Goal: Information Seeking & Learning: Learn about a topic

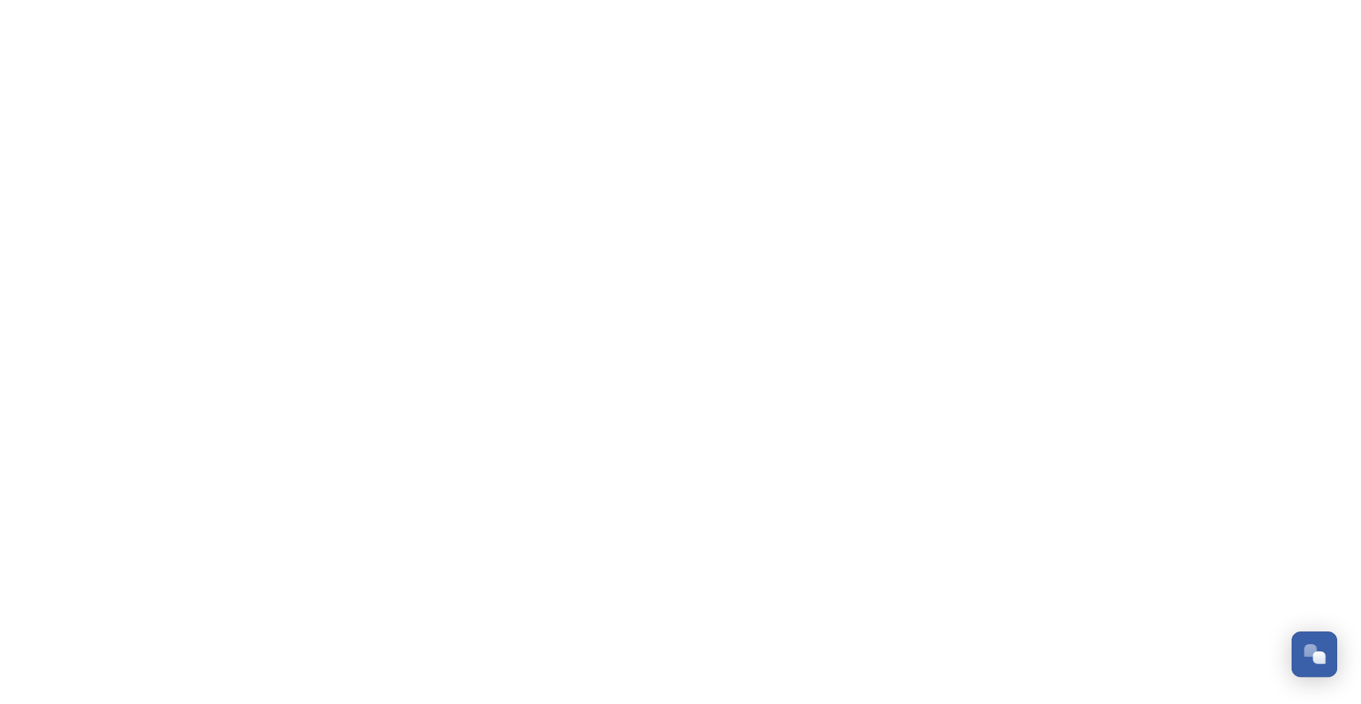
scroll to position [770, 0]
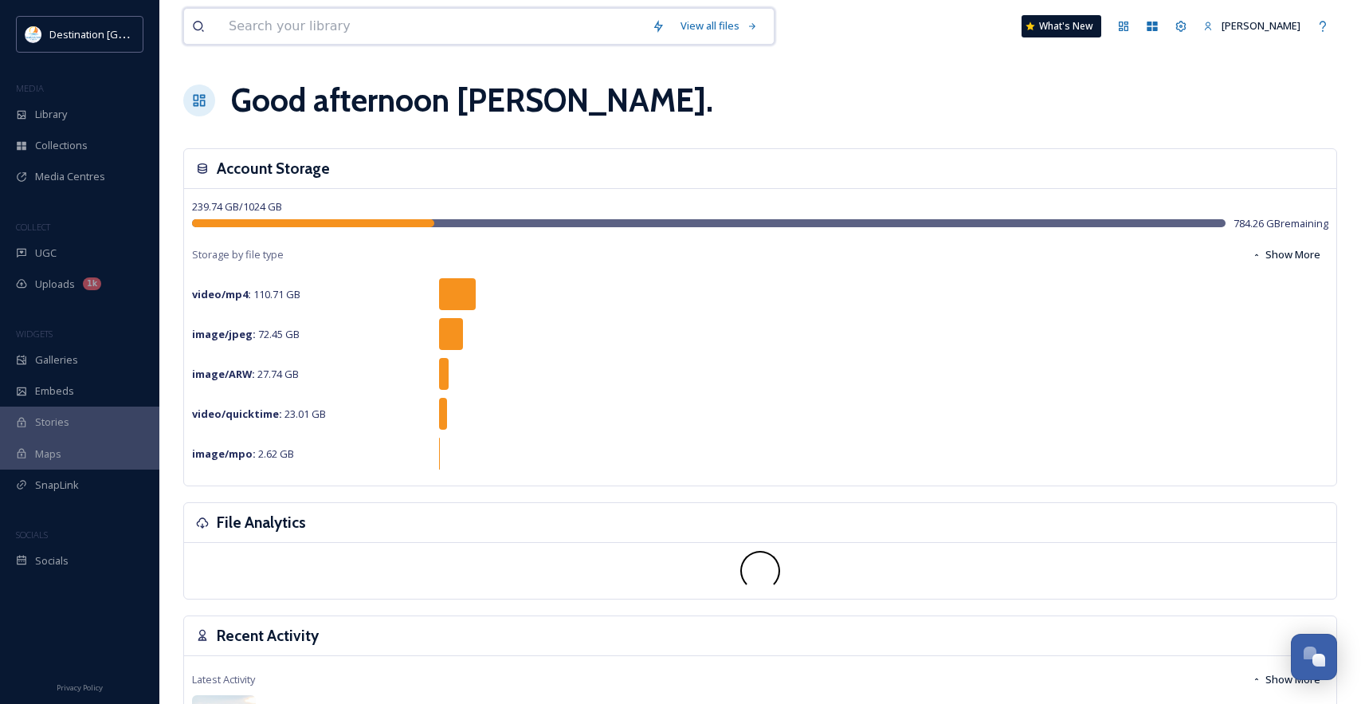
click at [292, 29] on input at bounding box center [432, 26] width 423 height 35
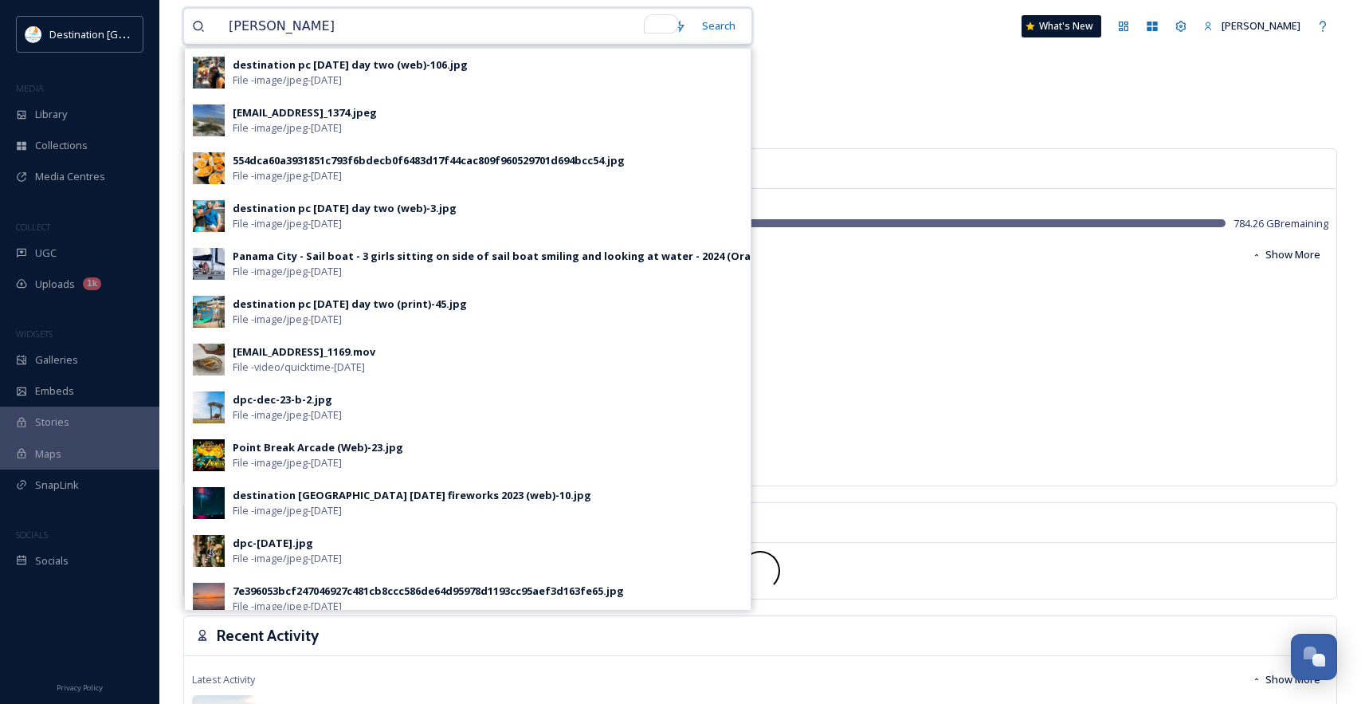
type input "dessert"
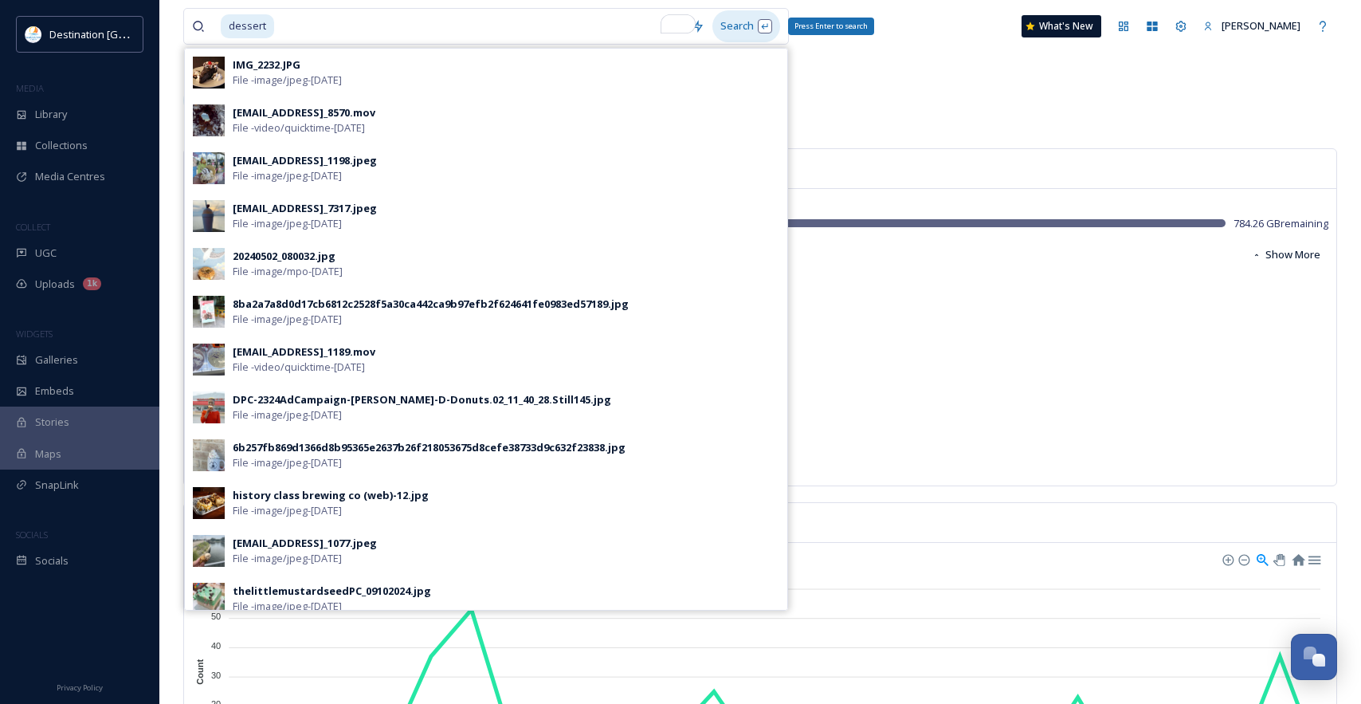
click at [761, 30] on div "Search Press Enter to search" at bounding box center [746, 25] width 68 height 31
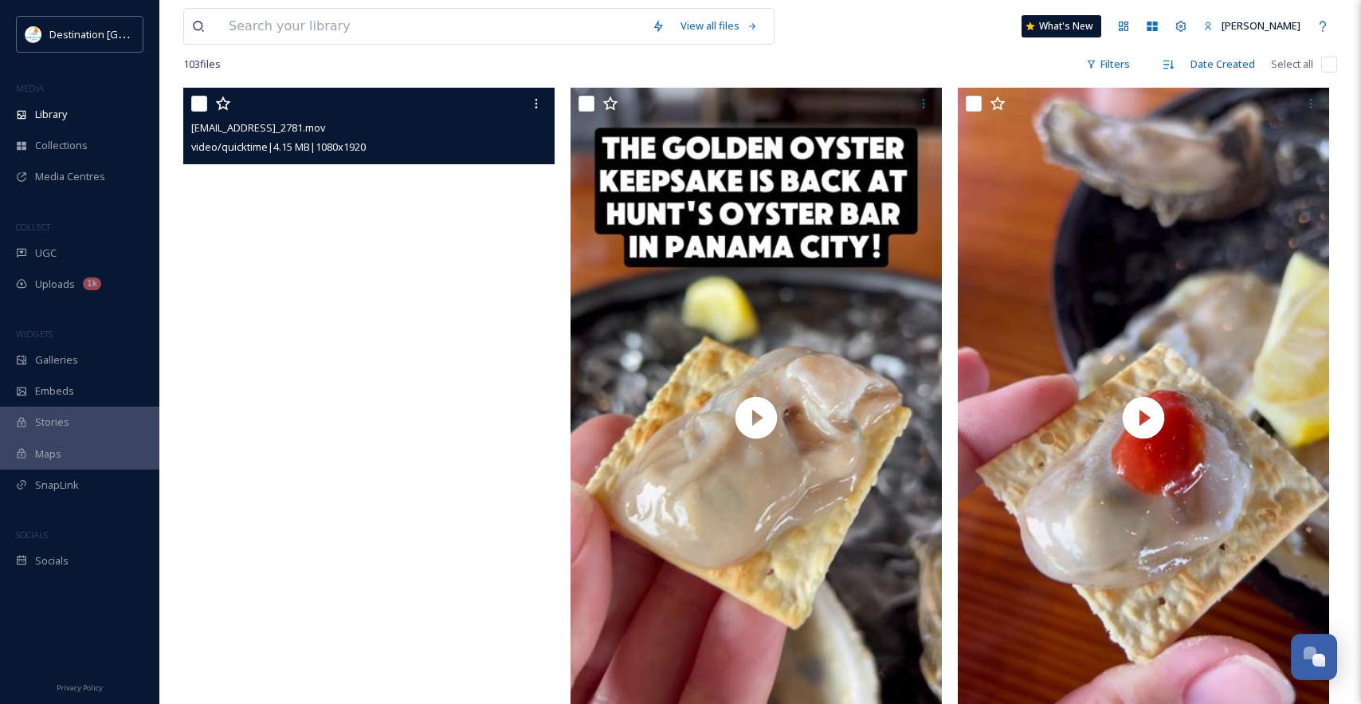
scroll to position [80, 0]
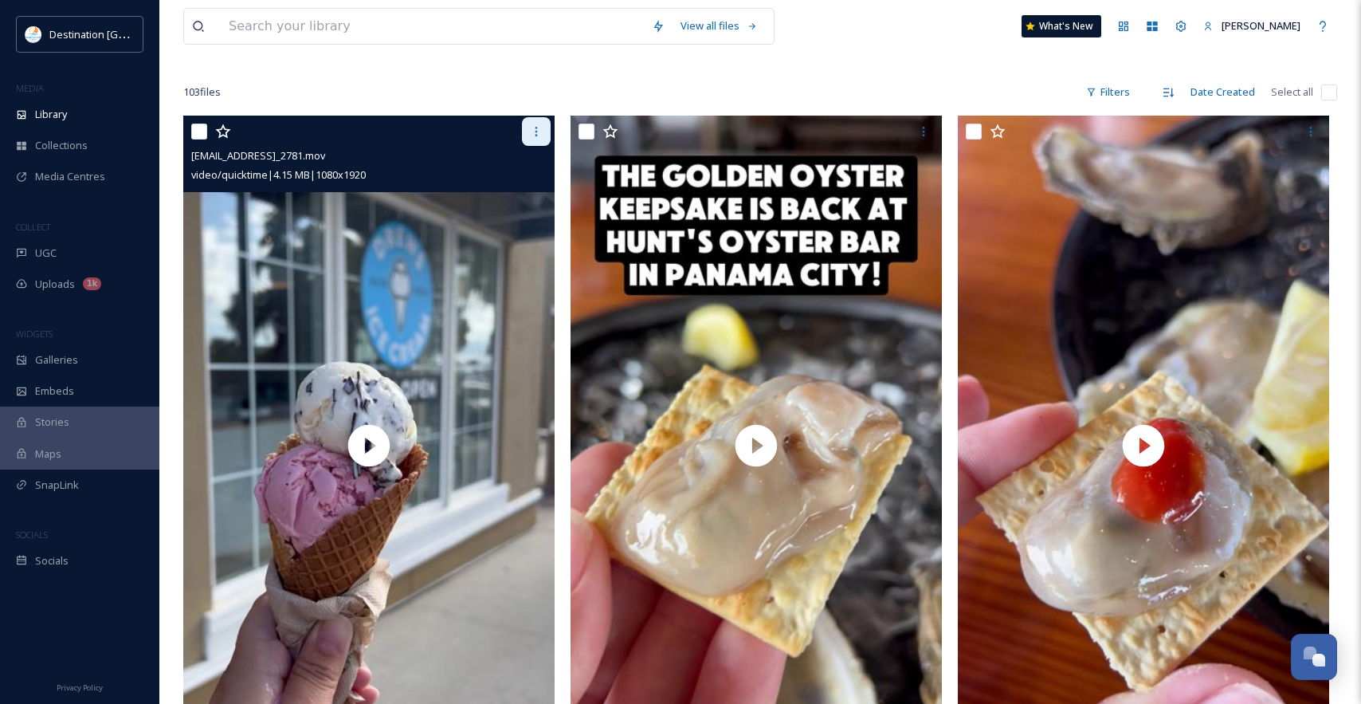
click at [535, 135] on icon at bounding box center [536, 132] width 2 height 10
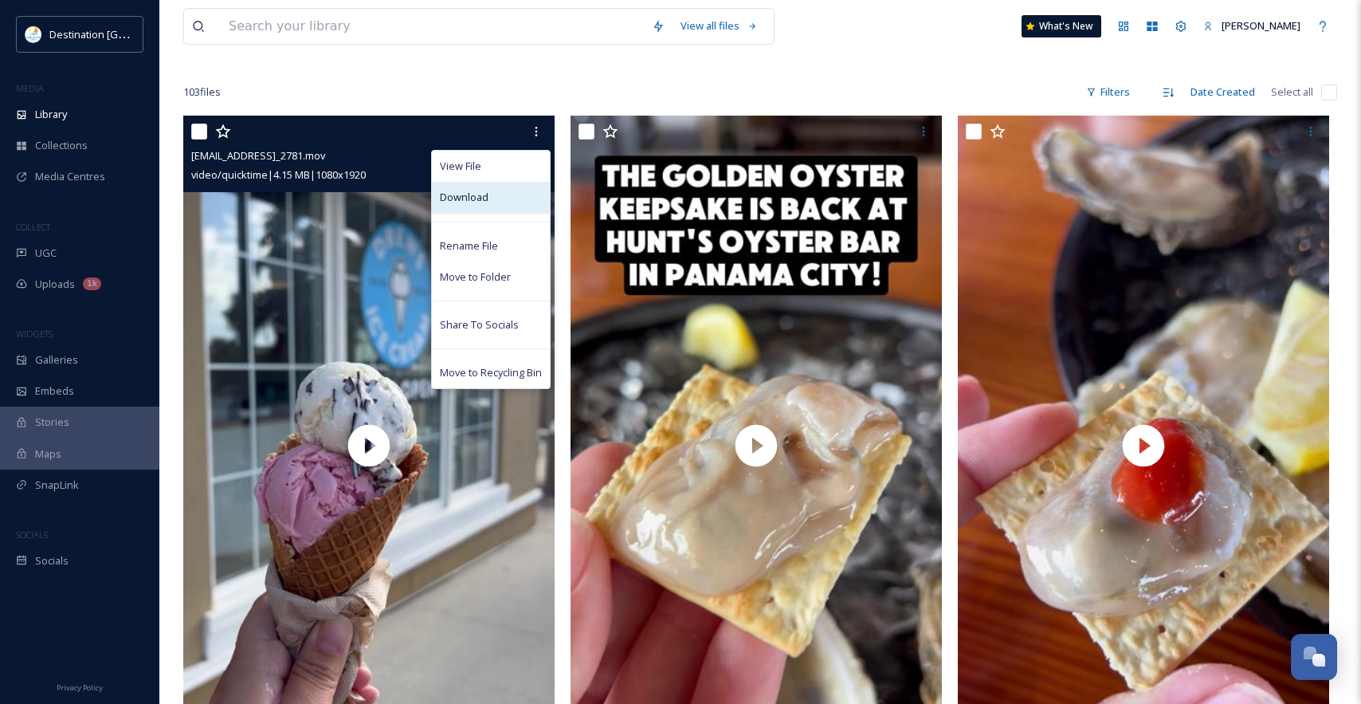
click at [507, 193] on div "Download" at bounding box center [491, 197] width 118 height 31
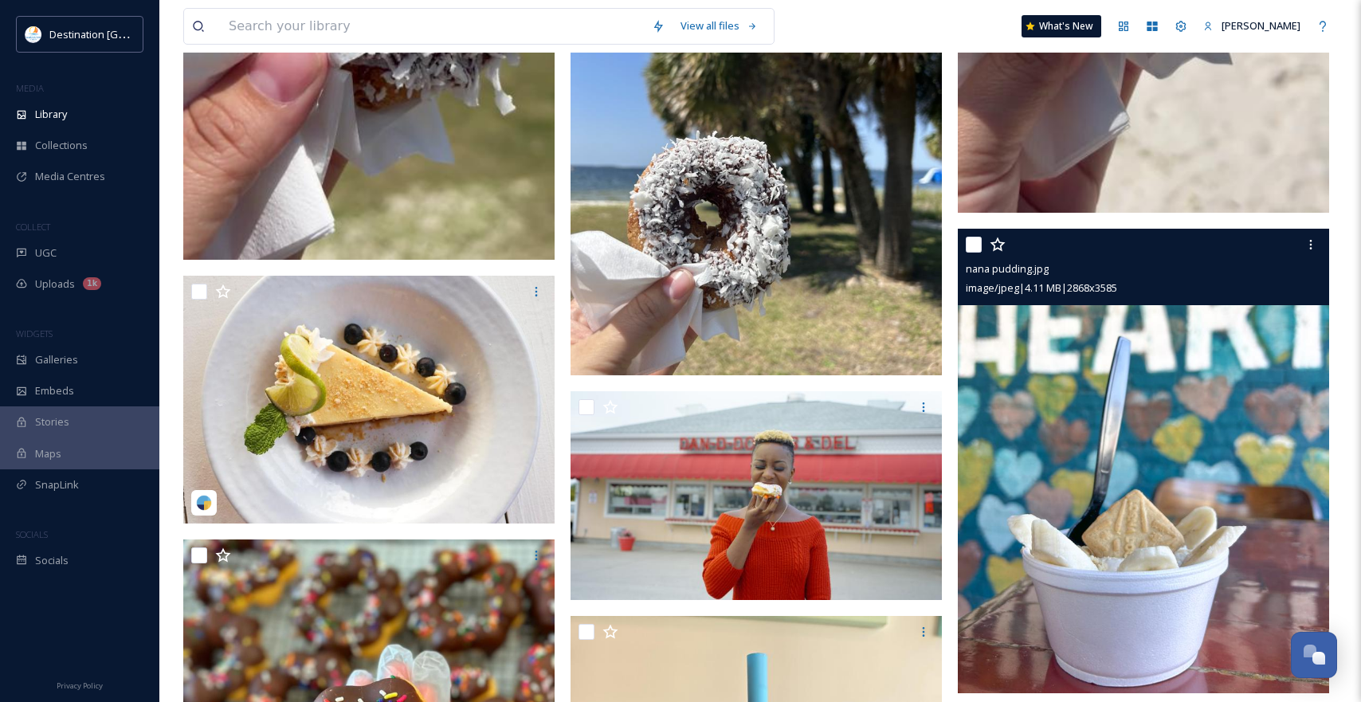
scroll to position [10677, 0]
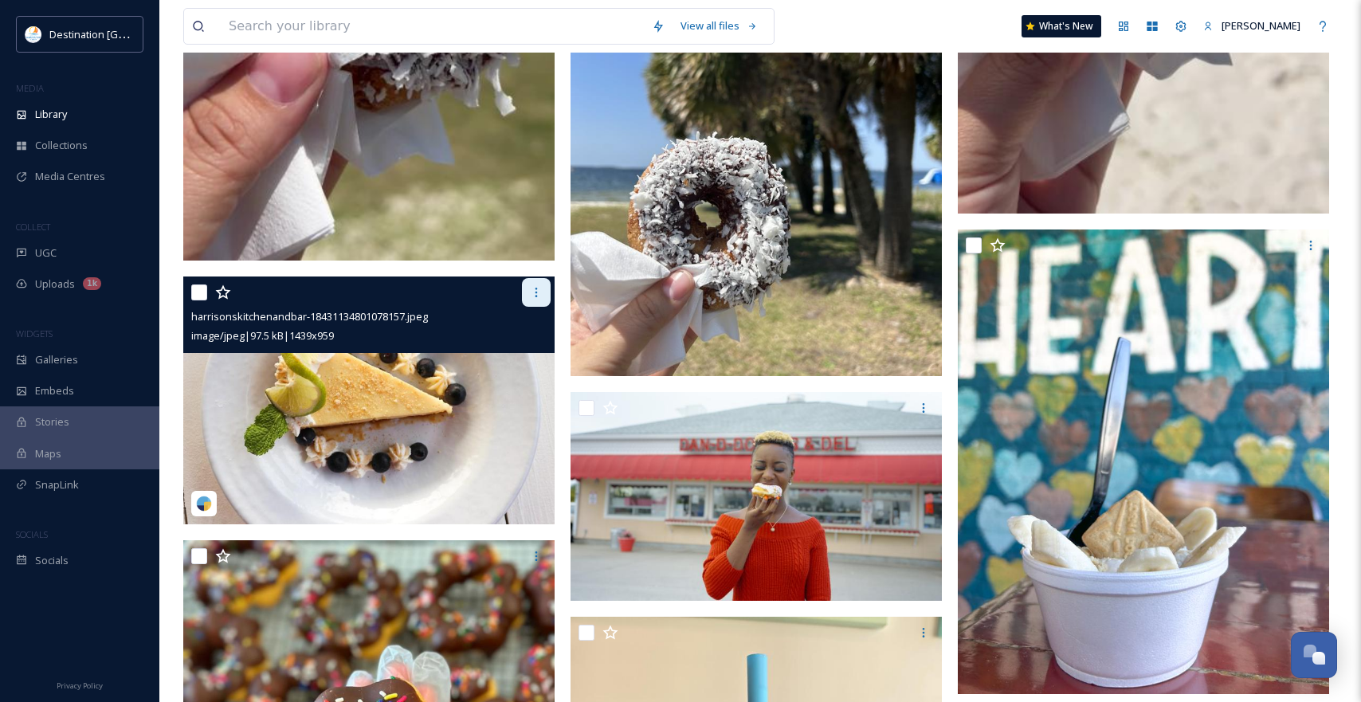
click at [546, 290] on div at bounding box center [536, 292] width 29 height 29
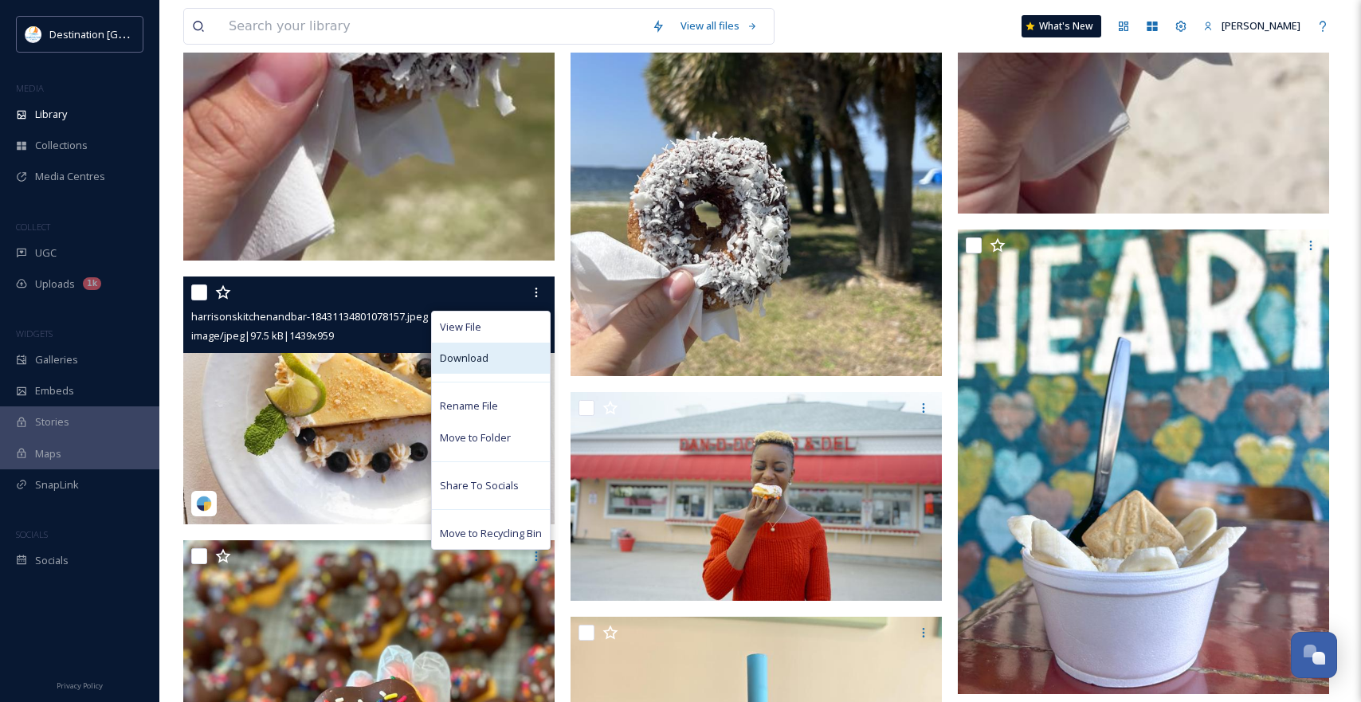
click at [495, 364] on div "Download" at bounding box center [491, 358] width 118 height 31
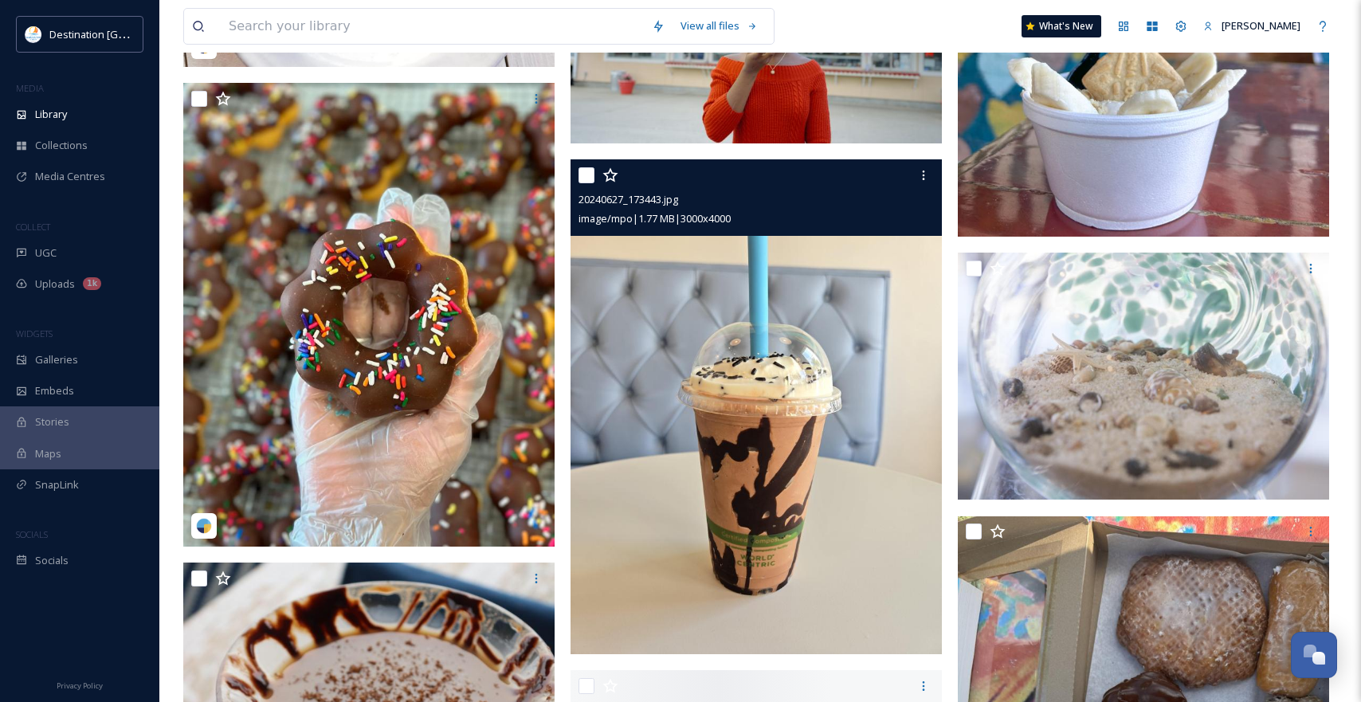
scroll to position [11155, 0]
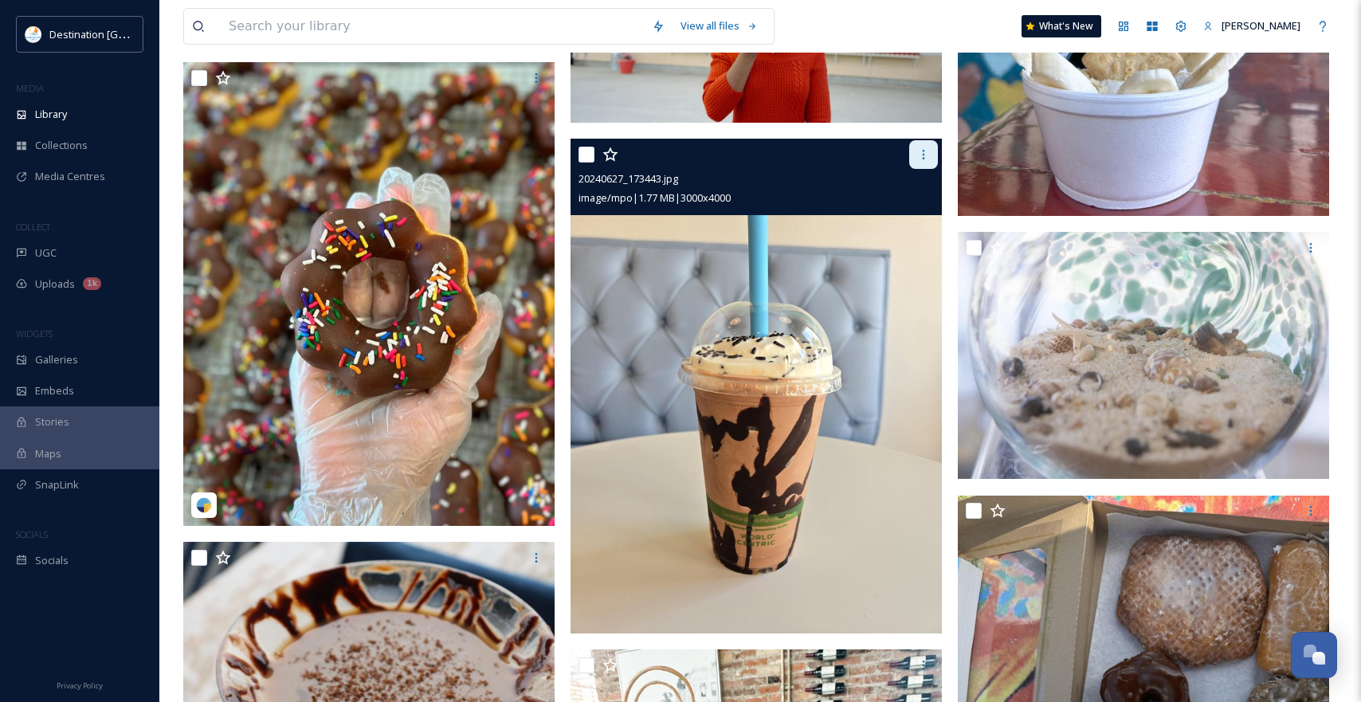
click at [922, 162] on div at bounding box center [923, 154] width 29 height 29
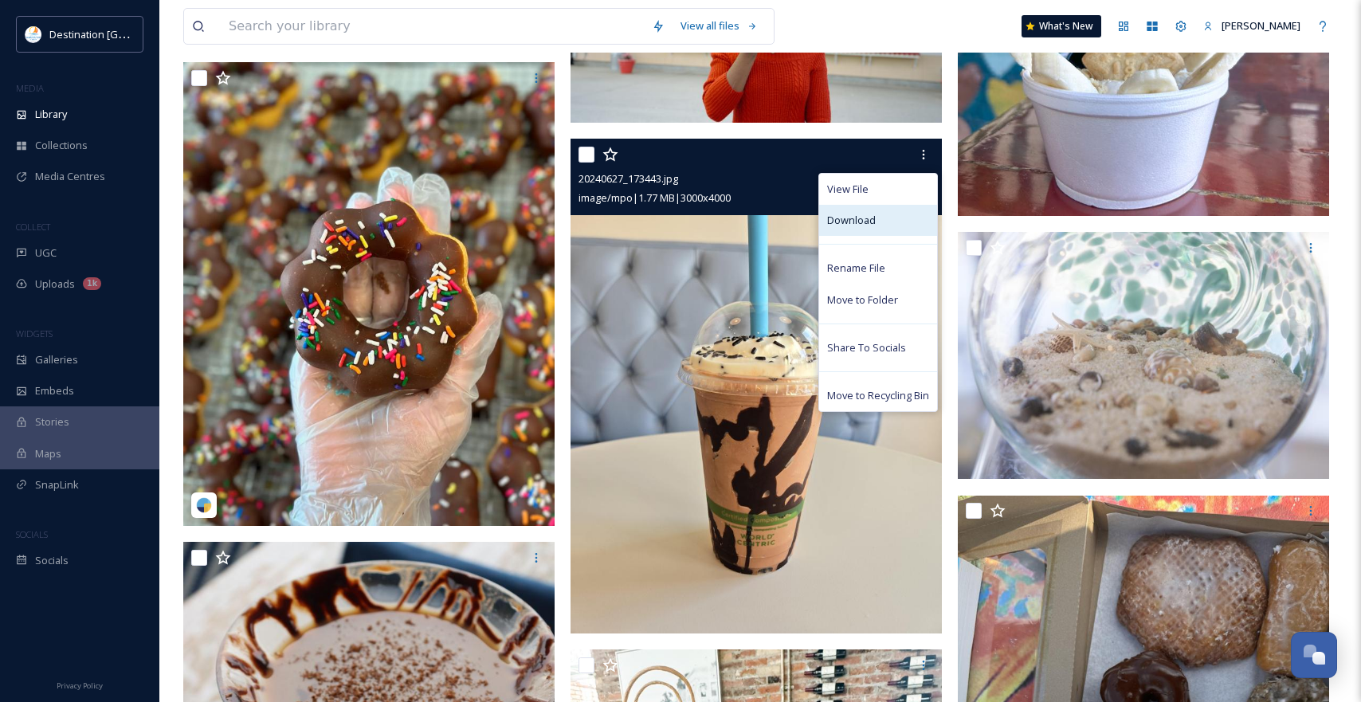
click at [895, 211] on div "Download" at bounding box center [878, 220] width 118 height 31
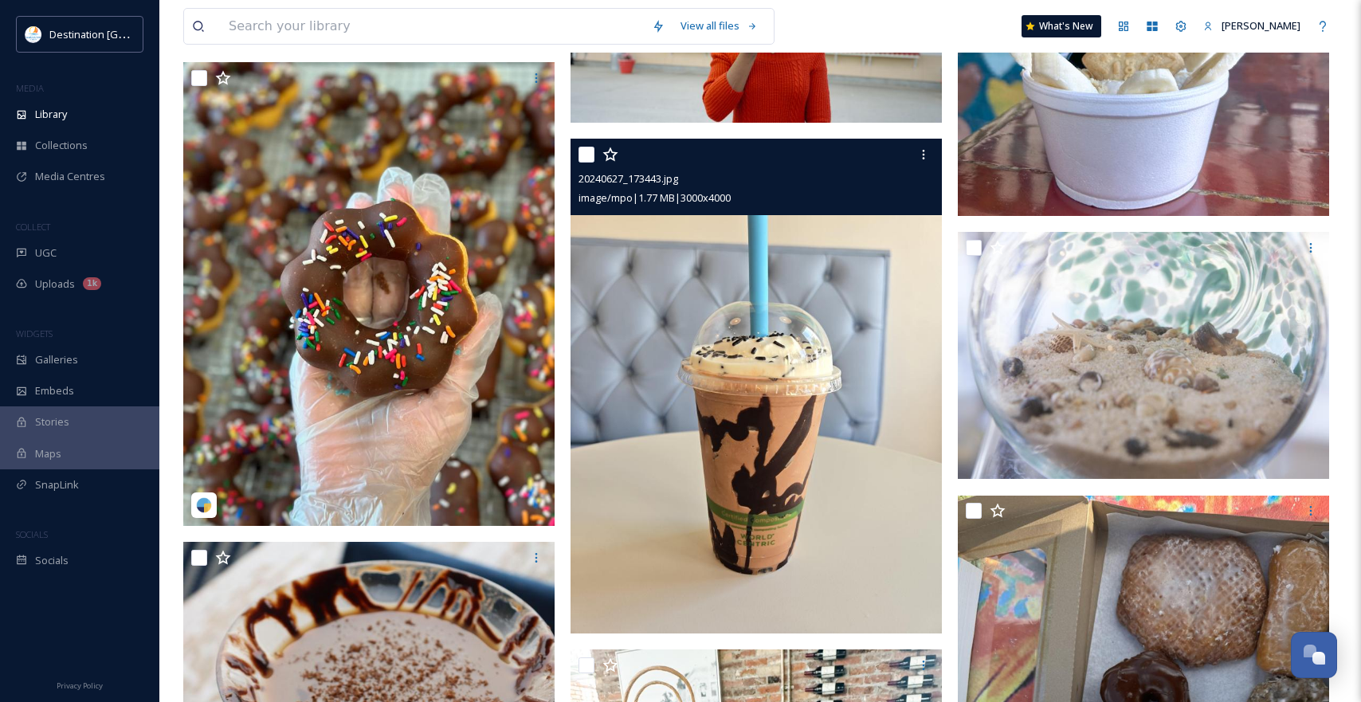
click at [852, 472] on img at bounding box center [755, 386] width 371 height 495
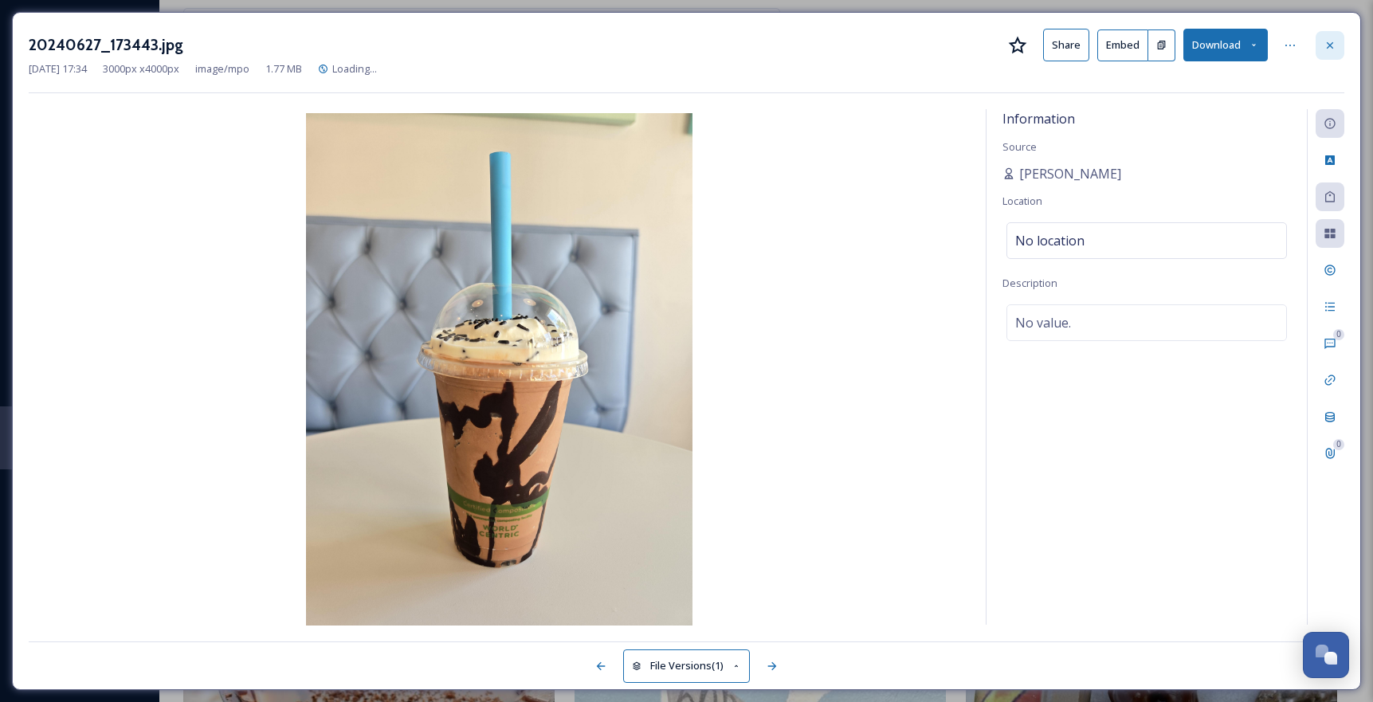
click at [1343, 47] on div at bounding box center [1329, 45] width 29 height 29
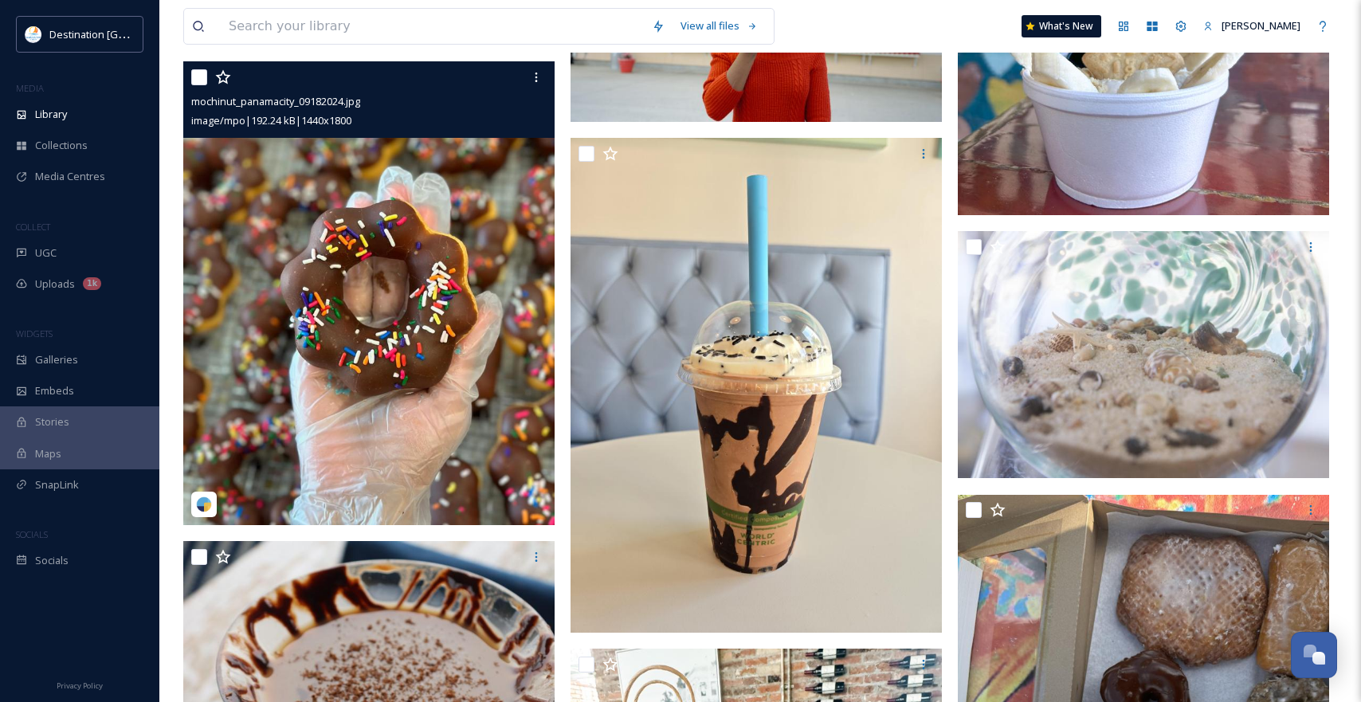
scroll to position [11155, 0]
click at [532, 82] on icon at bounding box center [536, 78] width 13 height 13
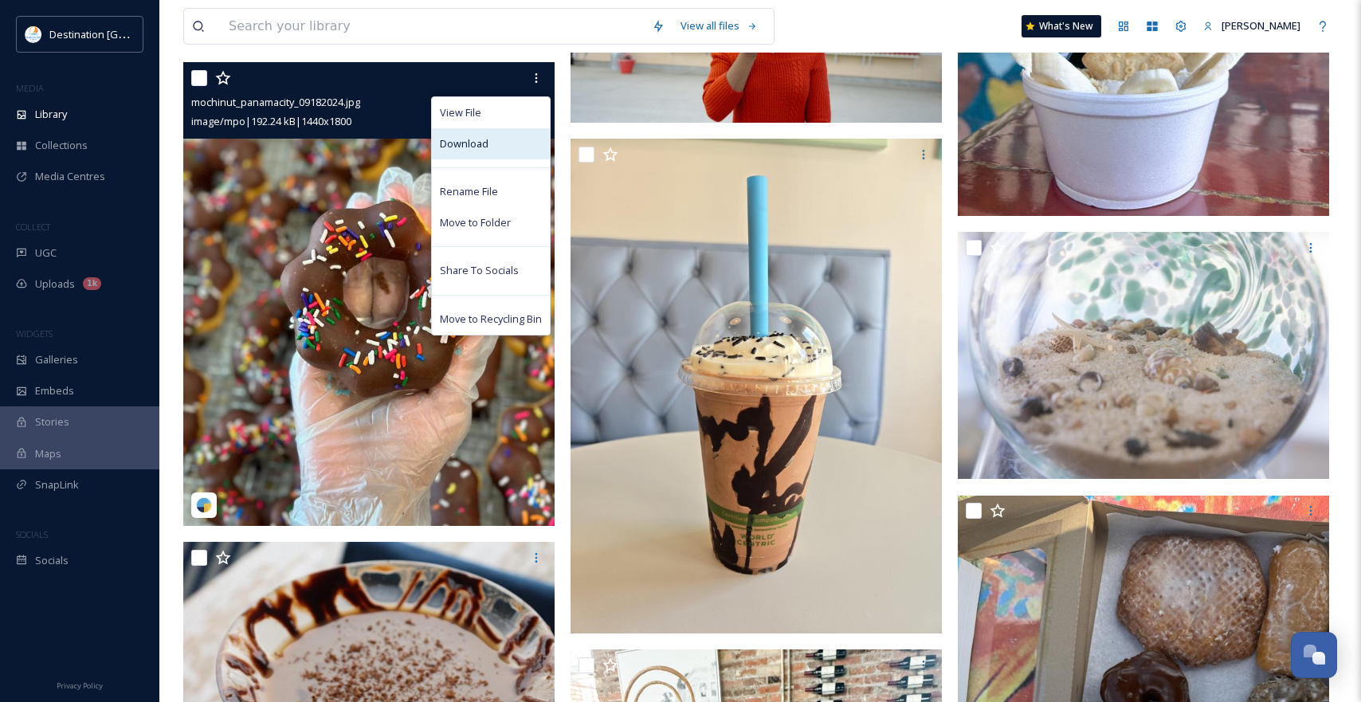
click at [508, 138] on div "Download" at bounding box center [491, 143] width 118 height 31
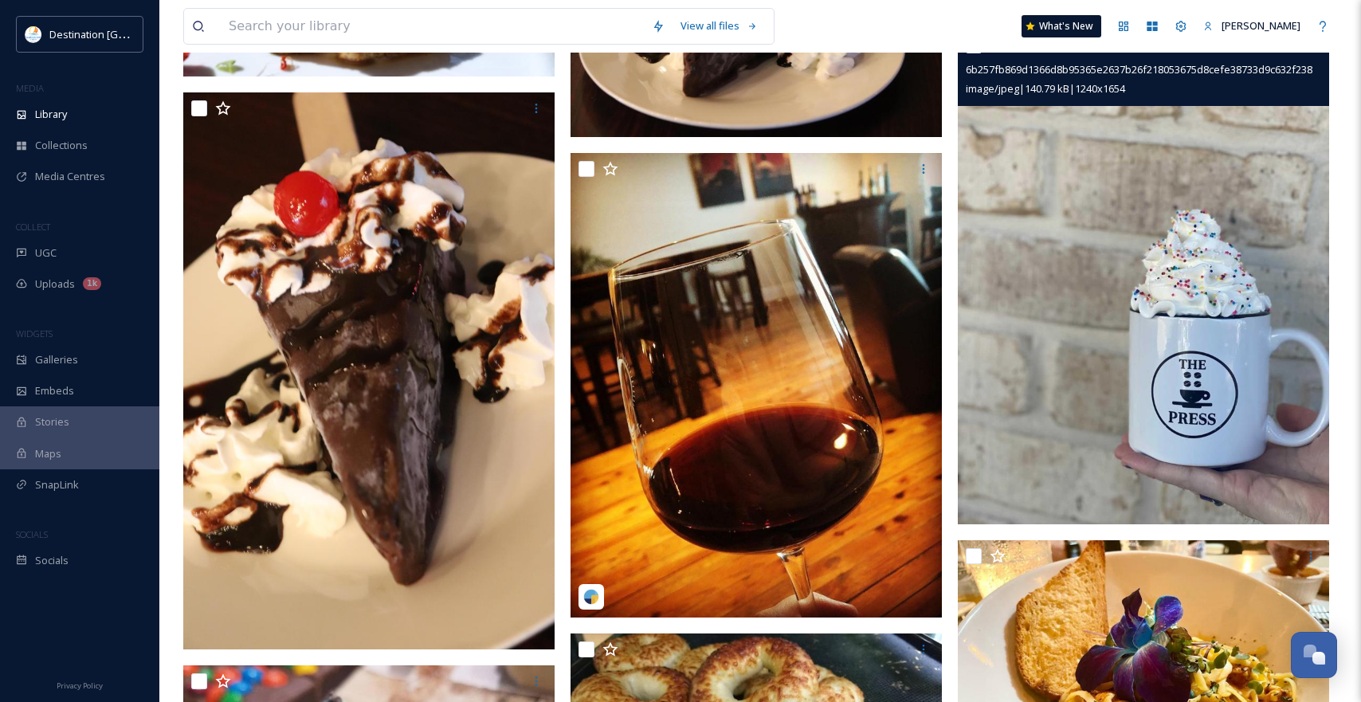
scroll to position [14421, 0]
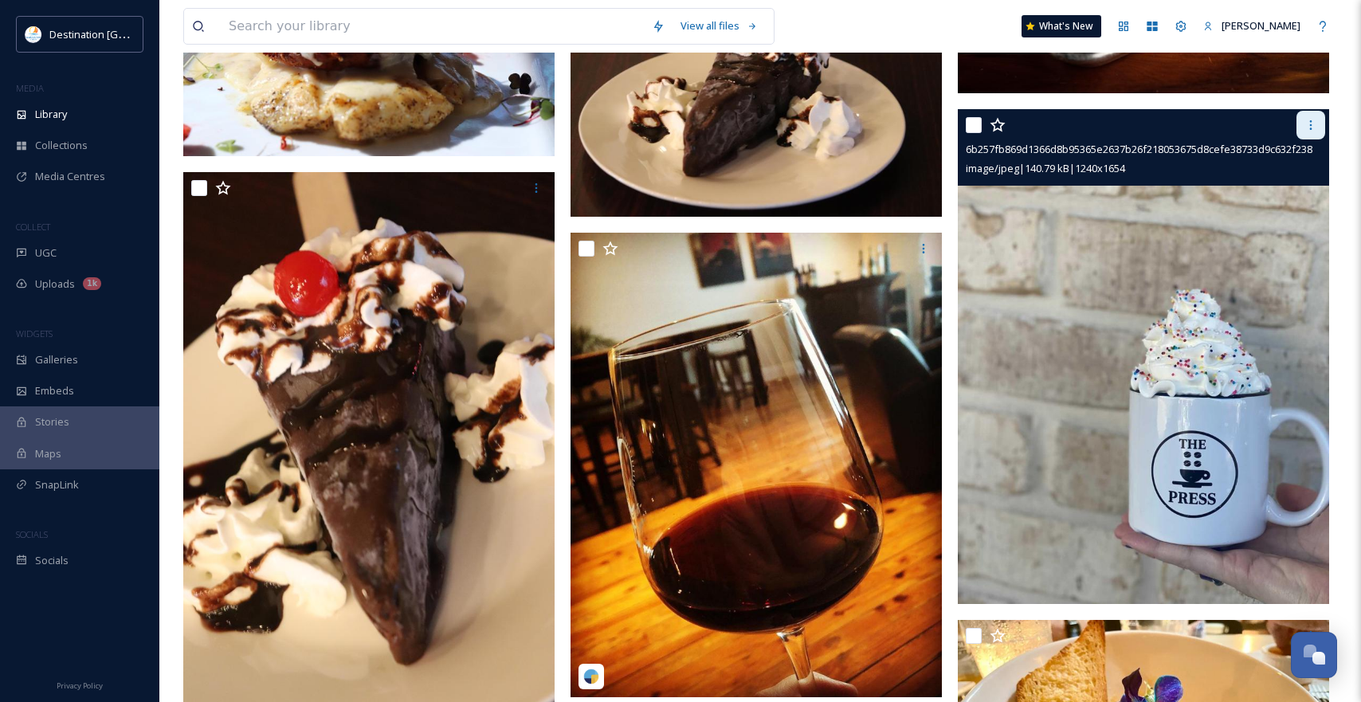
click at [1311, 120] on icon at bounding box center [1311, 125] width 2 height 10
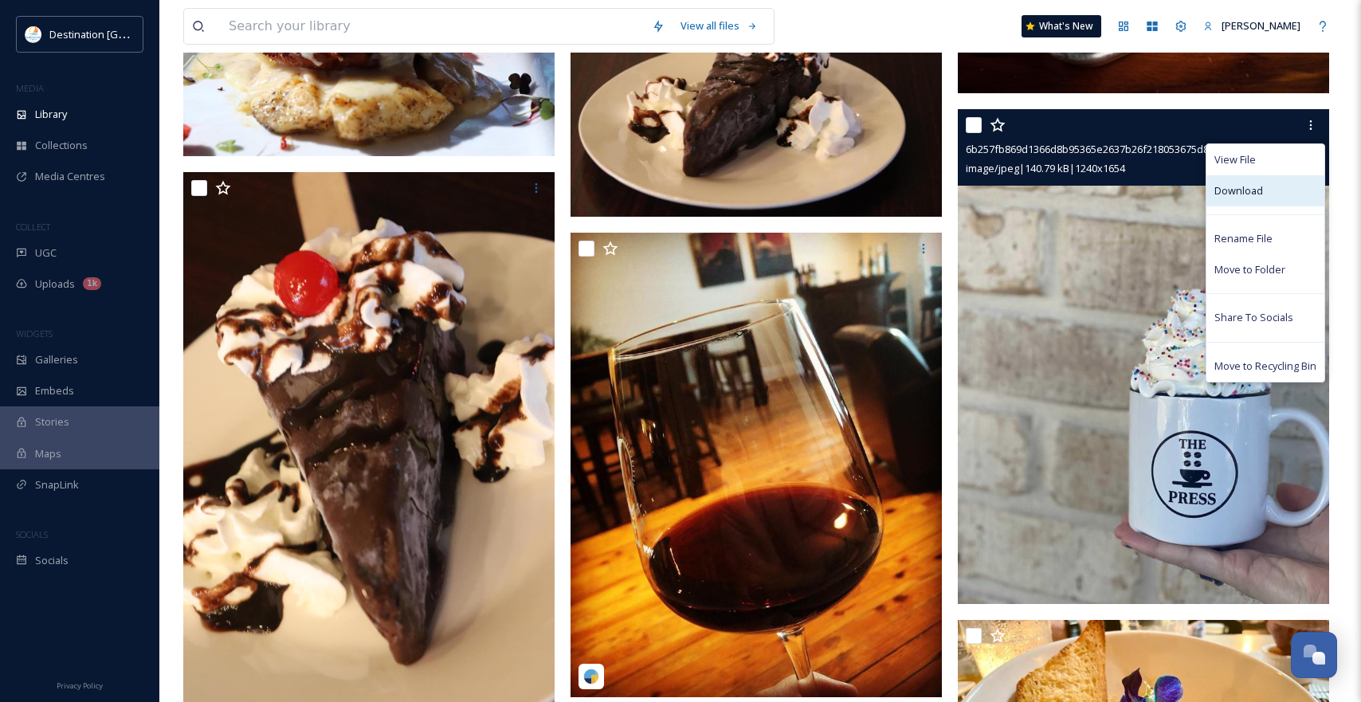
click at [1252, 189] on span "Download" at bounding box center [1238, 190] width 49 height 15
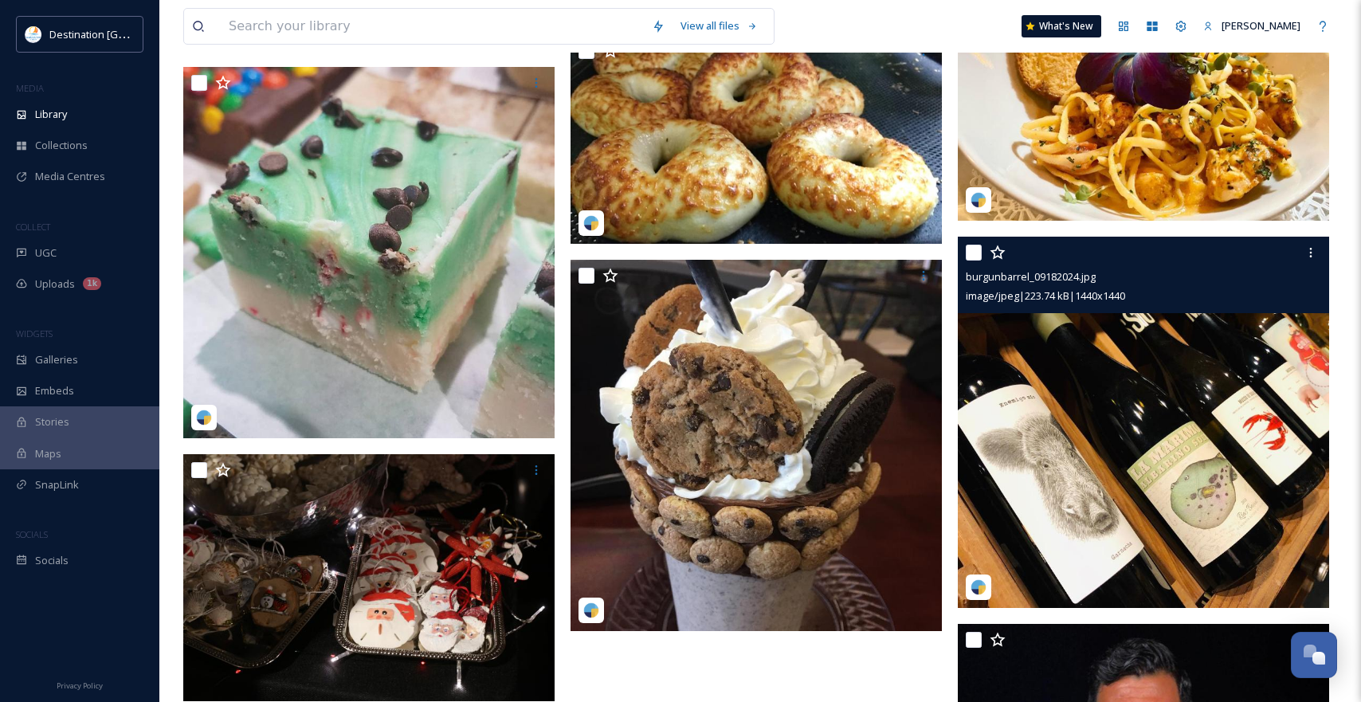
scroll to position [15059, 0]
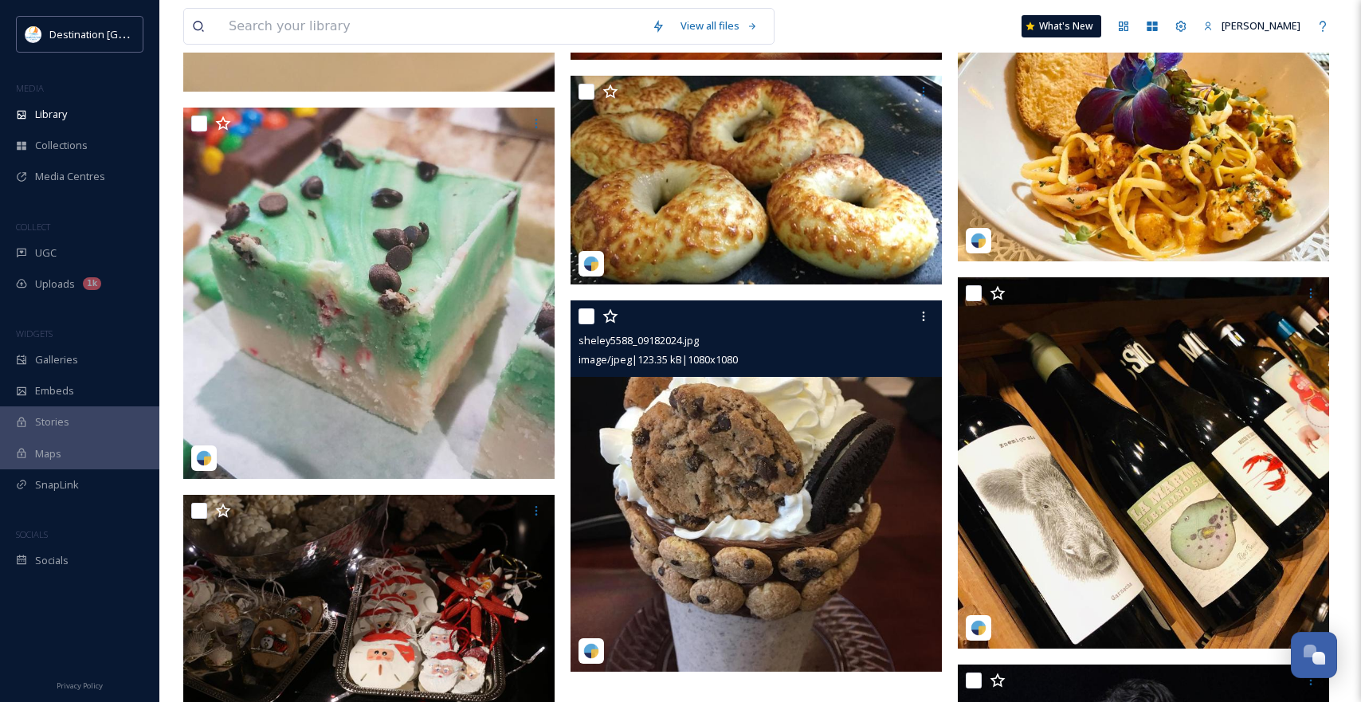
click at [857, 450] on img at bounding box center [755, 485] width 371 height 371
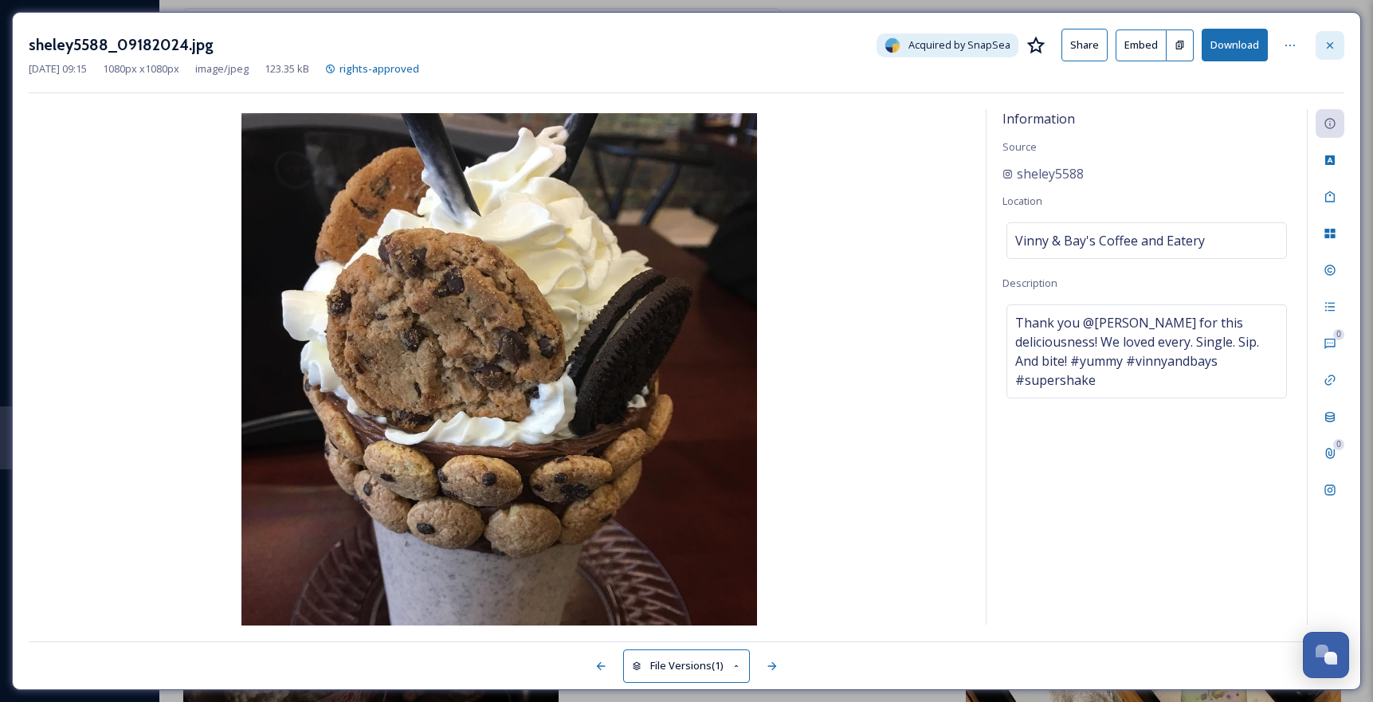
click at [1333, 45] on icon at bounding box center [1329, 45] width 13 height 13
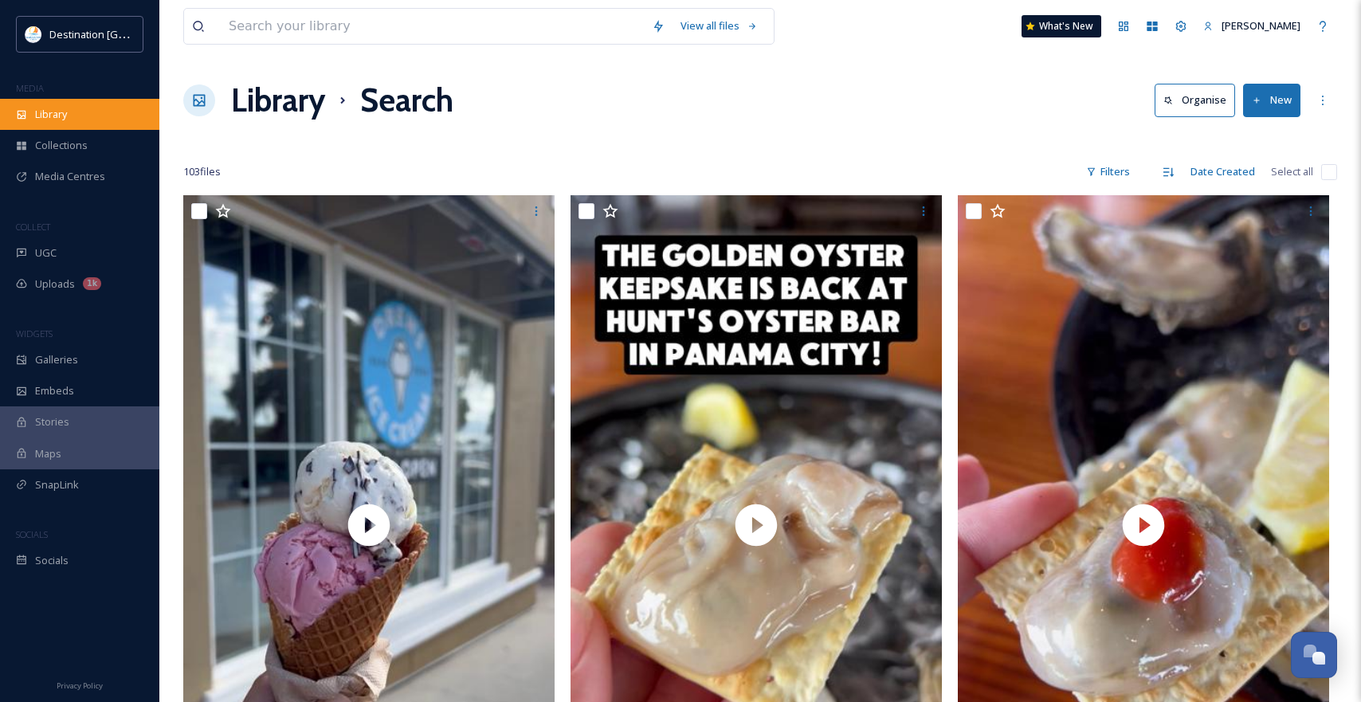
click at [39, 120] on span "Library" at bounding box center [51, 114] width 32 height 15
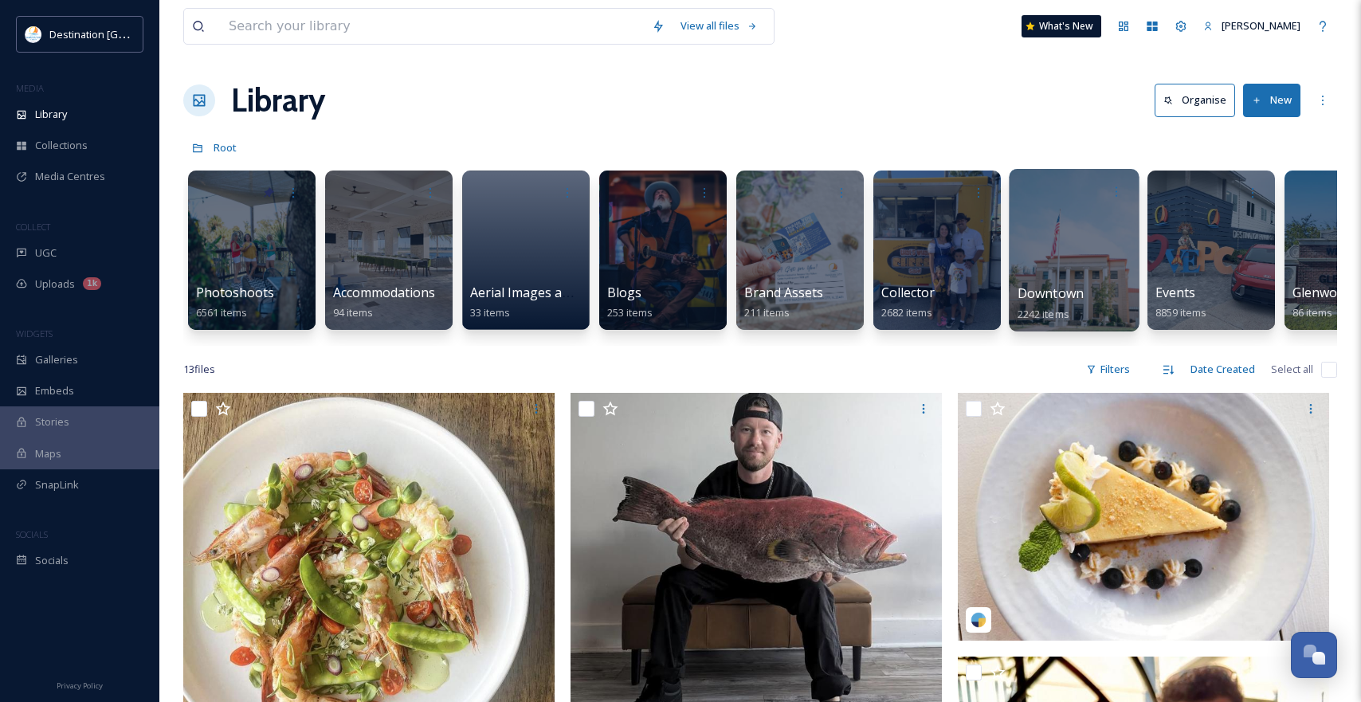
click at [1088, 285] on div "Downtown 2242 items" at bounding box center [1074, 304] width 114 height 40
click at [1072, 258] on div at bounding box center [1074, 250] width 130 height 163
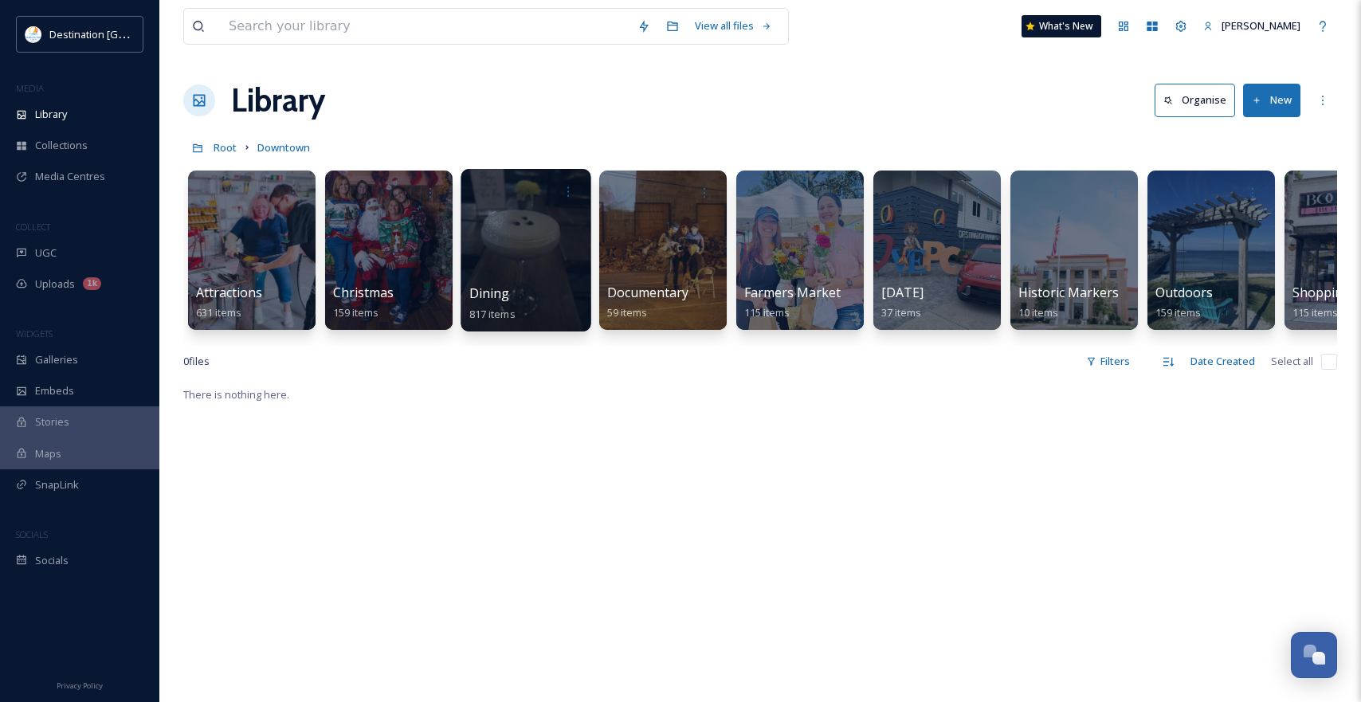
click at [516, 253] on div at bounding box center [526, 250] width 130 height 163
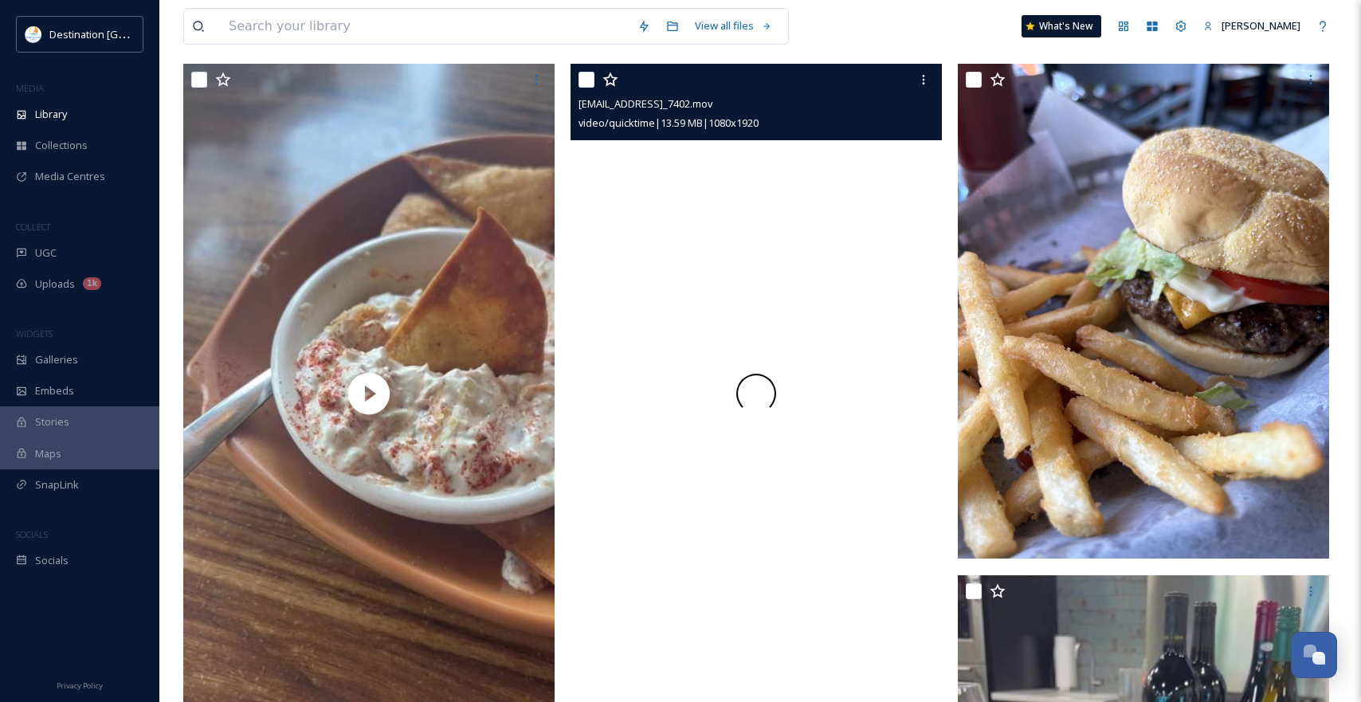
scroll to position [159, 0]
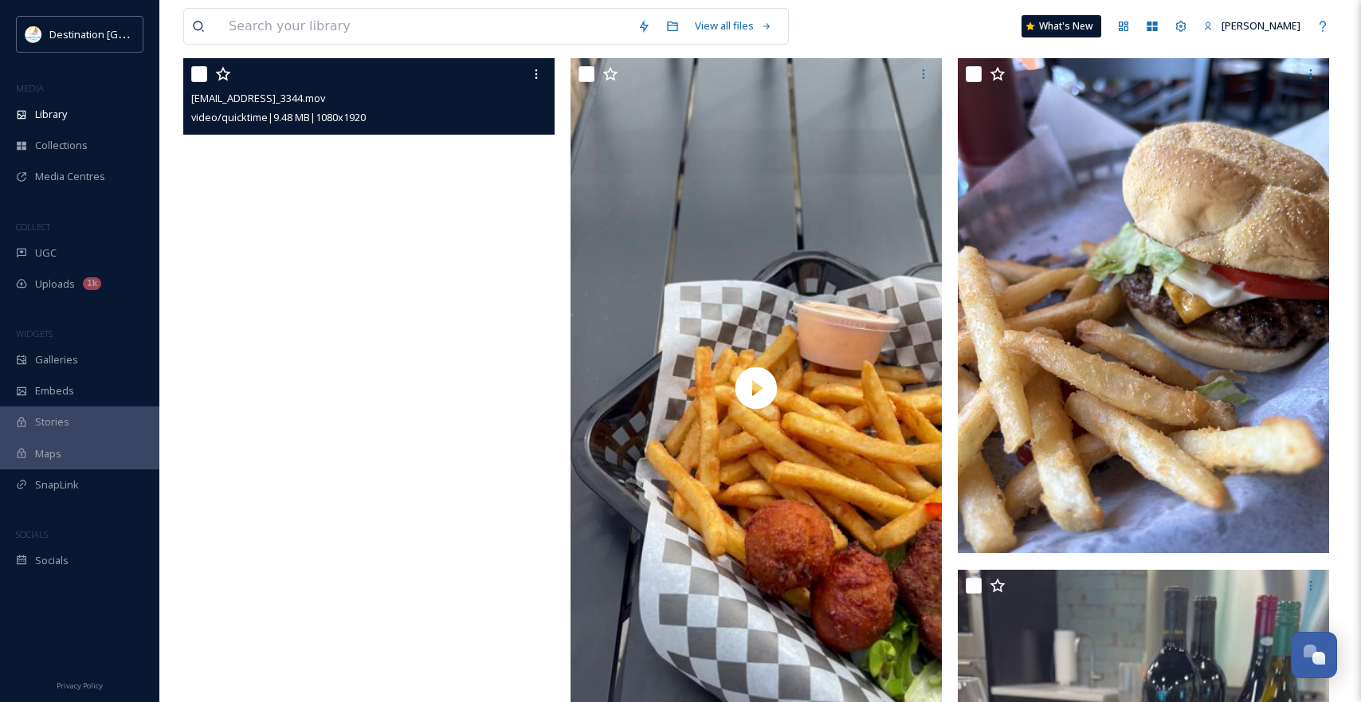
click at [313, 414] on video "ext_1756154739.711205_Social@destinationpanamacity.com-IMG_3344.mov" at bounding box center [368, 388] width 371 height 660
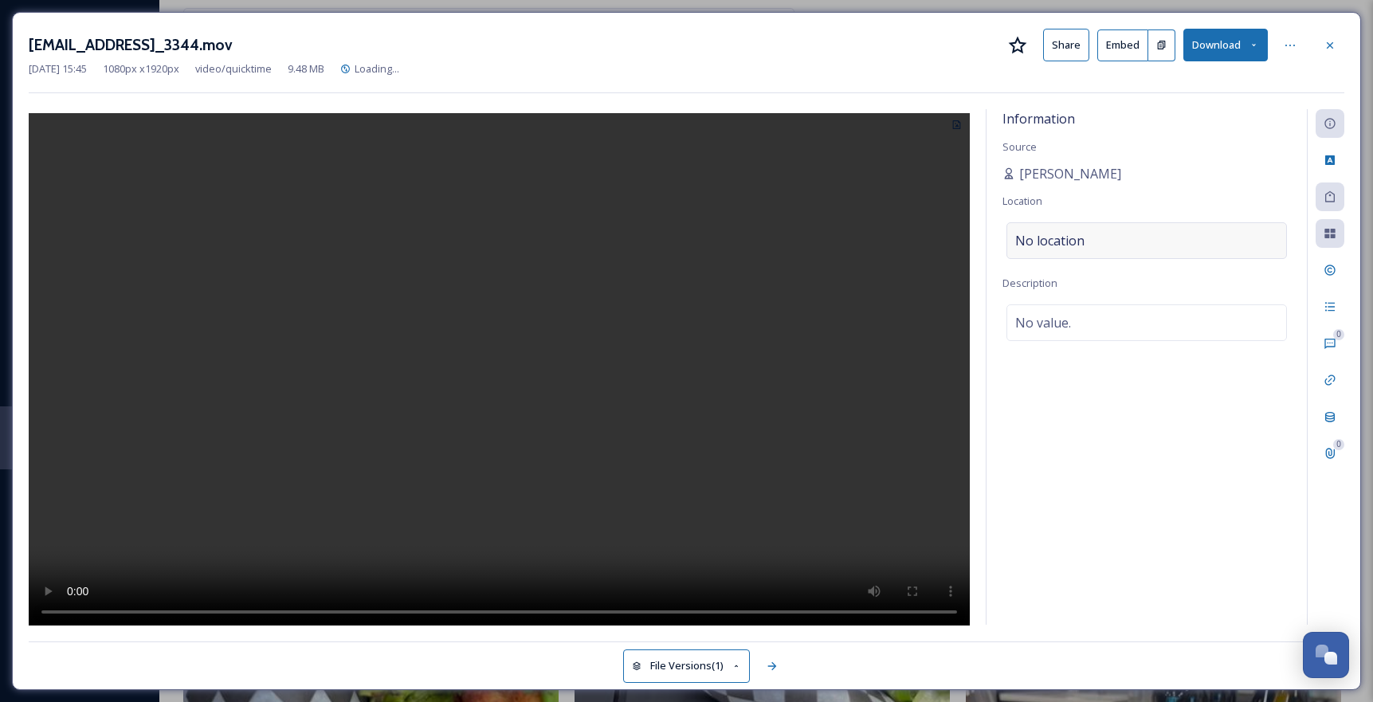
click at [1090, 249] on div "No location" at bounding box center [1146, 240] width 280 height 37
click at [1079, 245] on input at bounding box center [1146, 240] width 279 height 35
click at [1108, 450] on div "Information Source [PERSON_NAME] Location No location Description No value." at bounding box center [1146, 367] width 320 height 516
click at [1151, 398] on div "Information Source [PERSON_NAME] Location No location Description No value." at bounding box center [1146, 367] width 320 height 516
click at [1108, 230] on div "No location" at bounding box center [1146, 240] width 280 height 37
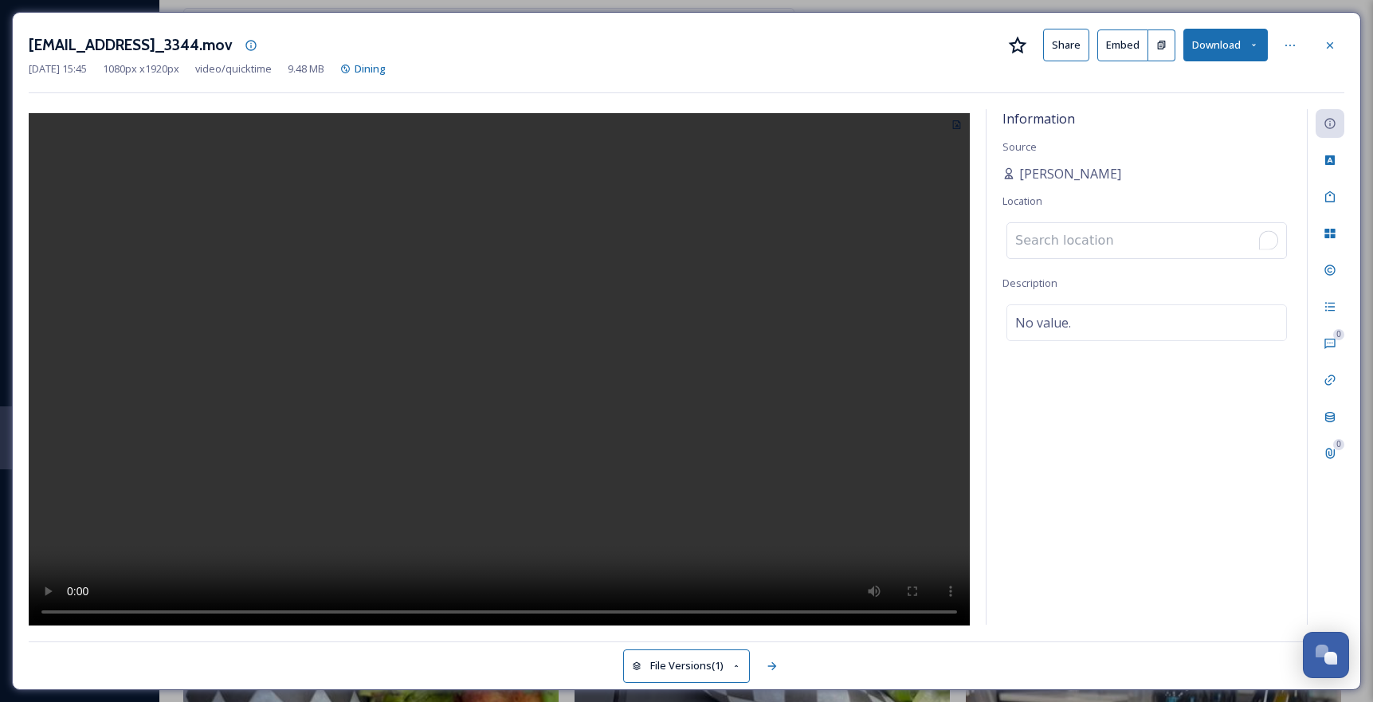
click at [1108, 241] on input "To enrich screen reader interactions, please activate Accessibility in Grammarl…" at bounding box center [1146, 240] width 279 height 35
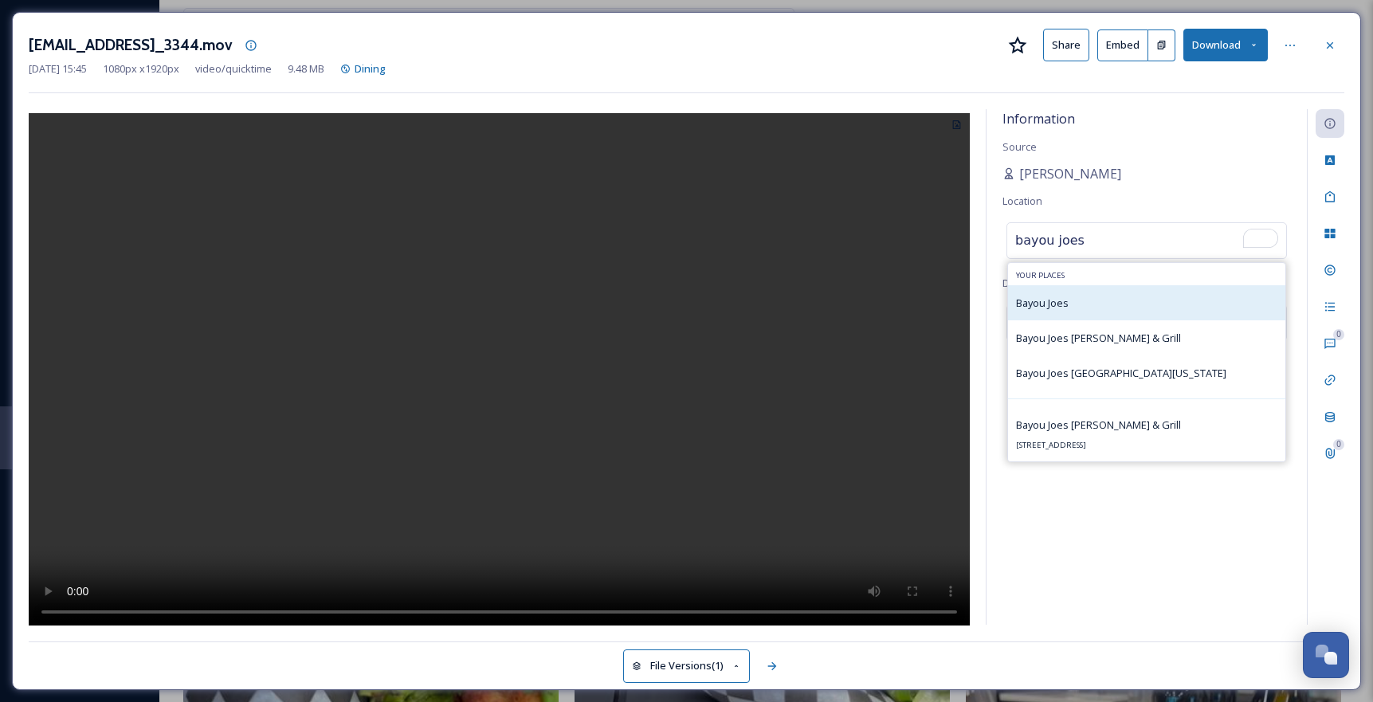
type input "bayou joes"
click at [1105, 303] on div "Bayou Joes" at bounding box center [1146, 302] width 277 height 35
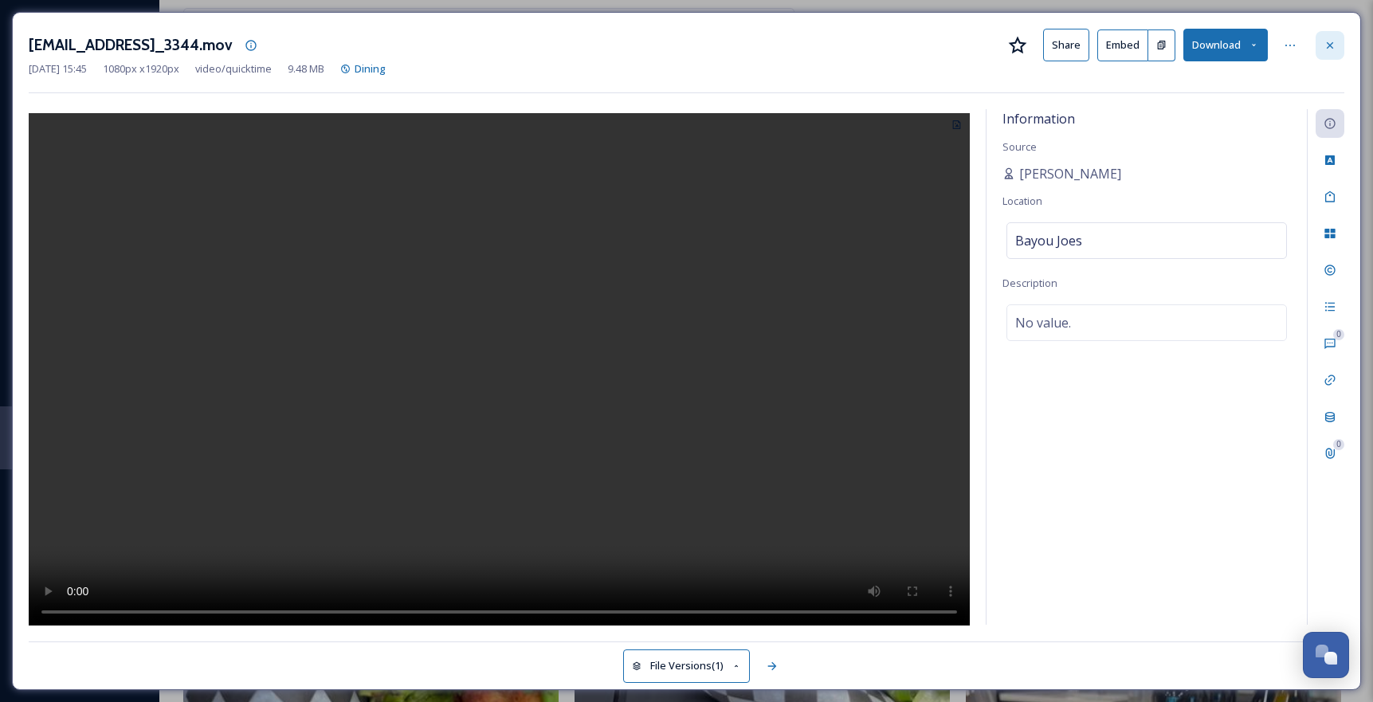
click at [1329, 41] on icon at bounding box center [1329, 45] width 13 height 13
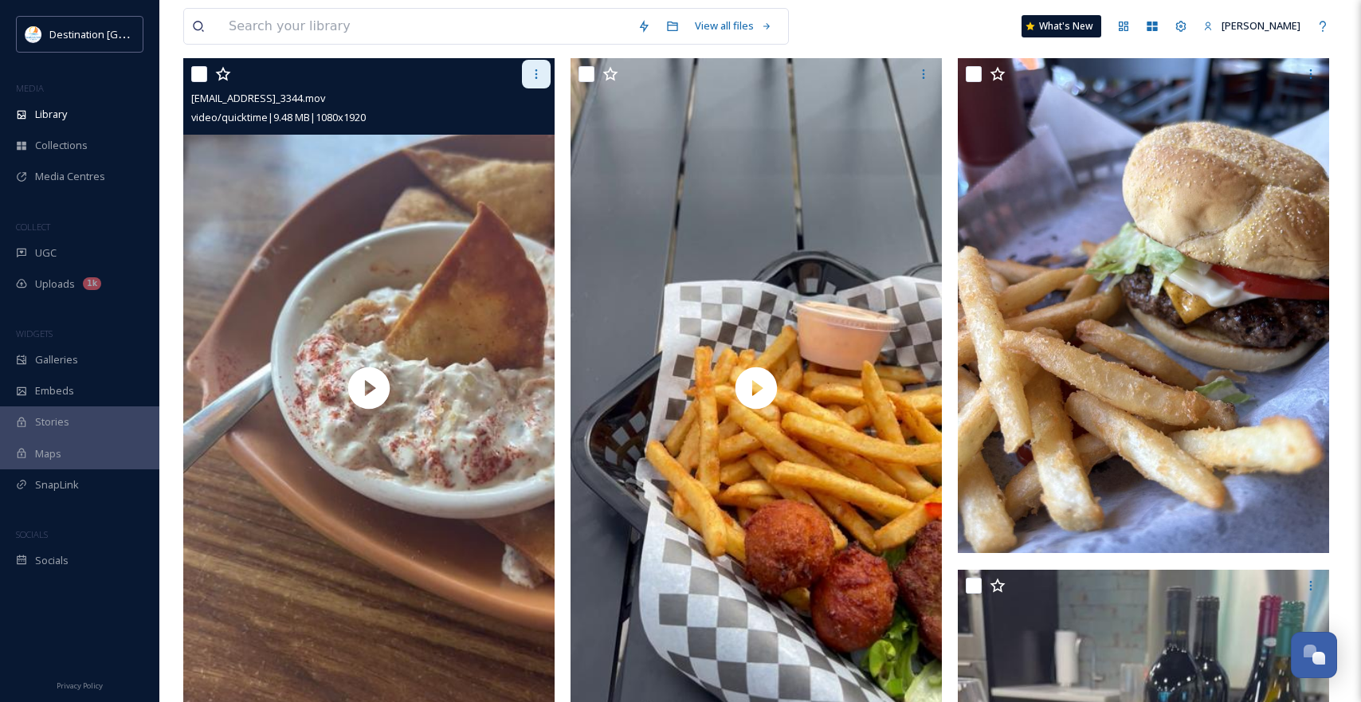
click at [539, 71] on icon at bounding box center [536, 74] width 13 height 13
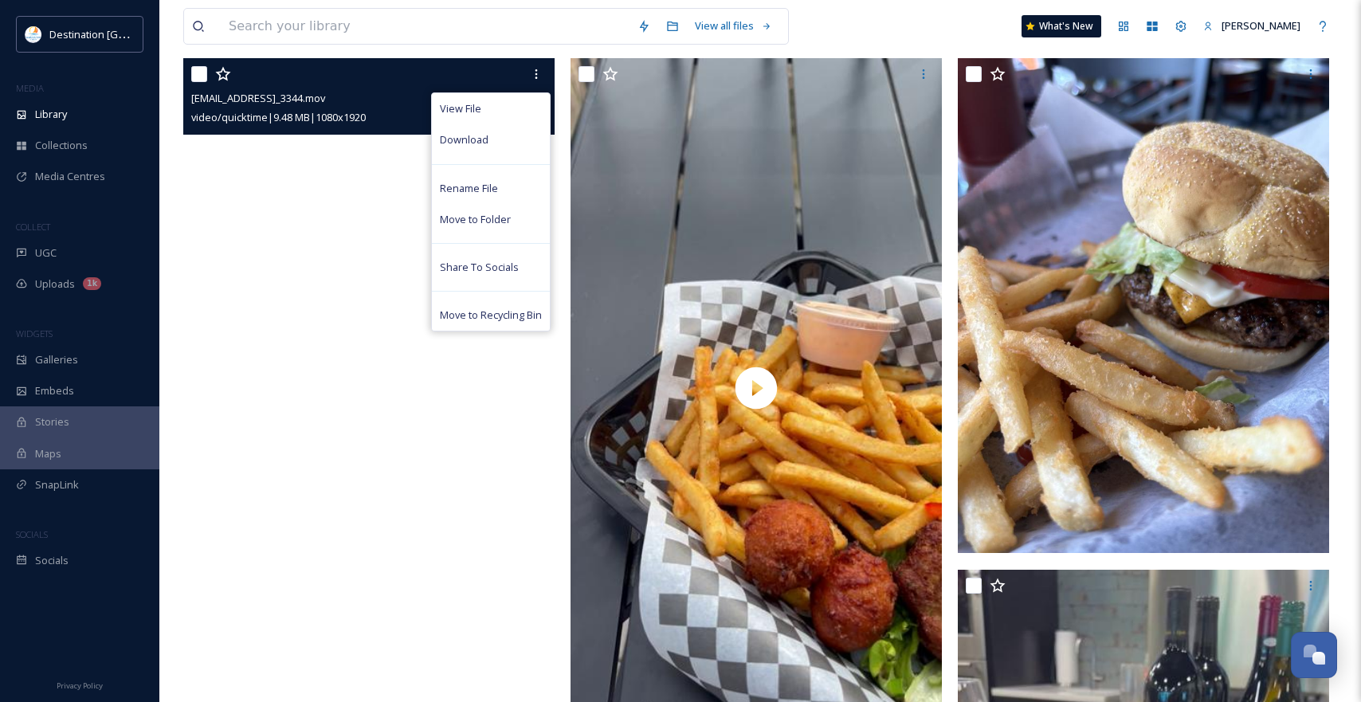
click at [370, 430] on video "ext_1756154739.711205_Social@destinationpanamacity.com-IMG_3344.mov" at bounding box center [368, 388] width 371 height 660
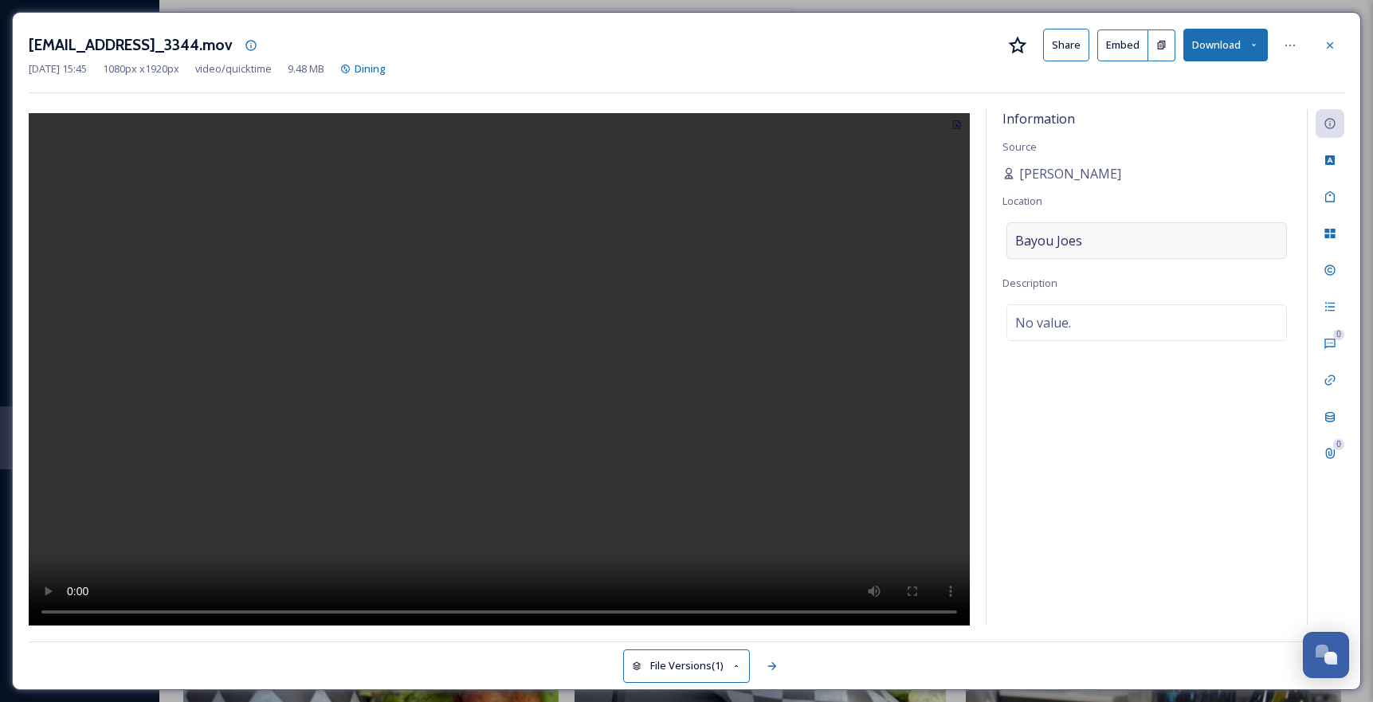
click at [1111, 249] on div "Bayou Joes" at bounding box center [1146, 240] width 280 height 37
click at [1120, 442] on div "Information Source [PERSON_NAME] Location Bayou Joes Description No value." at bounding box center [1146, 367] width 320 height 516
click at [1123, 333] on div "No value." at bounding box center [1146, 322] width 280 height 37
click at [1116, 352] on textarea at bounding box center [1146, 370] width 288 height 132
type textarea "Bayou [PERSON_NAME]'s Tuna Dip"
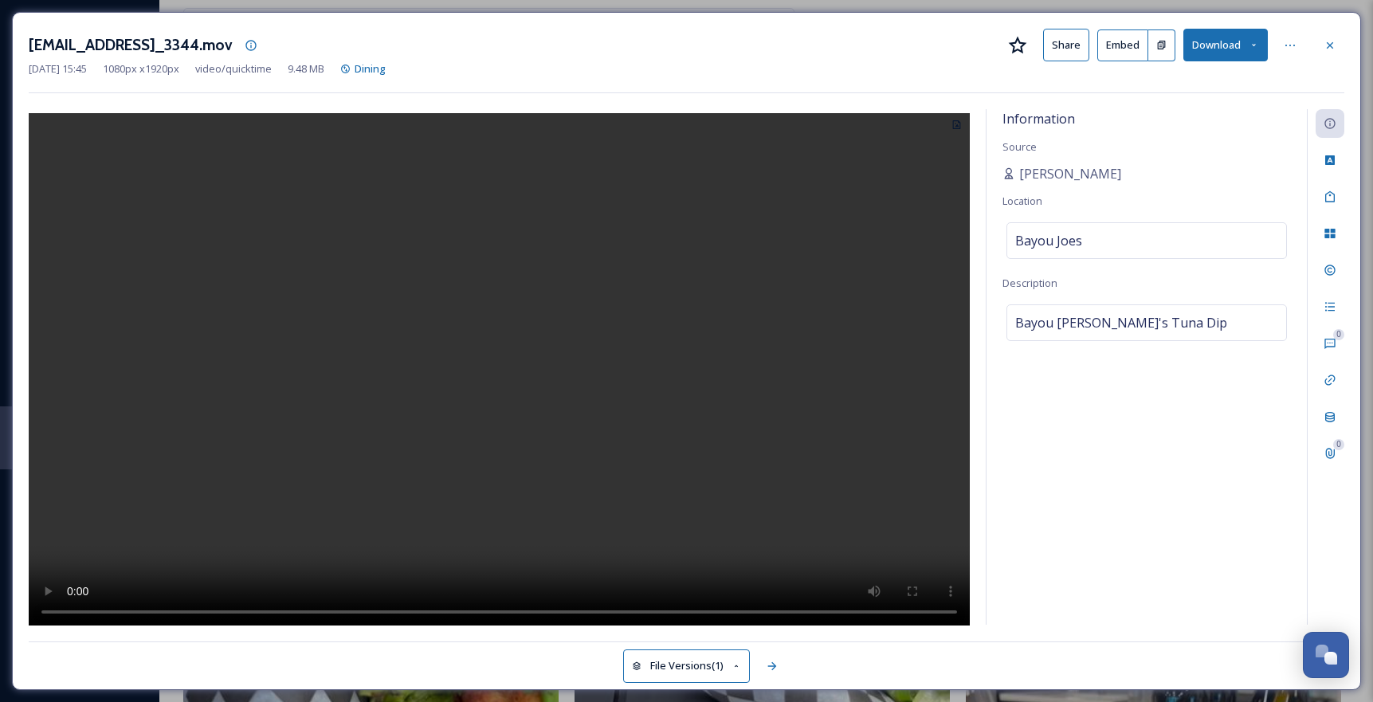
click at [1111, 540] on div "Information Source [PERSON_NAME] Location Bayou Joes Description Bayou [PERSON_…" at bounding box center [1146, 367] width 320 height 516
click at [1333, 53] on div at bounding box center [1329, 45] width 29 height 29
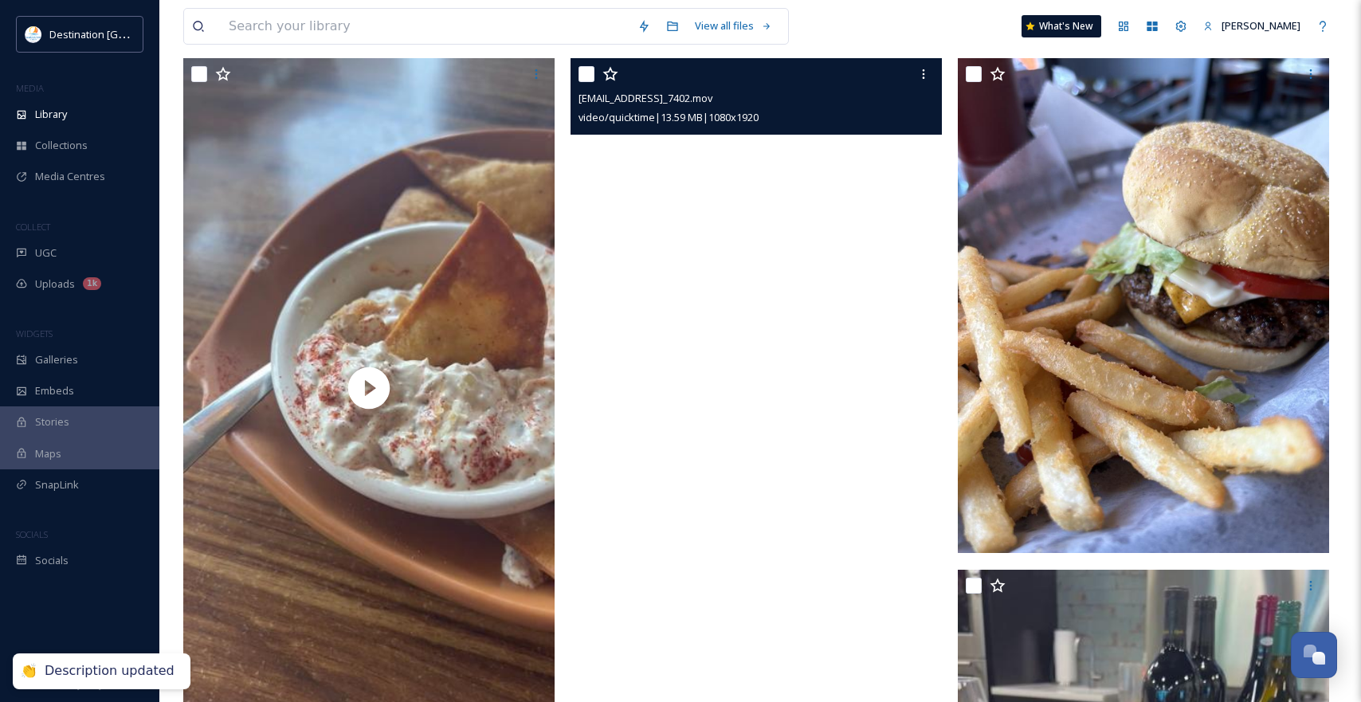
click at [783, 302] on video "ext_1756154737.9306_Social@destinationpanamacity.com-IMG_7402.mov" at bounding box center [755, 388] width 371 height 660
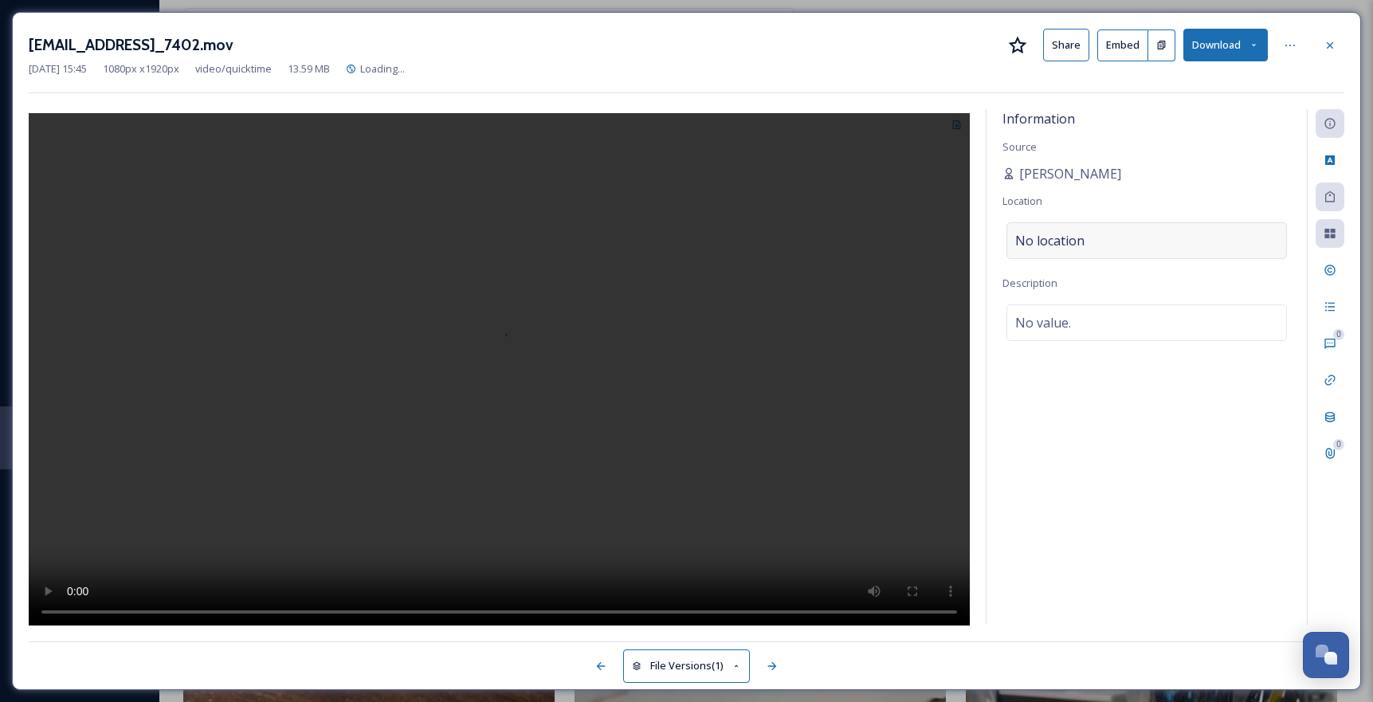
click at [1096, 245] on div "No location" at bounding box center [1146, 240] width 280 height 37
click at [1102, 242] on input at bounding box center [1146, 240] width 279 height 35
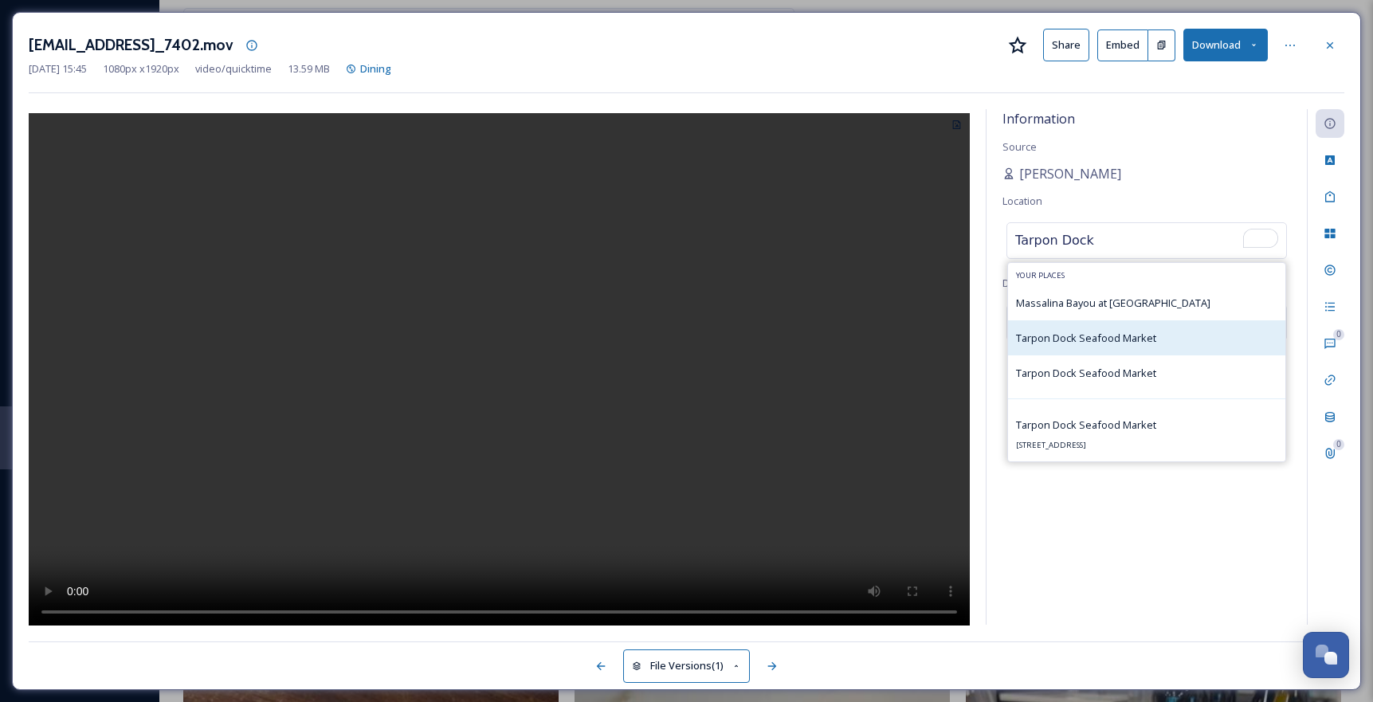
type input "Tarpon Dock"
click at [1120, 343] on span "Tarpon Dock Seafood Market" at bounding box center [1086, 338] width 140 height 14
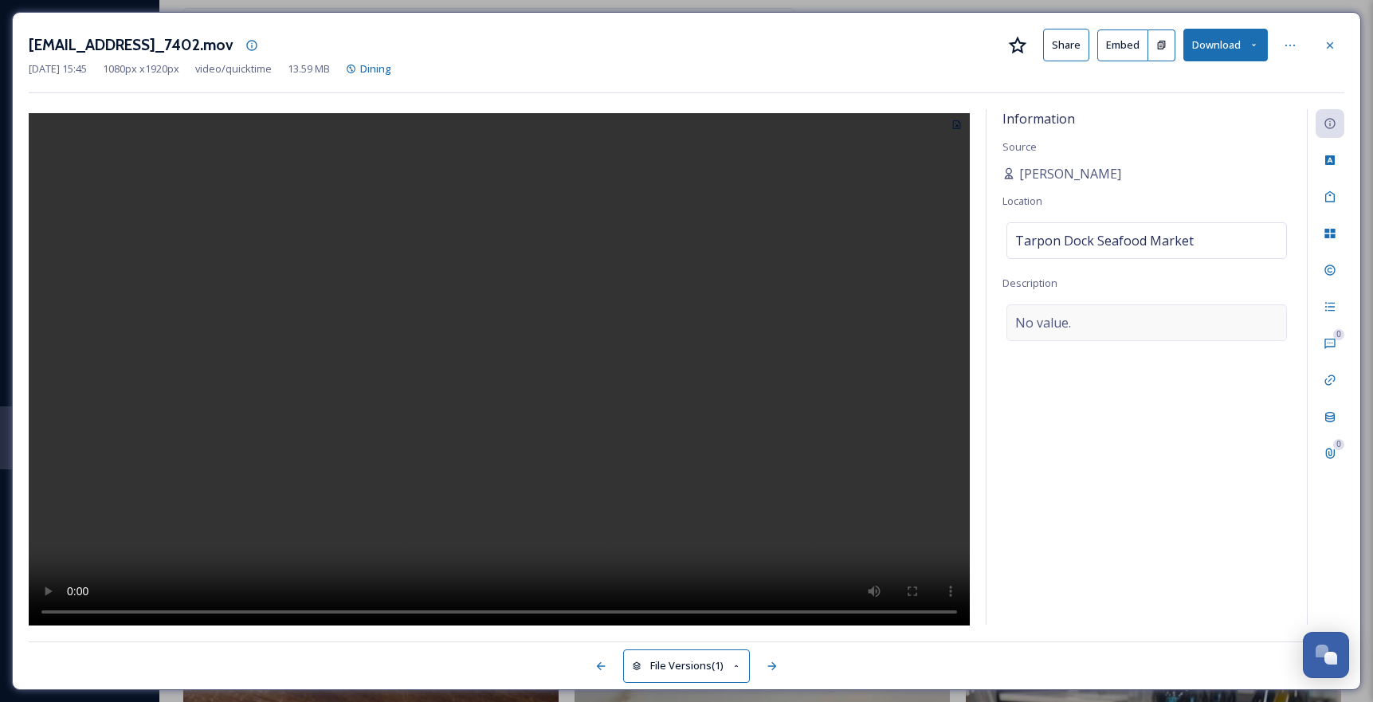
click at [1147, 327] on div "No value." at bounding box center [1146, 322] width 280 height 37
click at [1119, 350] on textarea "To enrich screen reader interactions, please activate Accessibility in Grammarl…" at bounding box center [1146, 370] width 288 height 132
type textarea "Crabcake lunch basket"
click at [1018, 668] on div at bounding box center [1047, 666] width 594 height 29
click at [1339, 52] on div at bounding box center [1329, 45] width 29 height 29
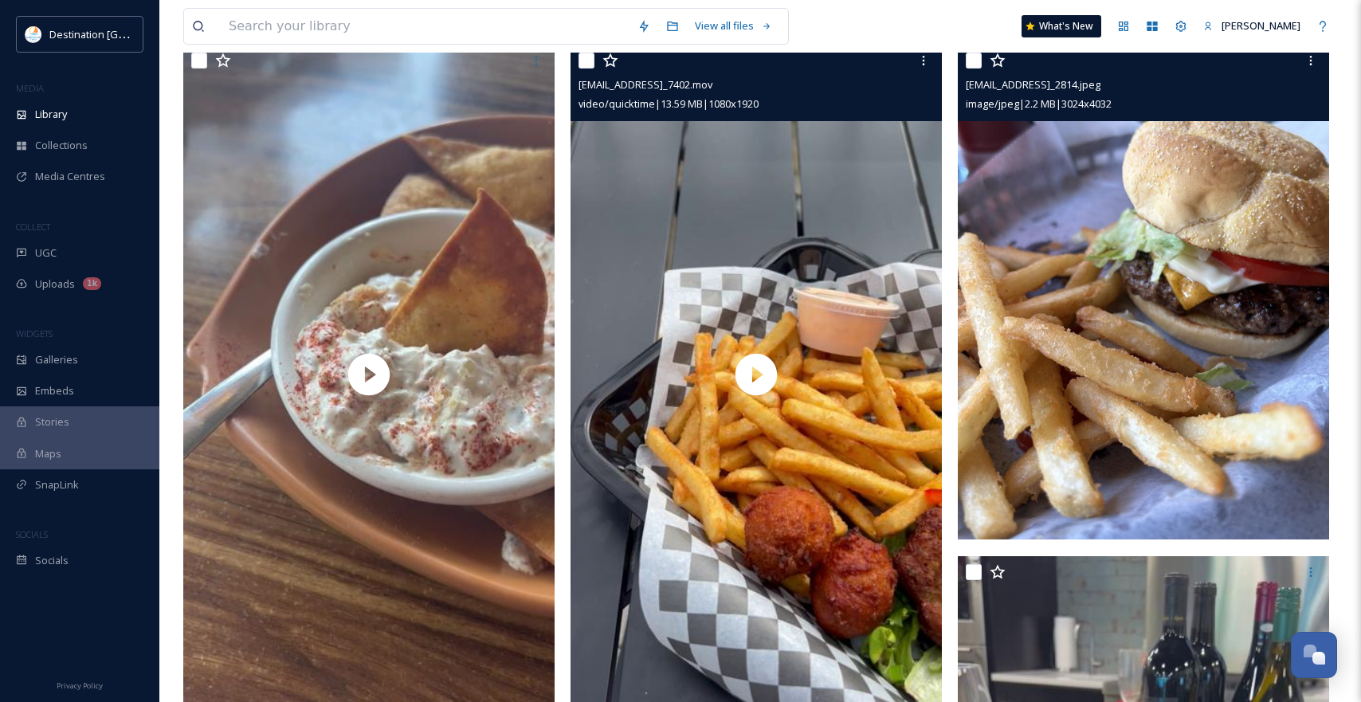
scroll to position [159, 0]
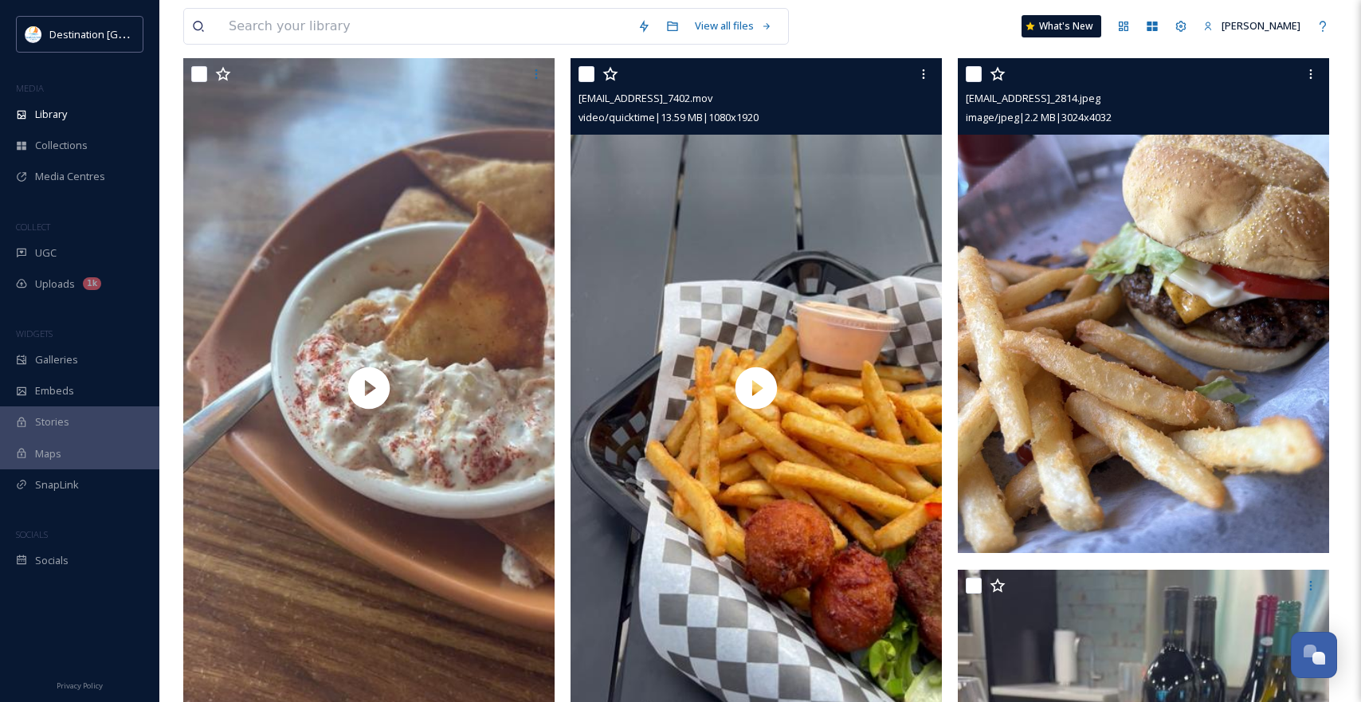
click at [1216, 356] on img at bounding box center [1143, 305] width 371 height 495
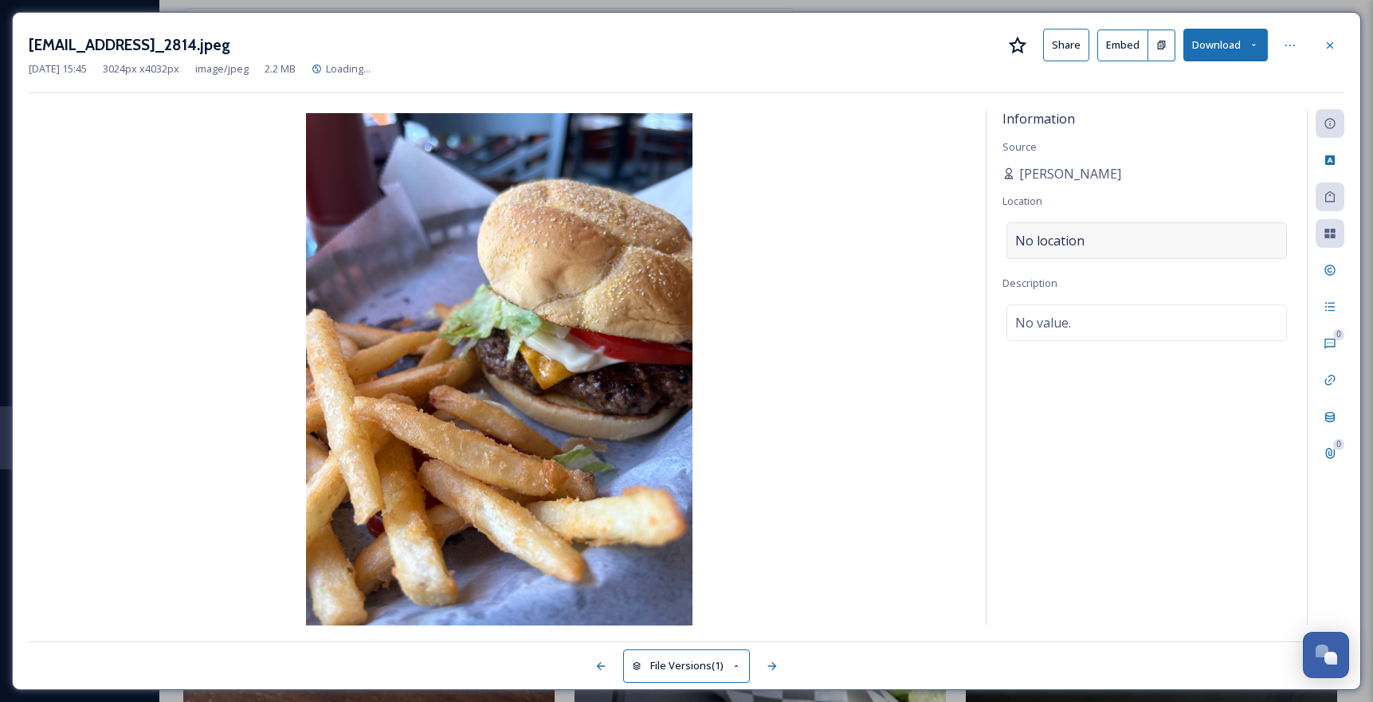
click at [1104, 243] on div "No location" at bounding box center [1146, 240] width 280 height 37
click at [1106, 245] on input at bounding box center [1146, 240] width 279 height 35
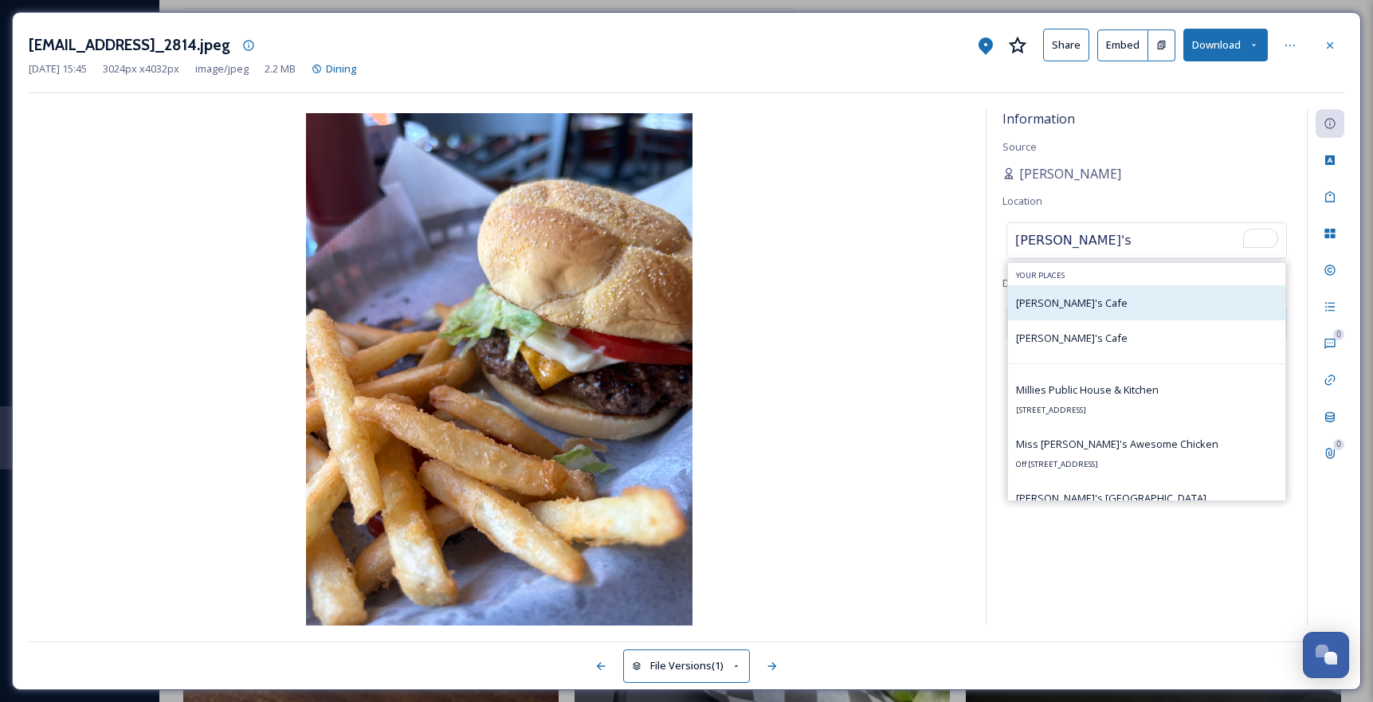
type input "[PERSON_NAME]'s"
click at [1067, 295] on div "[PERSON_NAME]'s Cafe" at bounding box center [1072, 302] width 112 height 19
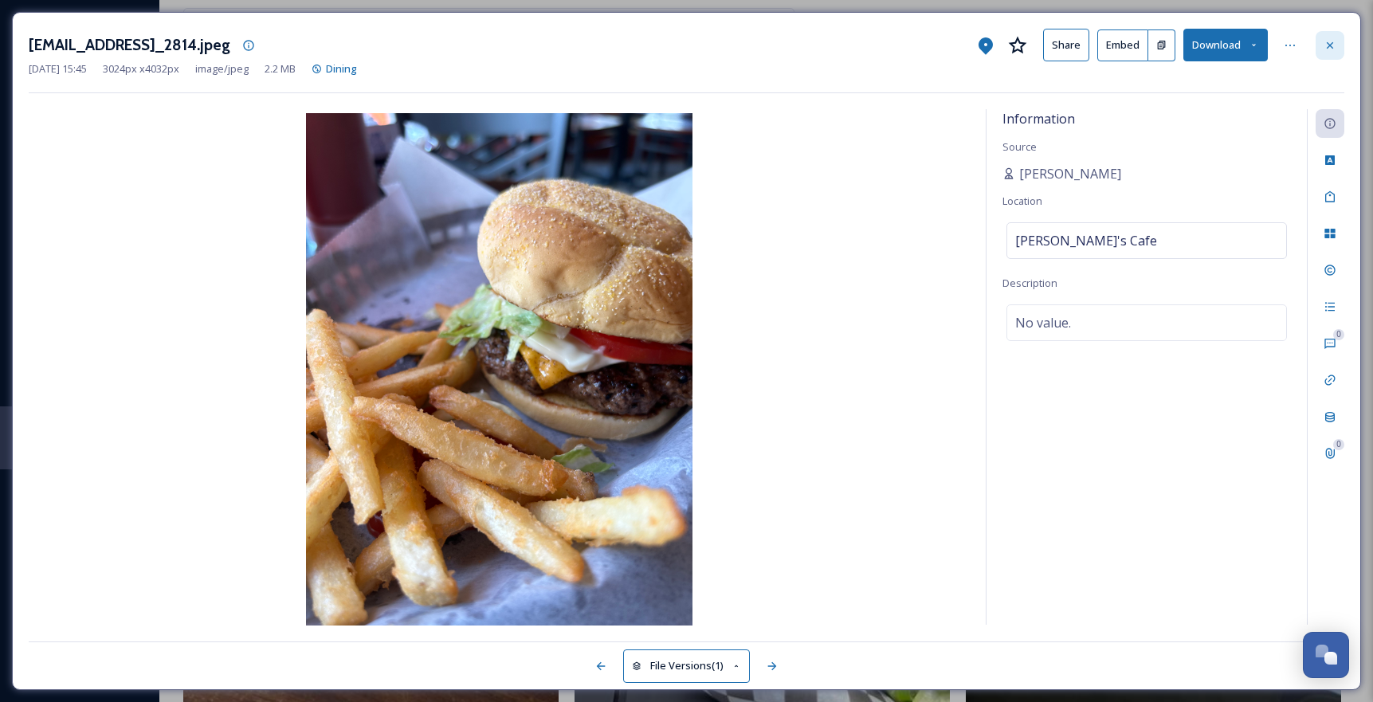
click at [1325, 45] on icon at bounding box center [1329, 45] width 13 height 13
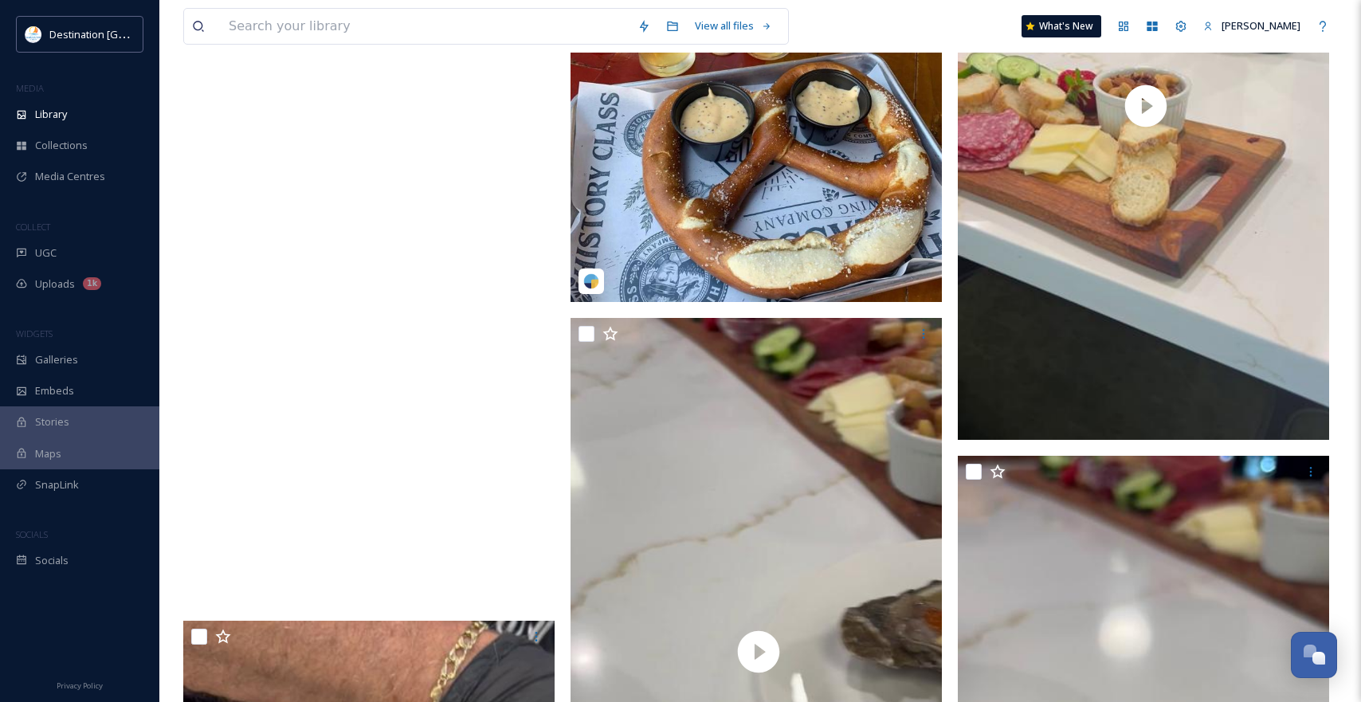
click at [446, 458] on video "ext_1756154729.633679_Social@destinationpanamacity.com-IMG_7421.mov" at bounding box center [368, 275] width 371 height 660
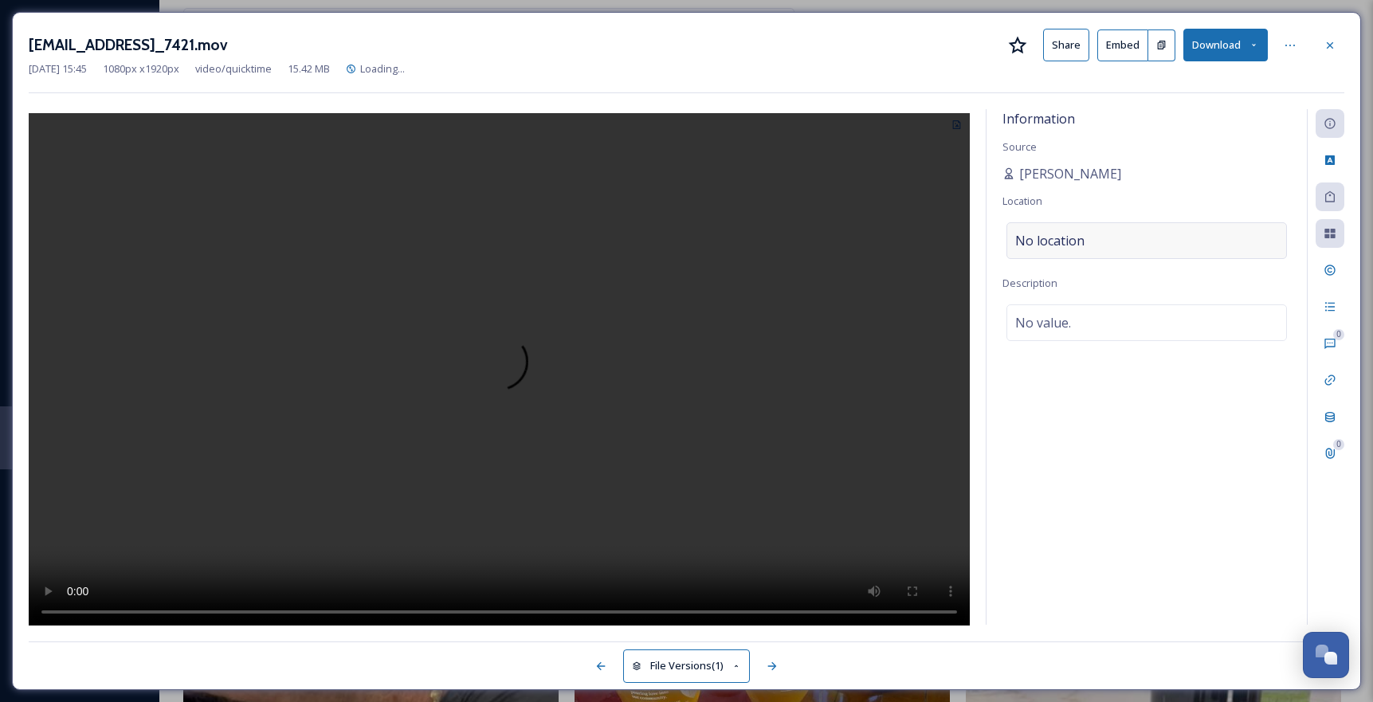
click at [1119, 245] on div "No location" at bounding box center [1146, 240] width 280 height 37
click at [1119, 245] on input at bounding box center [1146, 240] width 279 height 35
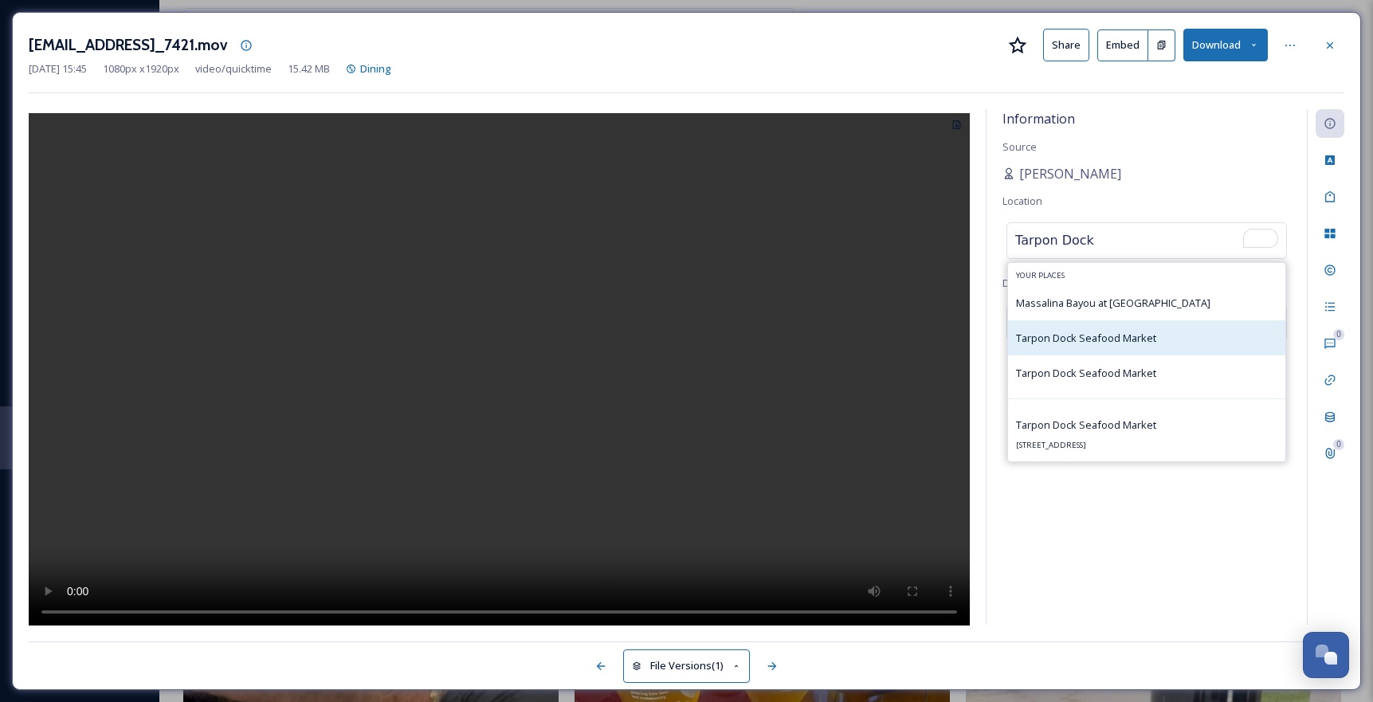
type input "Tarpon Dock"
click at [1143, 342] on span "Tarpon Dock Seafood Market" at bounding box center [1086, 338] width 140 height 14
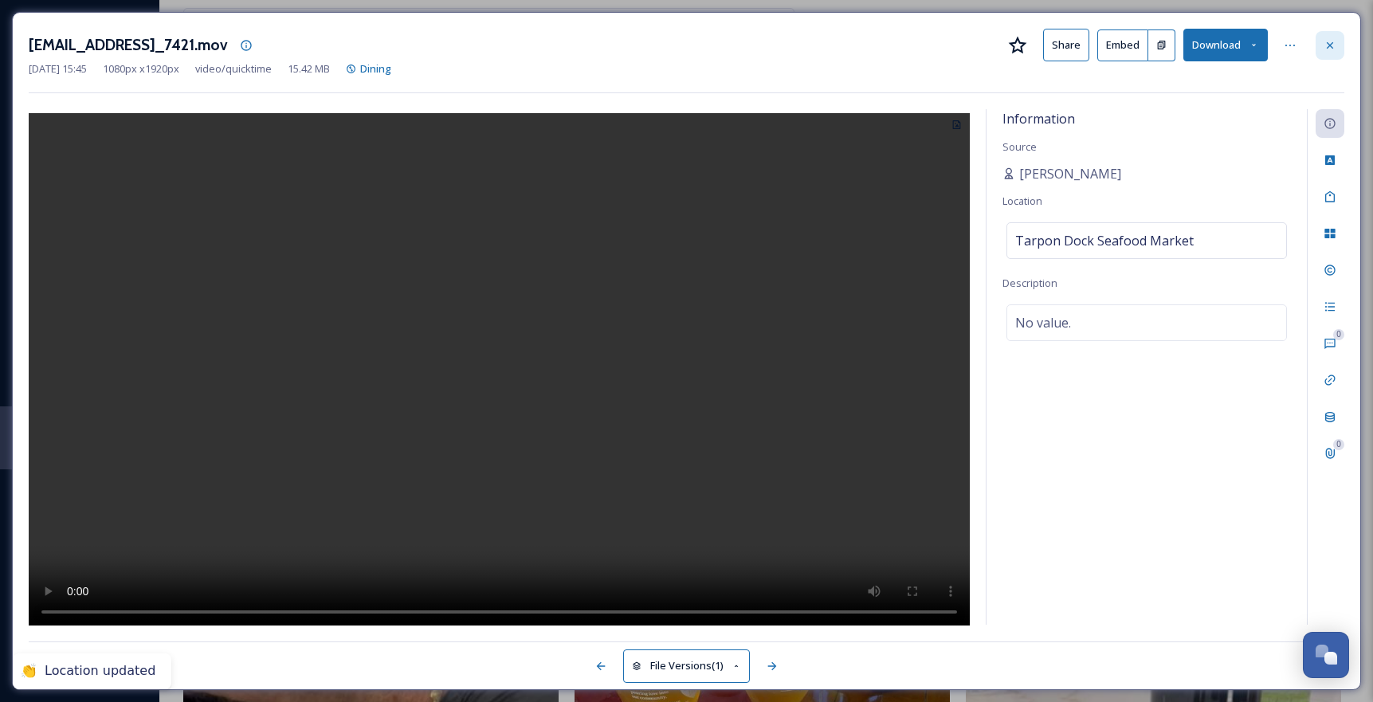
click at [1323, 41] on div at bounding box center [1329, 45] width 29 height 29
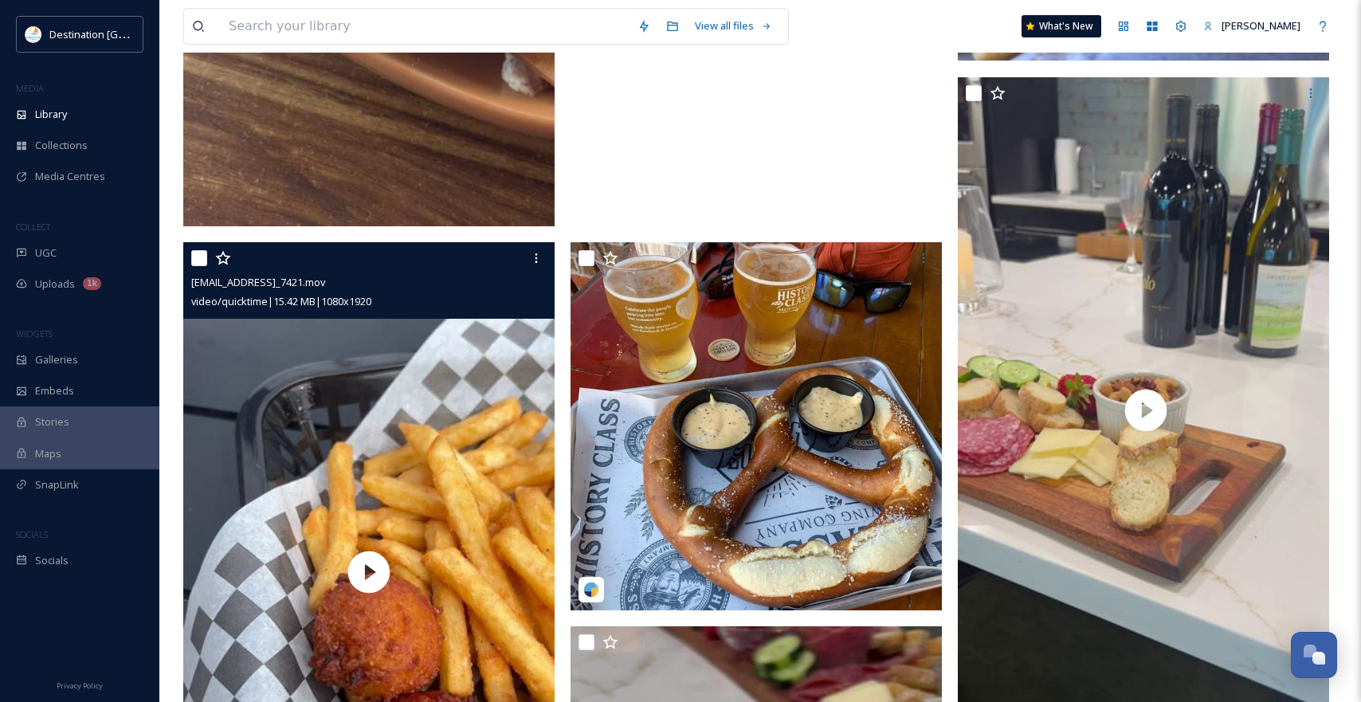
scroll to position [759, 0]
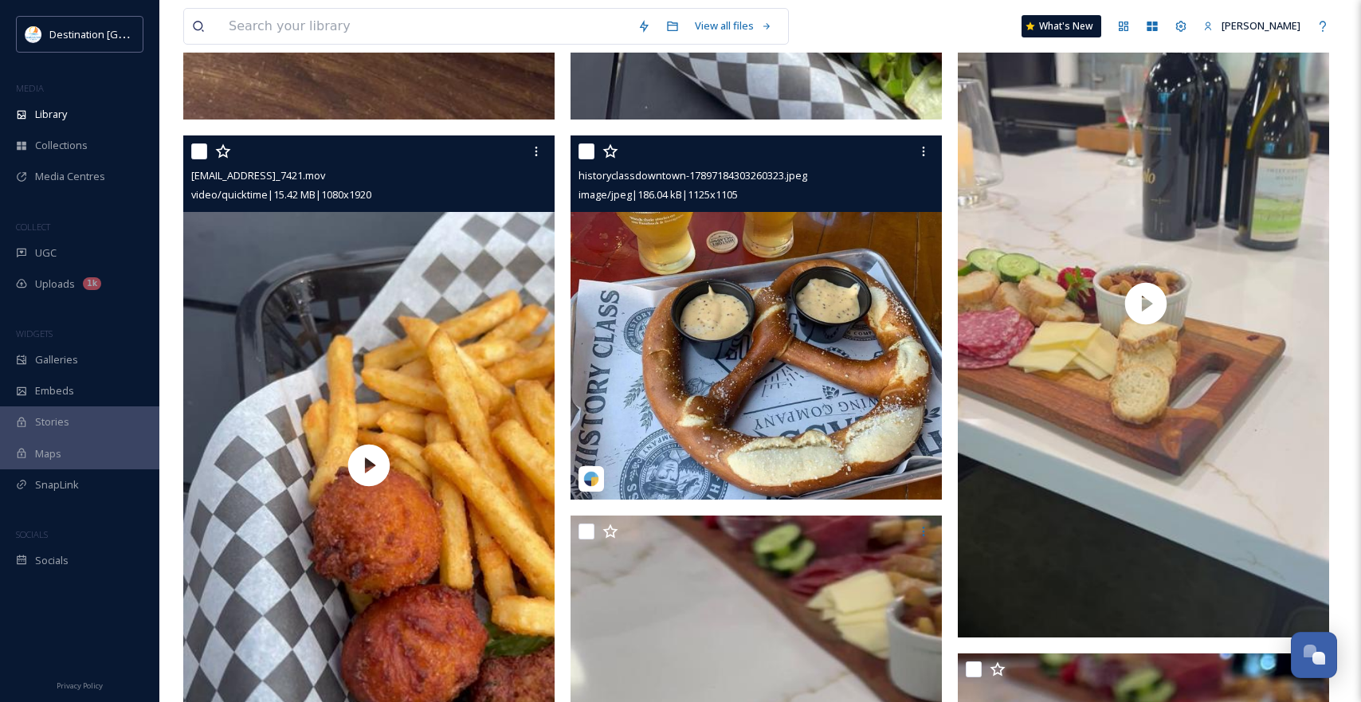
click at [767, 388] on img at bounding box center [755, 317] width 371 height 365
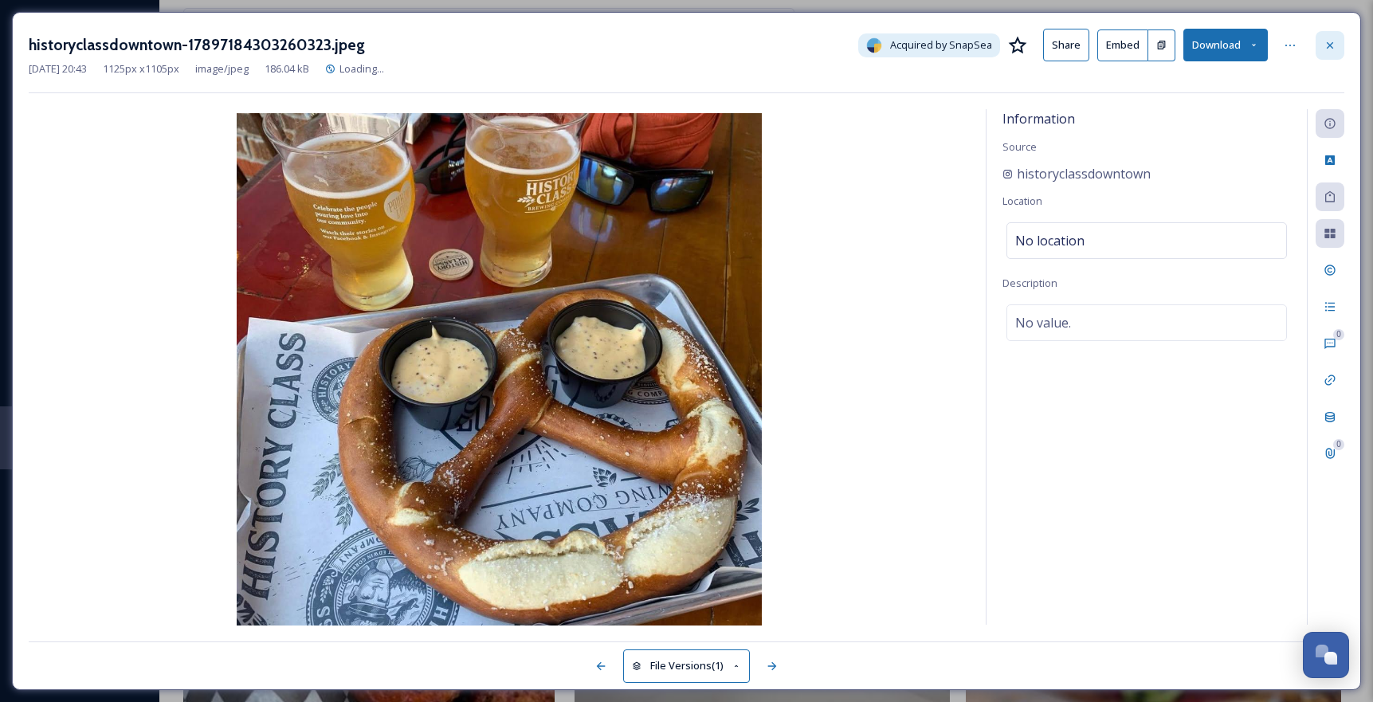
click at [1333, 47] on icon at bounding box center [1329, 45] width 13 height 13
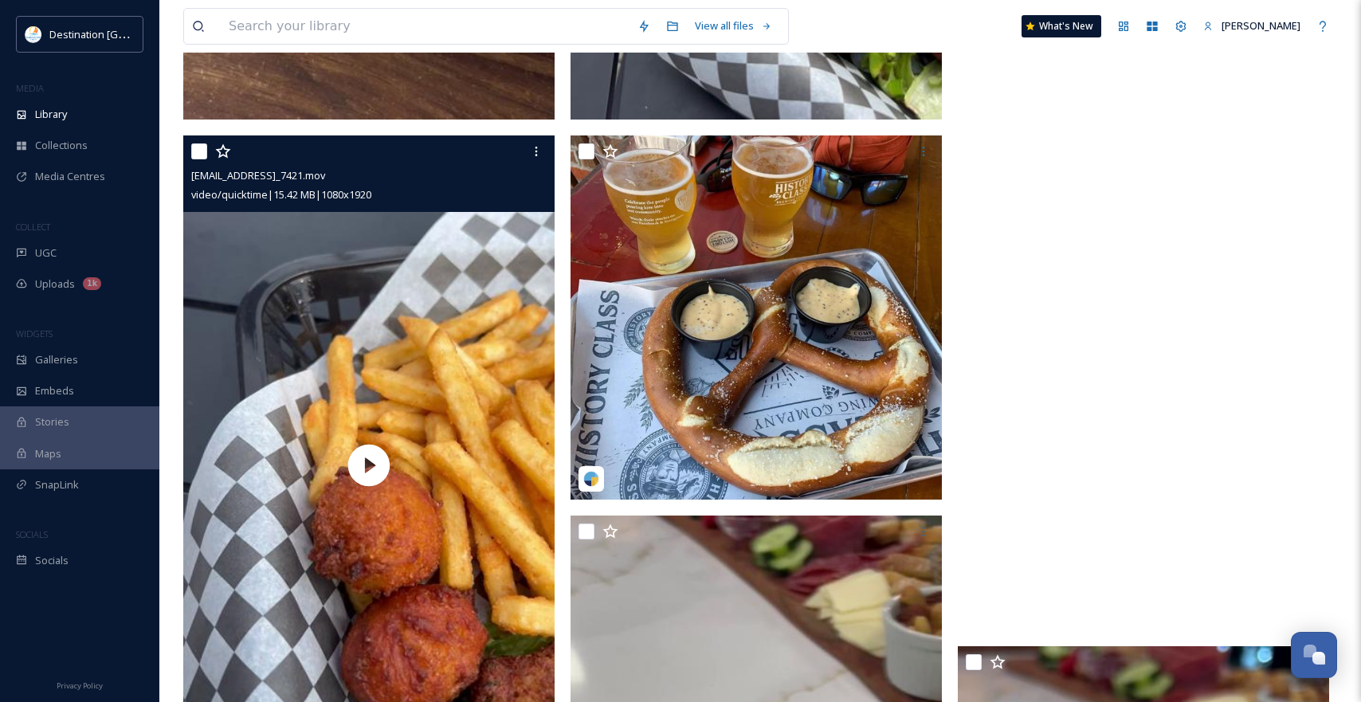
click at [1066, 447] on video "ext_1753717252.561157_Social@destinationpanamacity.com-IMG_1157.mov" at bounding box center [1143, 301] width 371 height 660
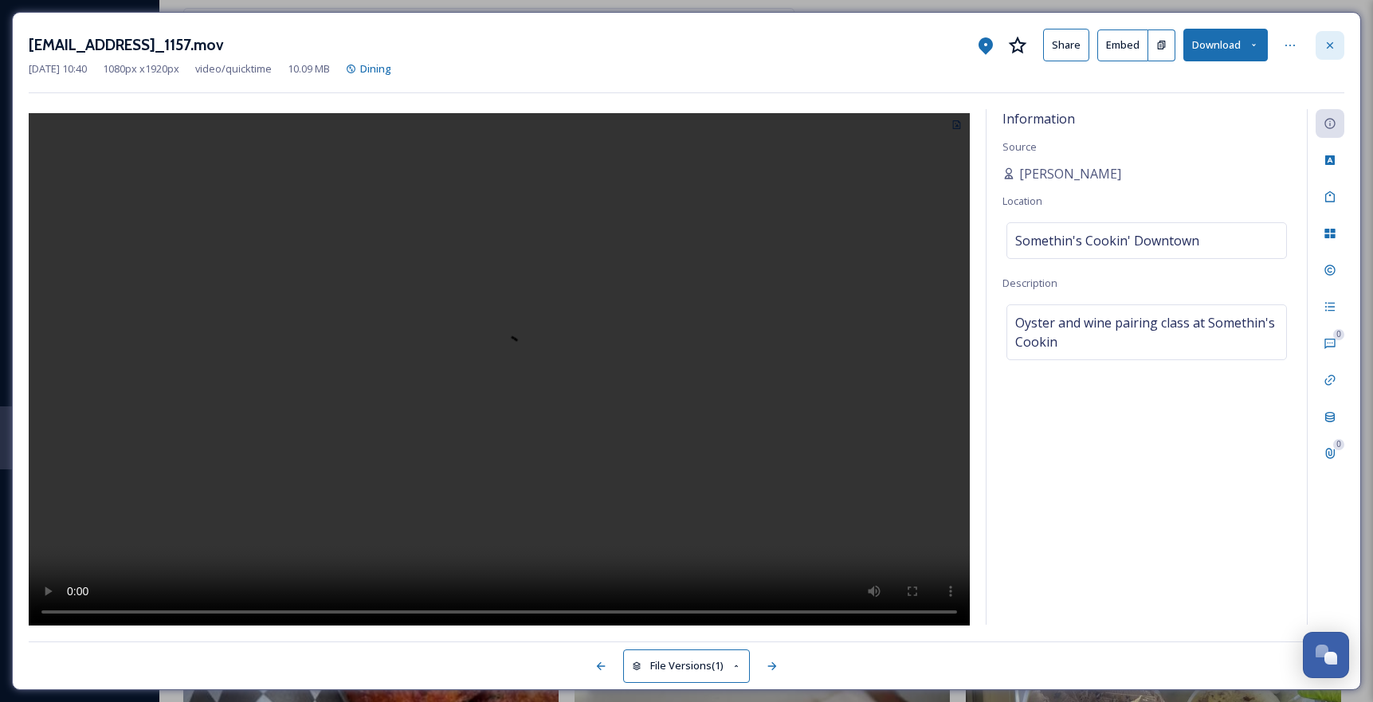
click at [1331, 39] on icon at bounding box center [1329, 45] width 13 height 13
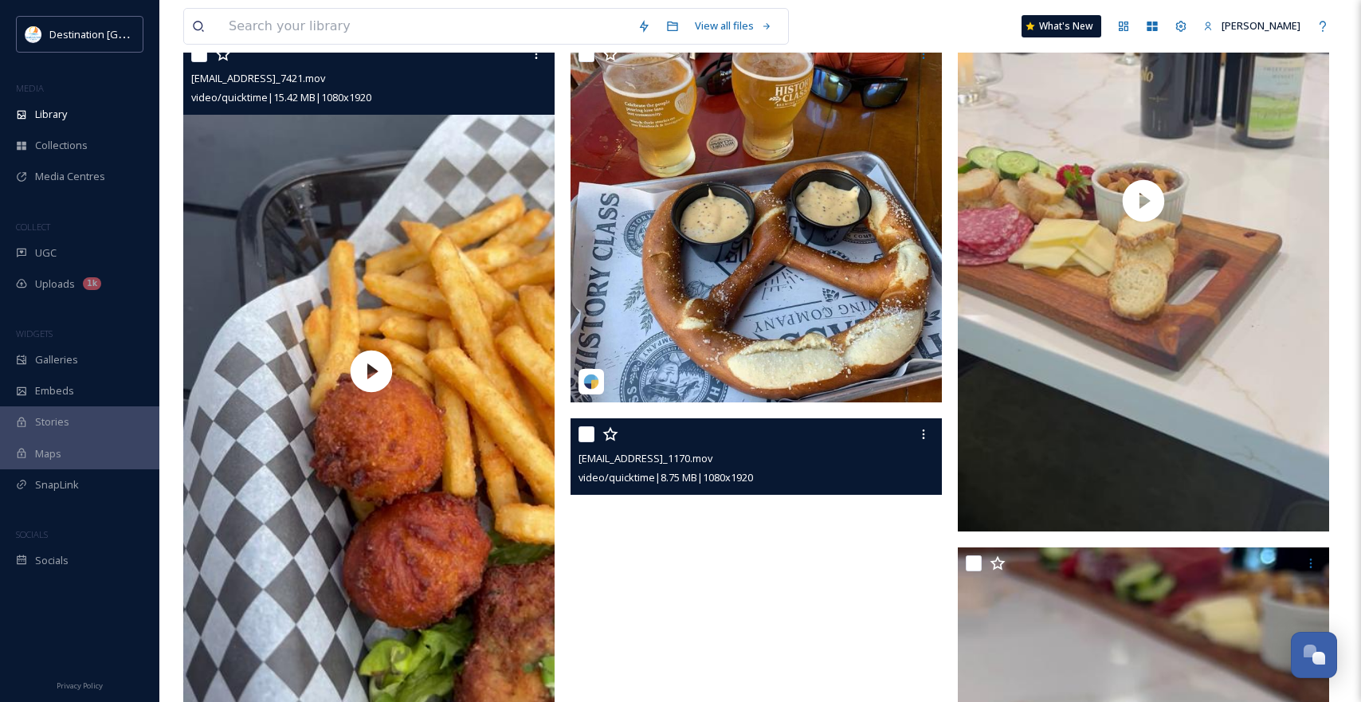
scroll to position [1237, 0]
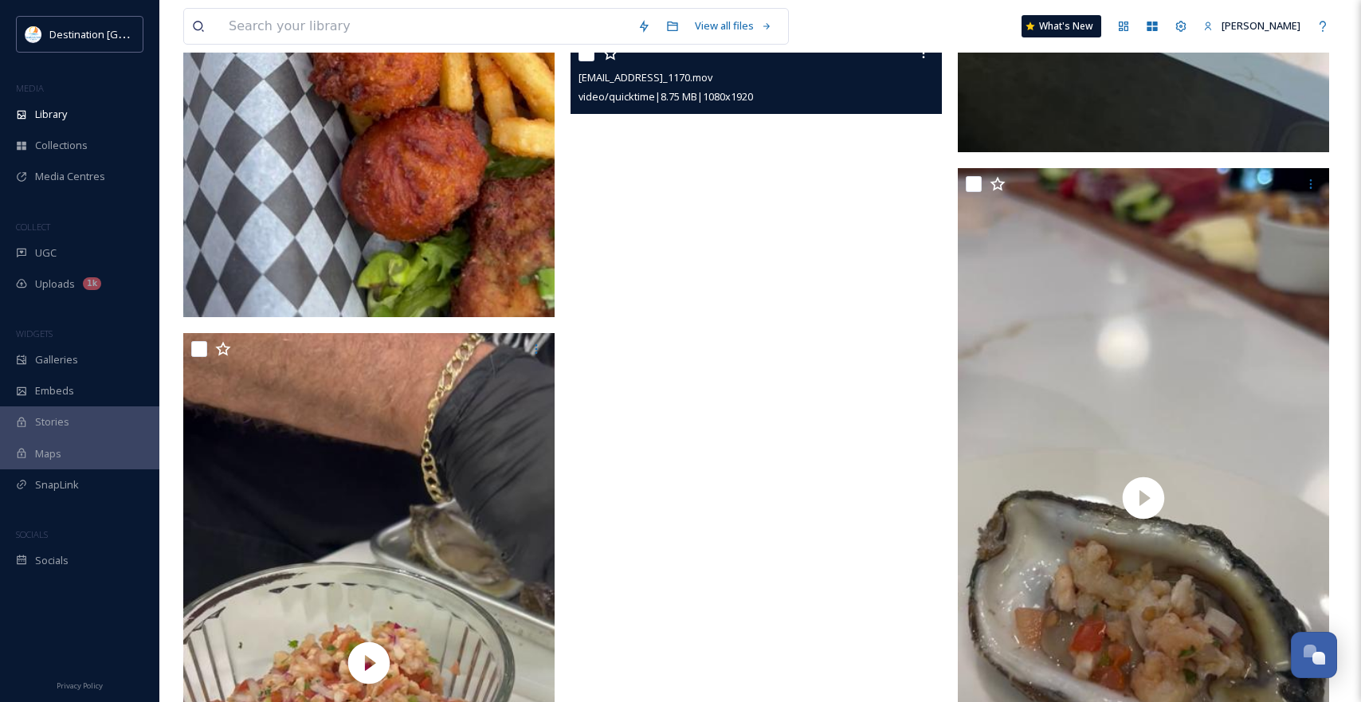
click at [755, 487] on video "ext_1753717243.165068_Social@destinationpanamacity.com-IMG_1170.mov" at bounding box center [755, 367] width 371 height 660
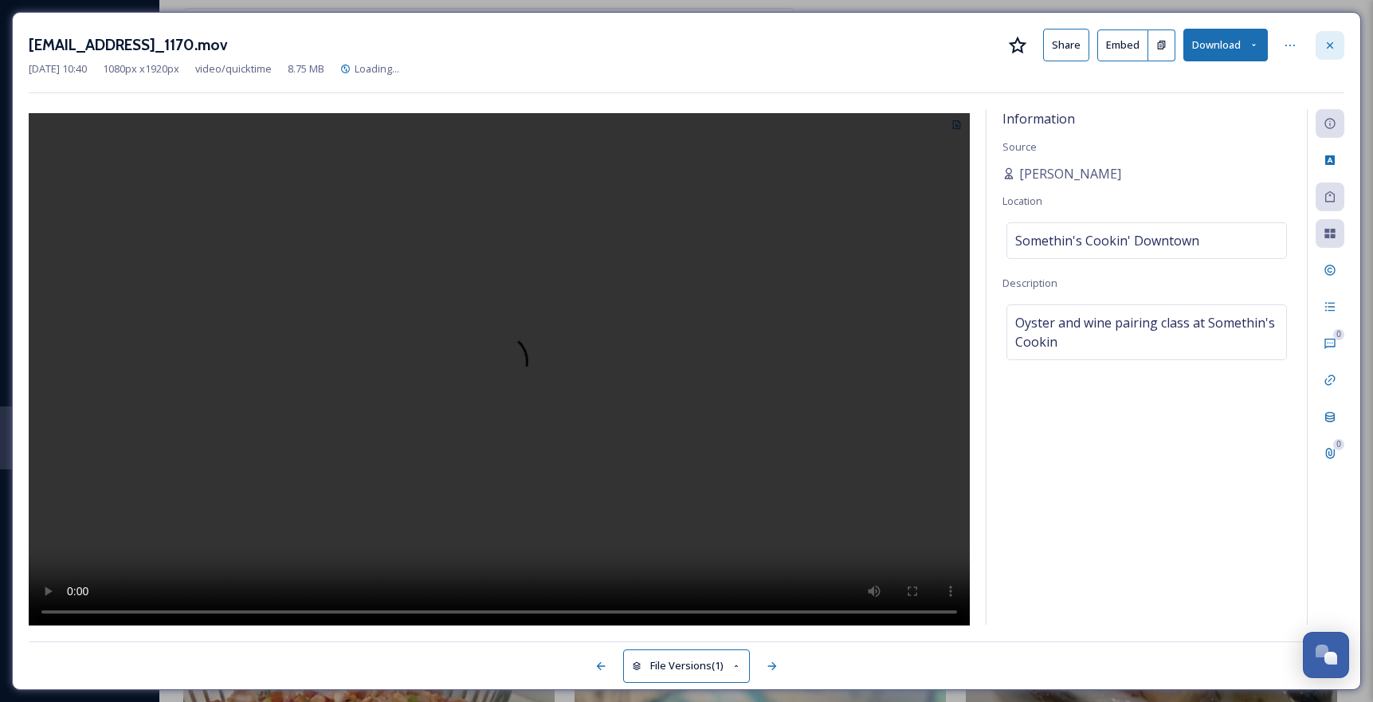
click at [1331, 32] on div at bounding box center [1329, 45] width 29 height 29
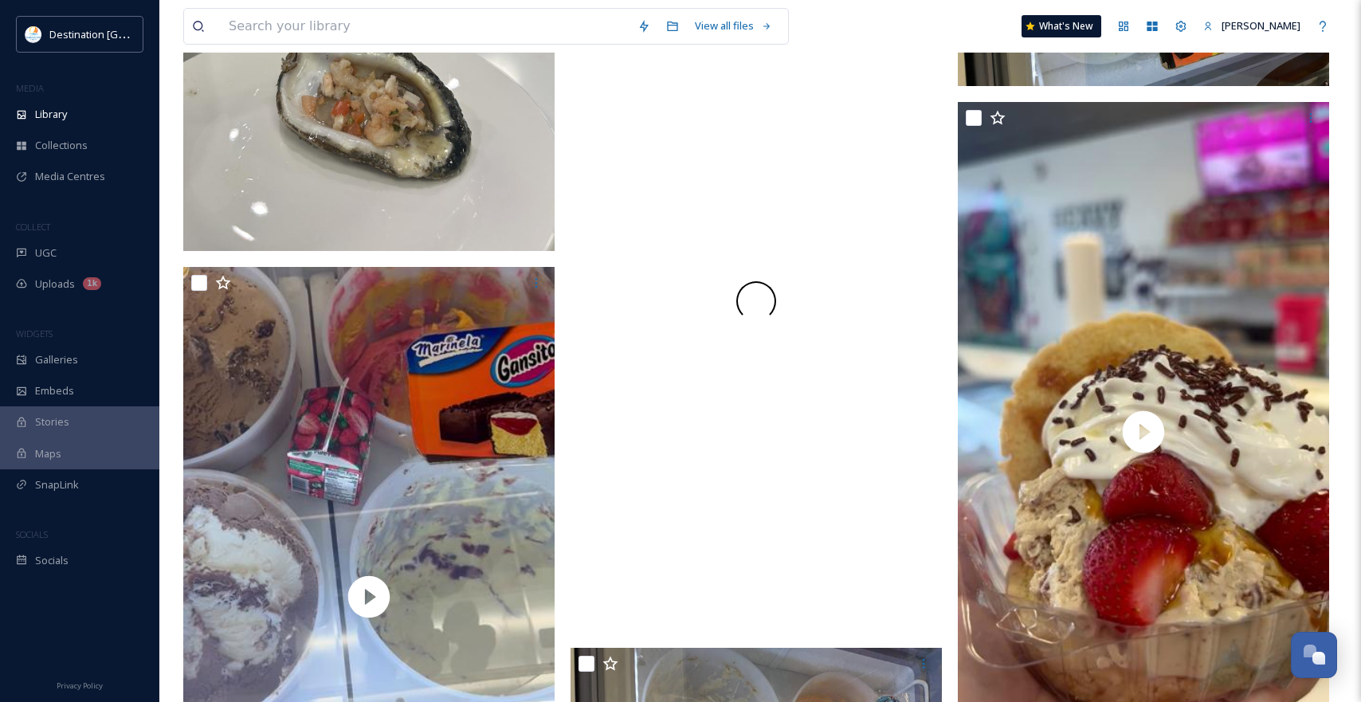
scroll to position [2511, 0]
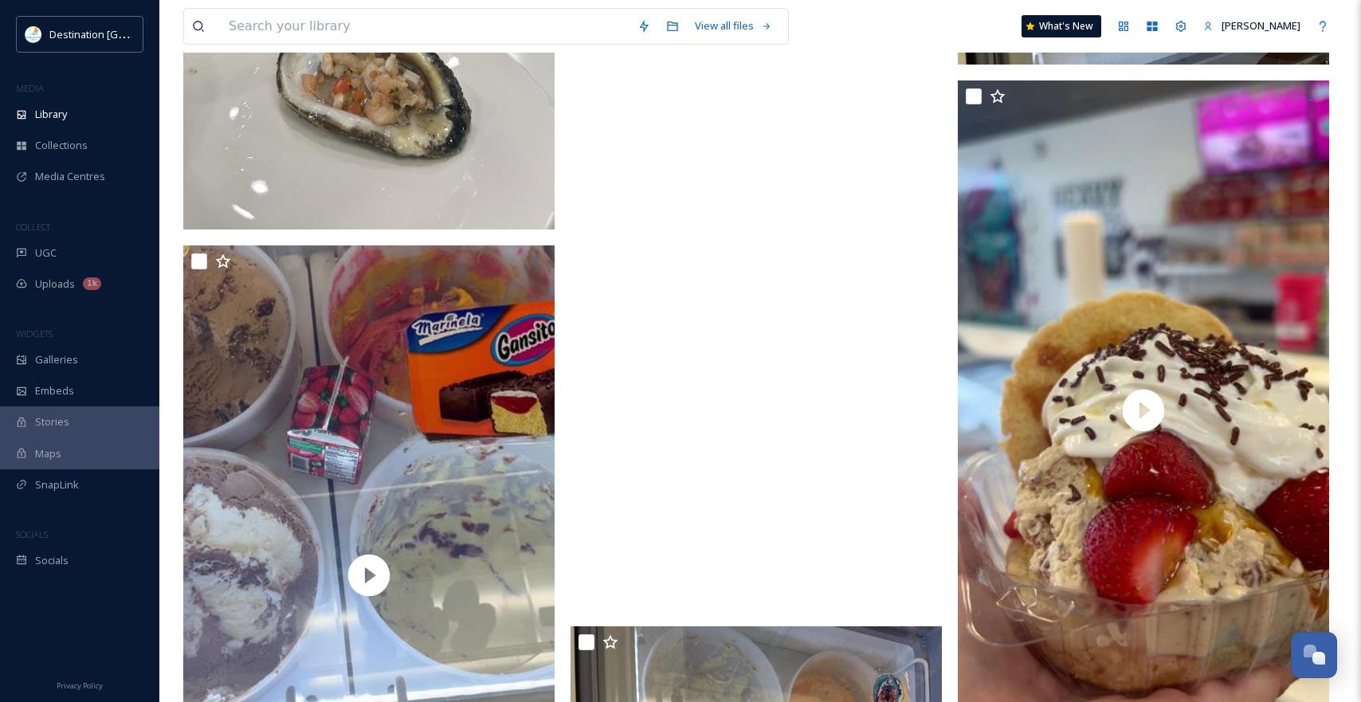
click at [840, 417] on video "ext_1753717187.763322_Social@destinationpanamacity.com-IMG_1185.mov" at bounding box center [755, 280] width 371 height 660
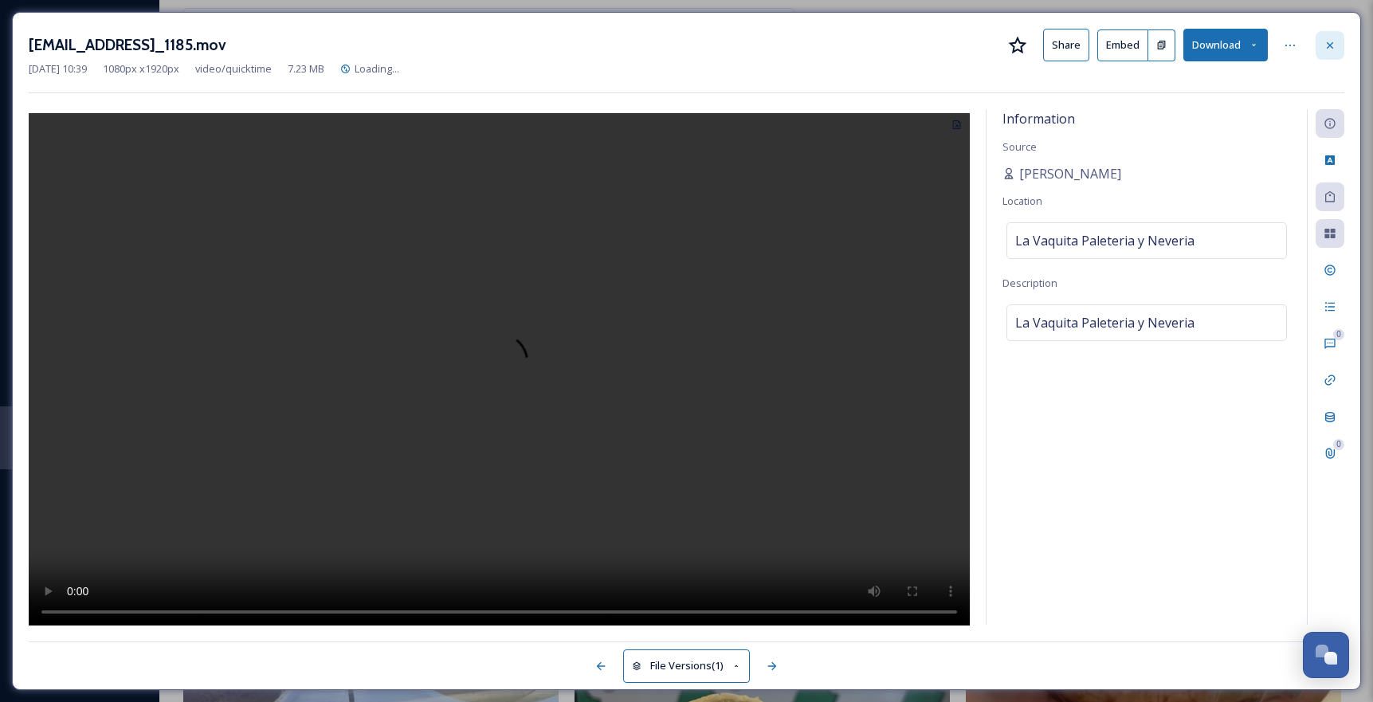
click at [1331, 35] on div at bounding box center [1329, 45] width 29 height 29
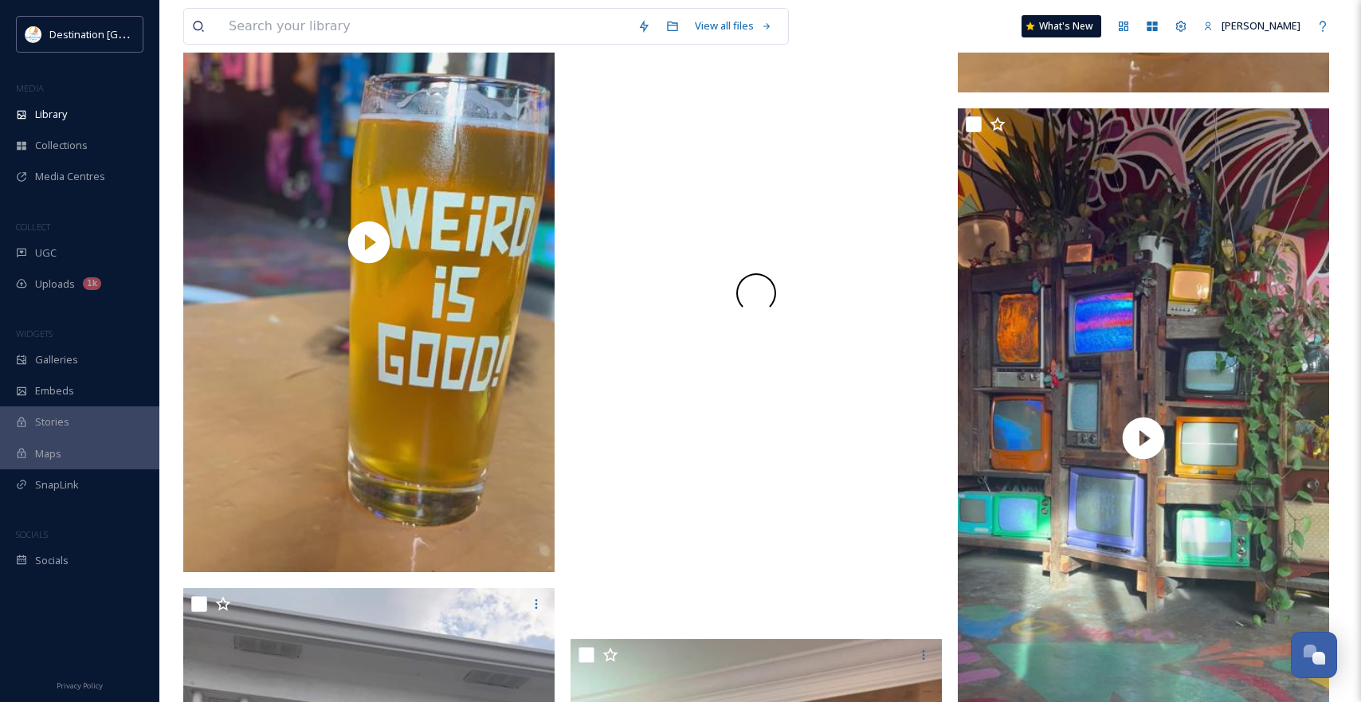
scroll to position [6177, 0]
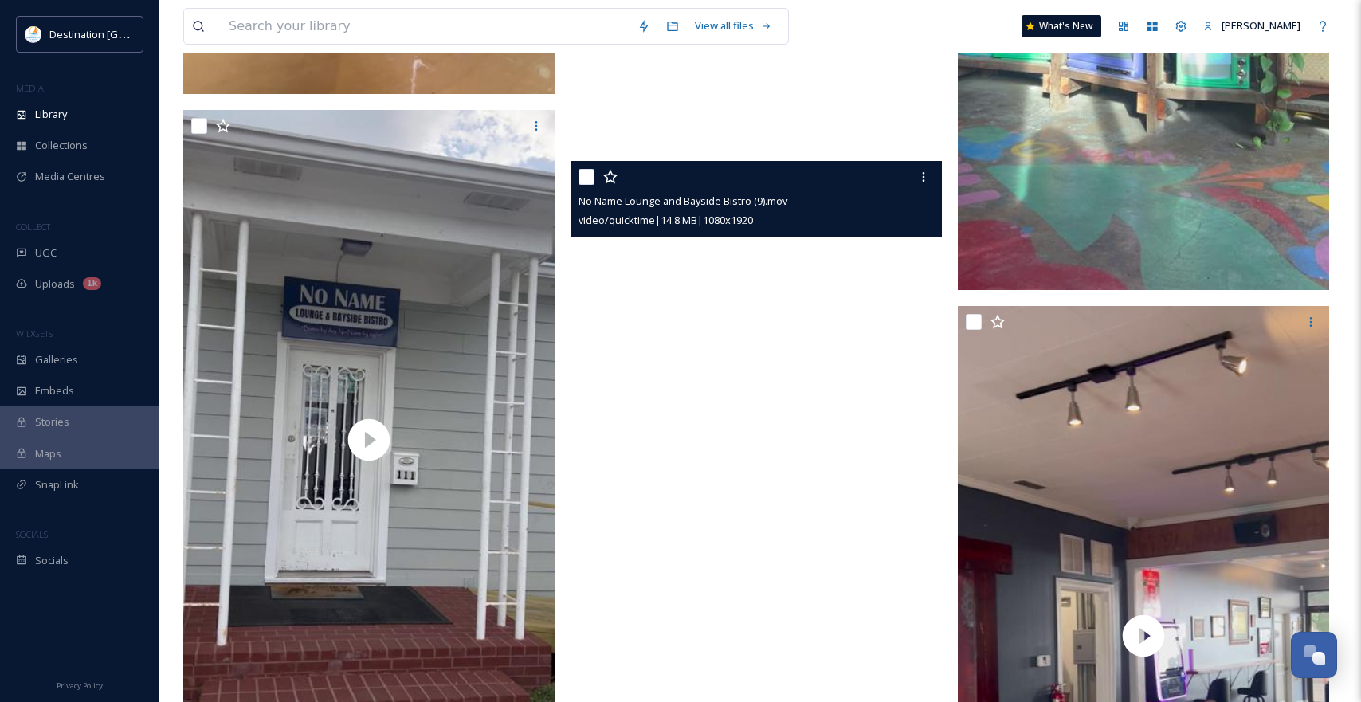
click at [722, 416] on video "No Name Lounge and Bayside Bistro (9).mov" at bounding box center [755, 491] width 371 height 660
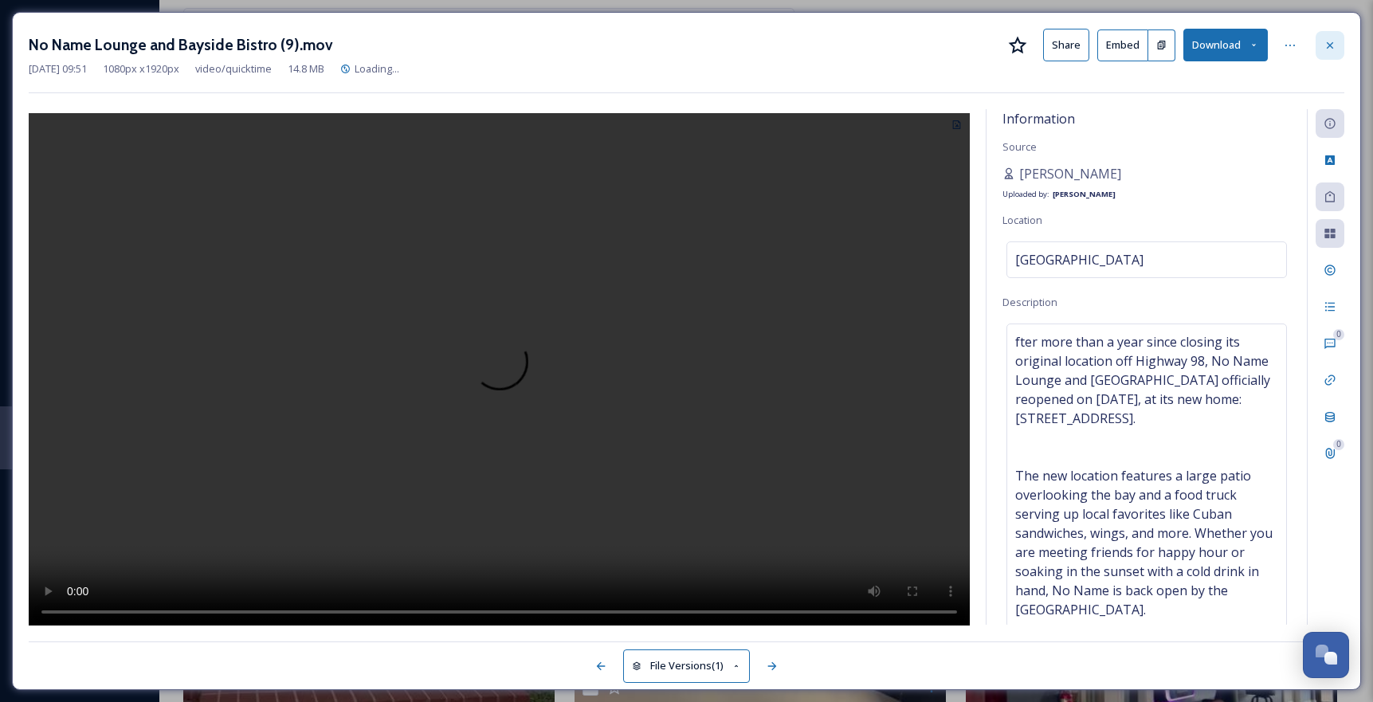
click at [1331, 39] on icon at bounding box center [1329, 45] width 13 height 13
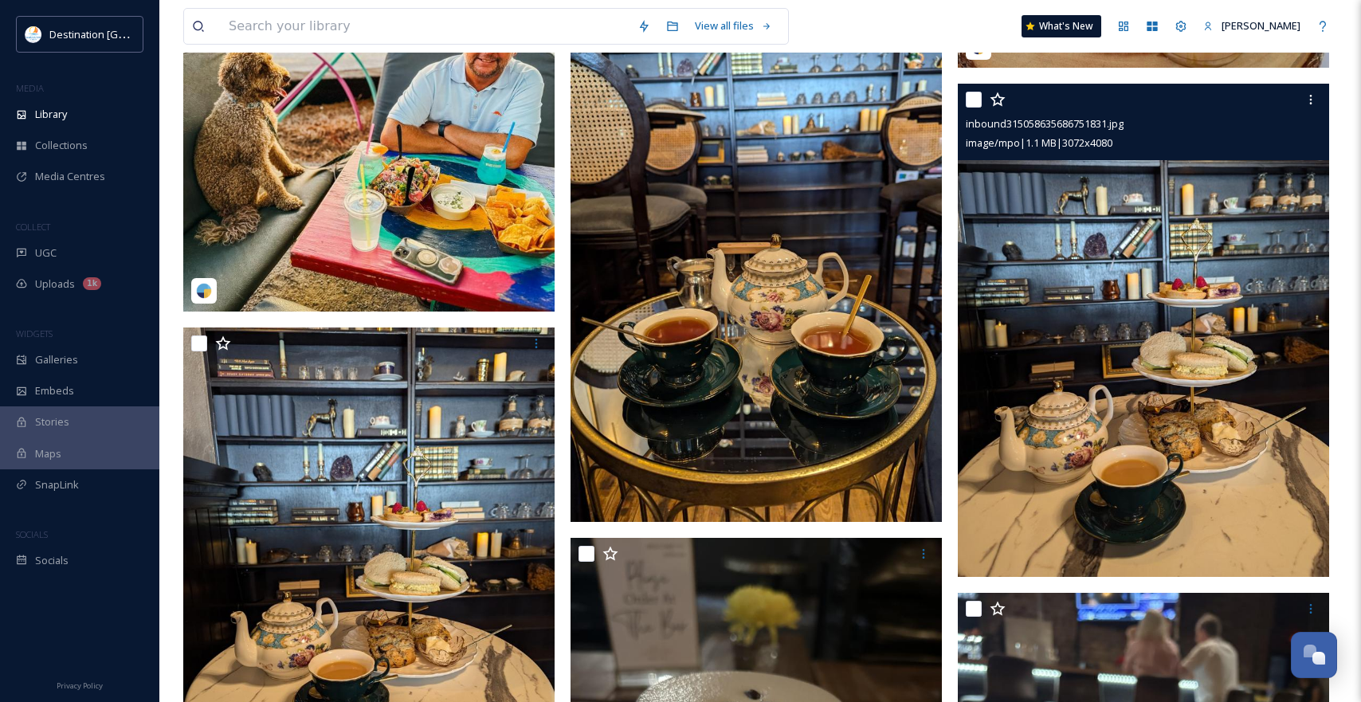
scroll to position [17491, 0]
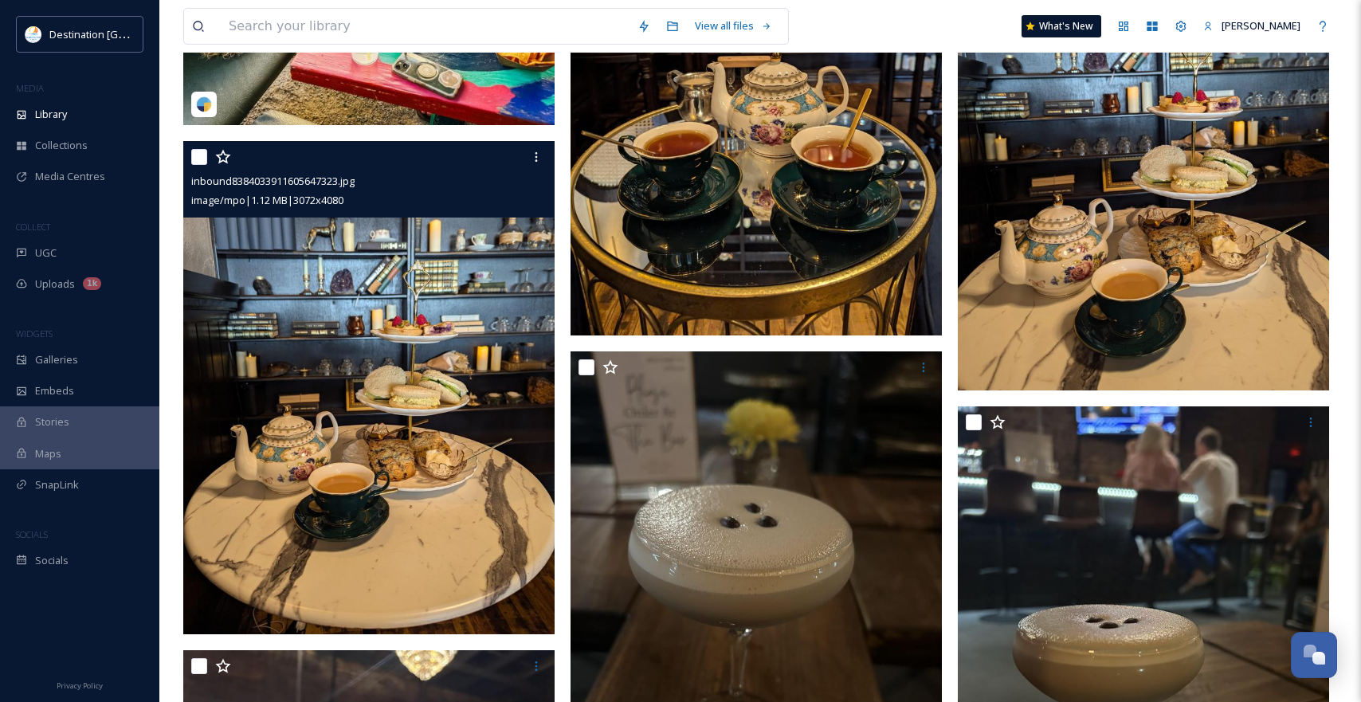
click at [453, 361] on img at bounding box center [368, 386] width 371 height 493
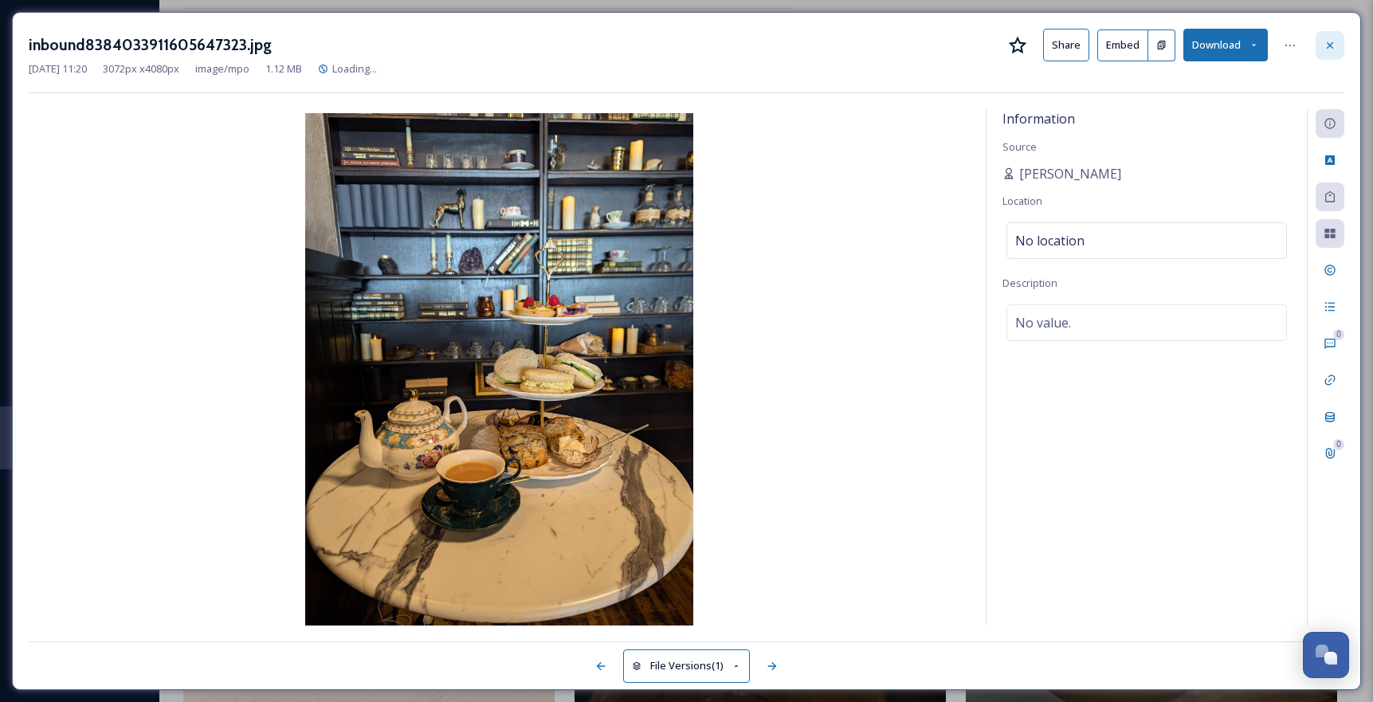
click at [1326, 41] on icon at bounding box center [1329, 45] width 13 height 13
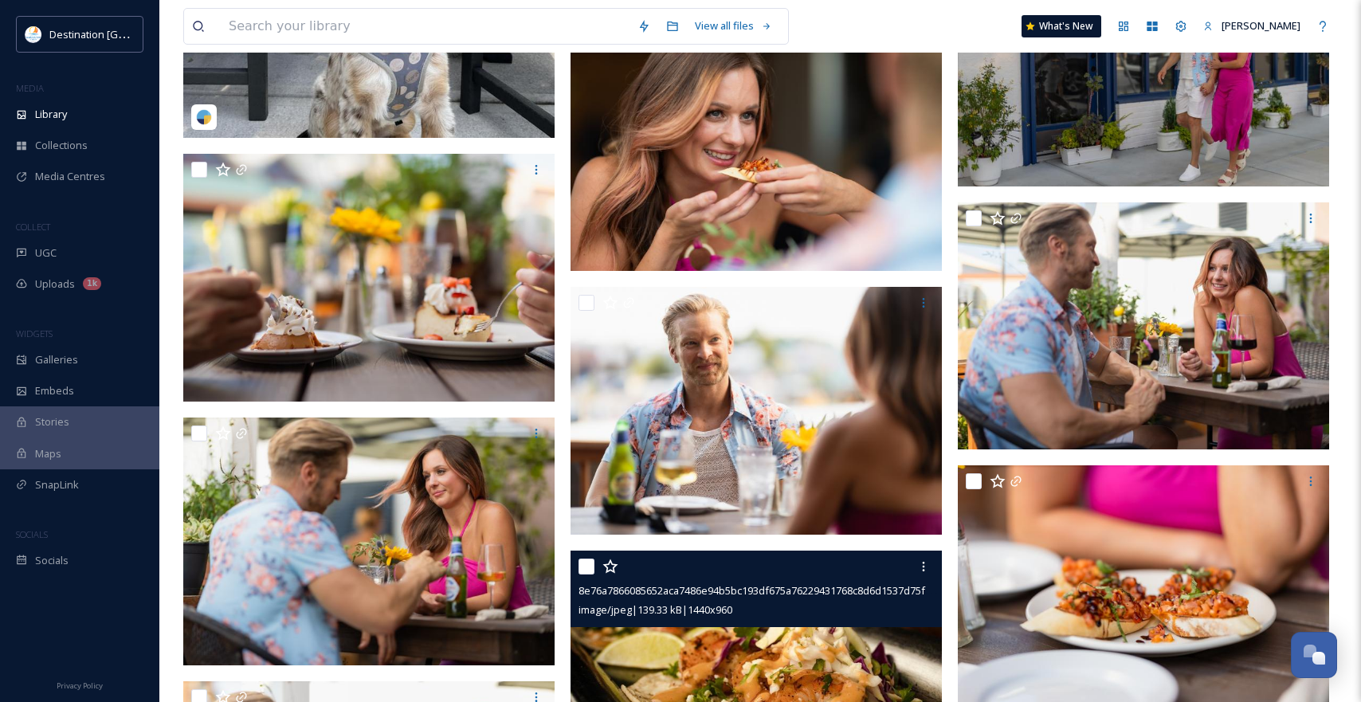
scroll to position [20439, 0]
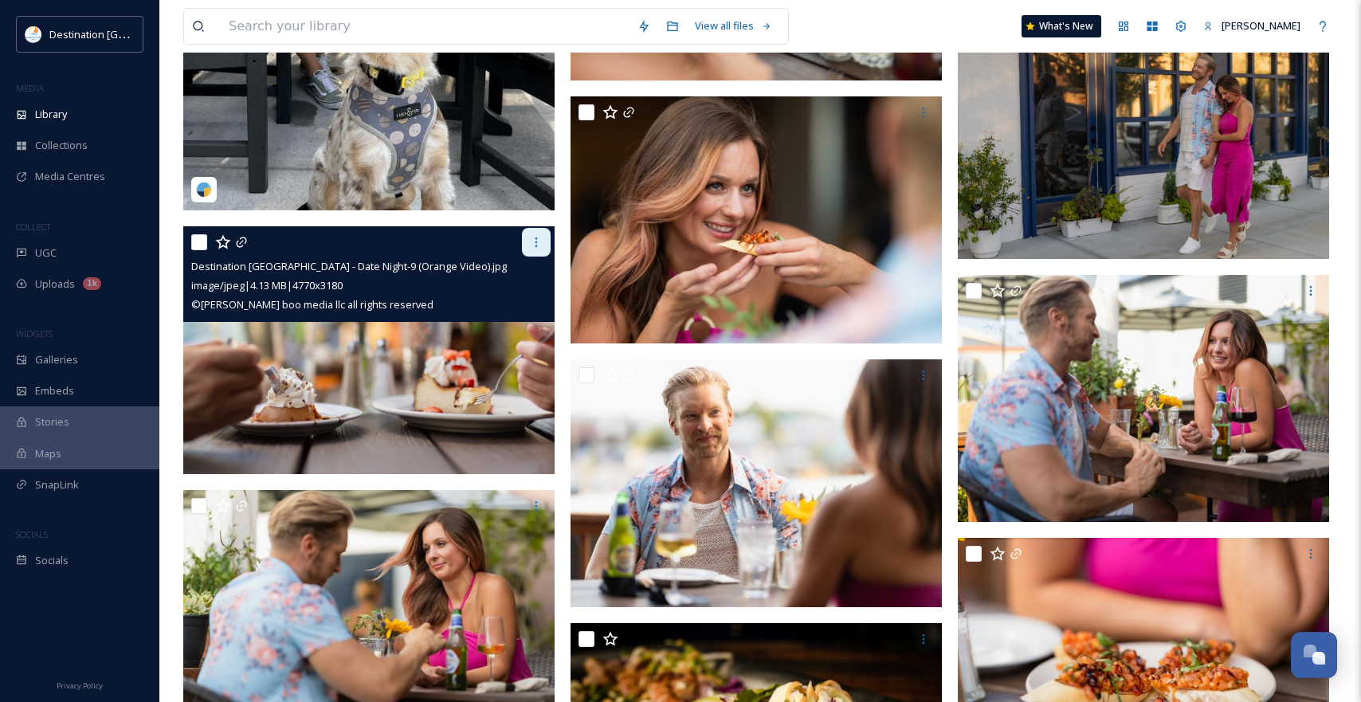
click at [531, 241] on icon at bounding box center [536, 242] width 13 height 13
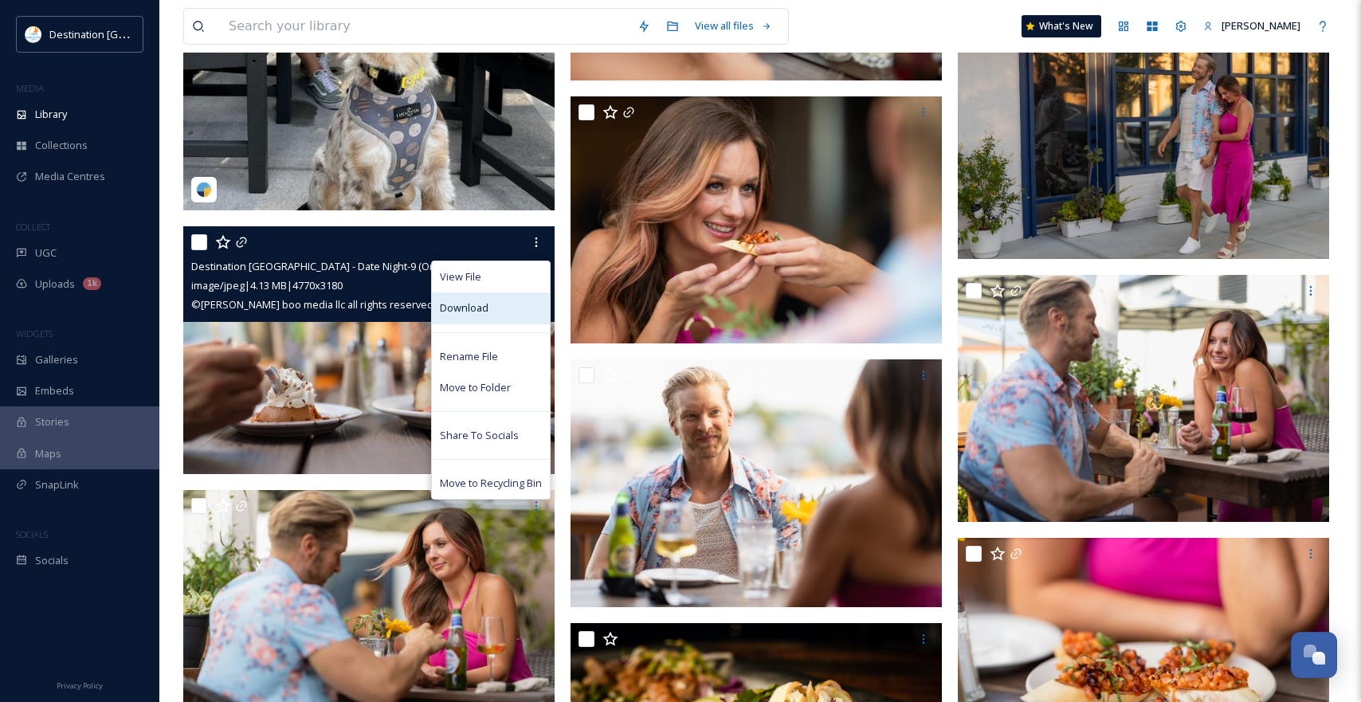
click at [468, 320] on div "Download" at bounding box center [491, 307] width 118 height 31
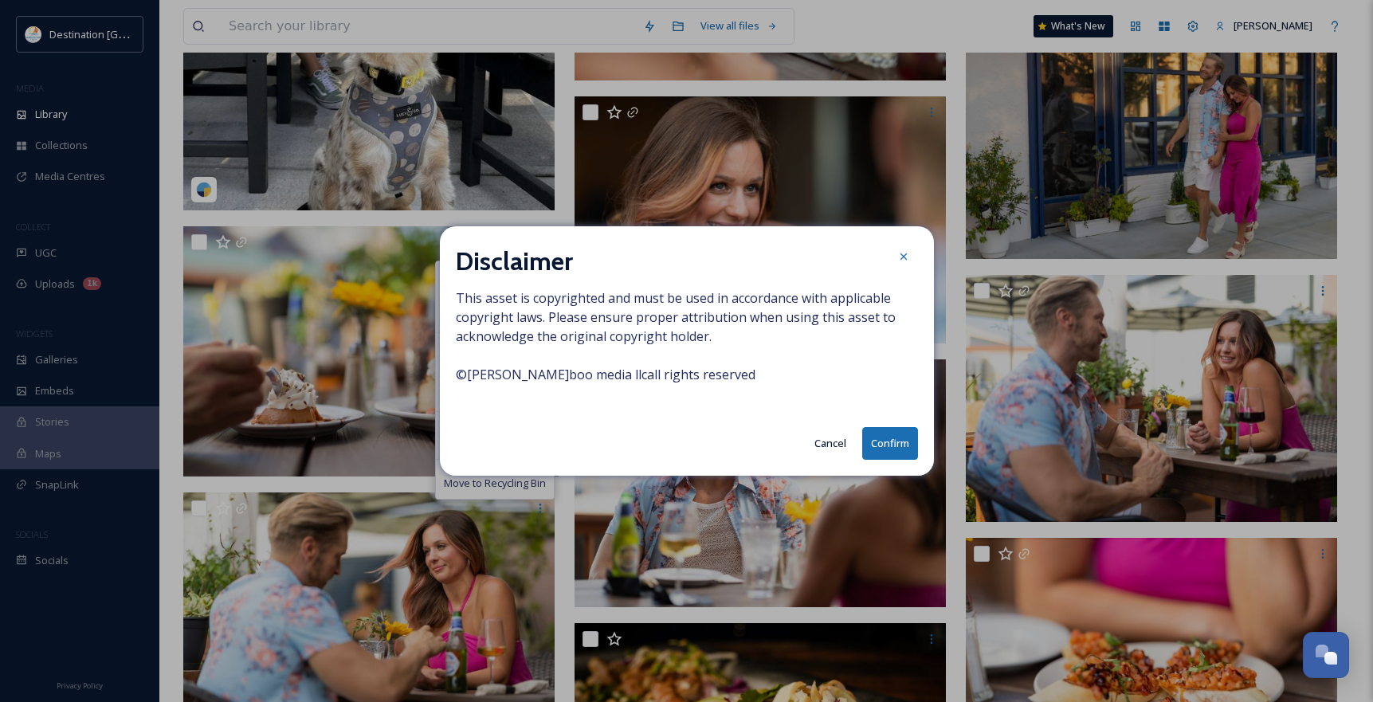
click at [896, 443] on button "Confirm" at bounding box center [890, 443] width 56 height 33
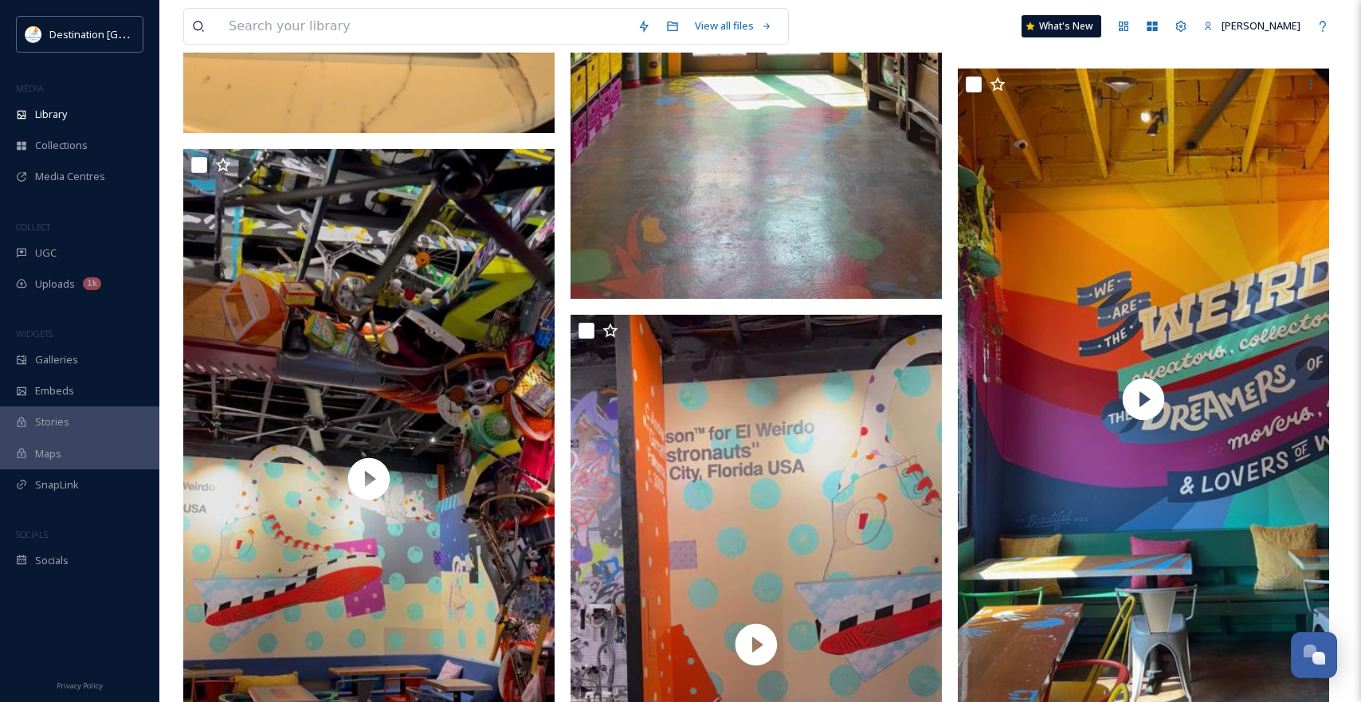
scroll to position [27928, 0]
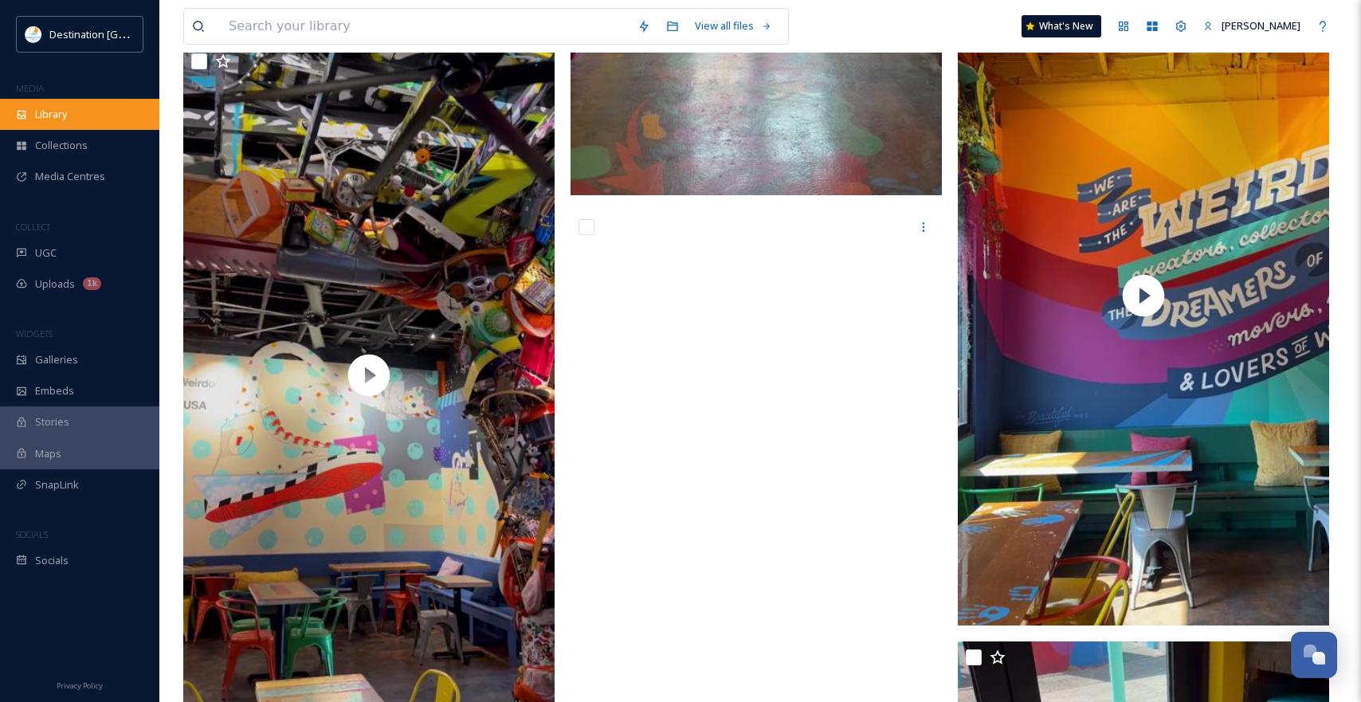
click at [57, 123] on div "Library" at bounding box center [79, 114] width 159 height 31
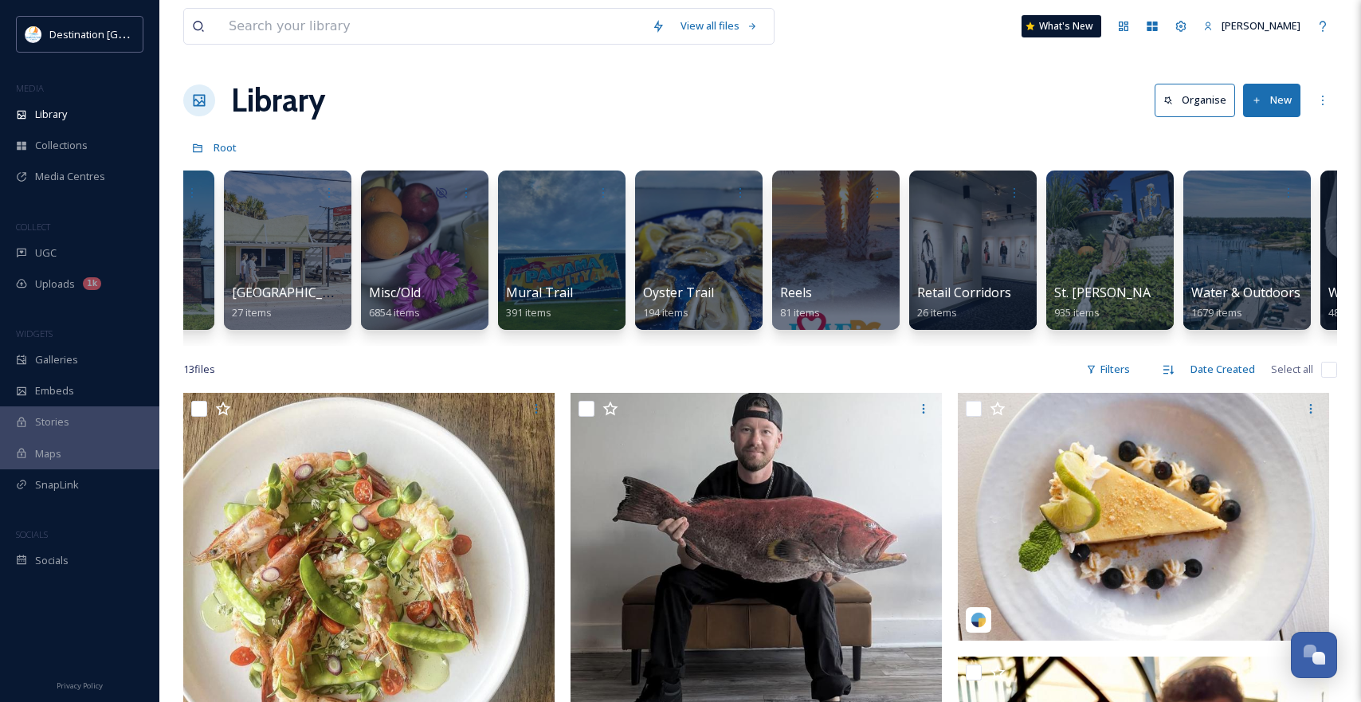
scroll to position [0, 1209]
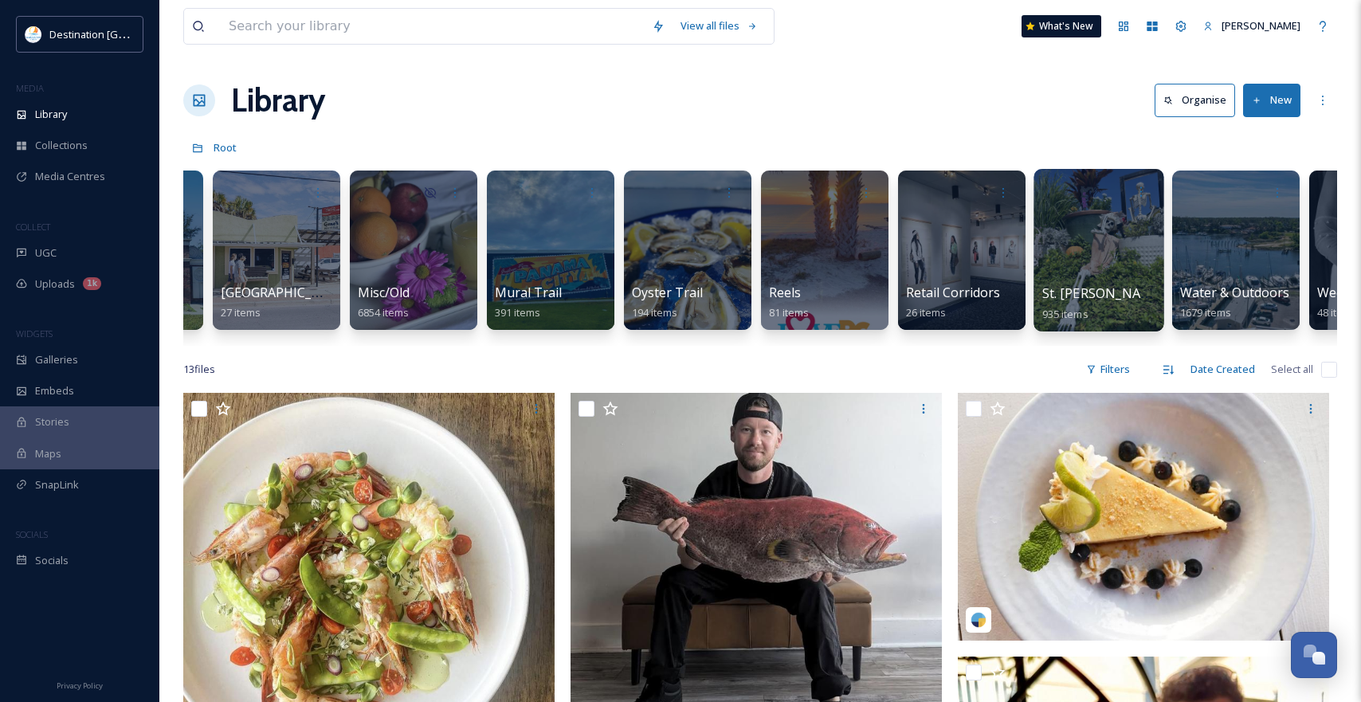
click at [1133, 292] on div "St. [PERSON_NAME] 935 items" at bounding box center [1099, 304] width 114 height 40
click at [1139, 256] on div at bounding box center [1098, 250] width 130 height 163
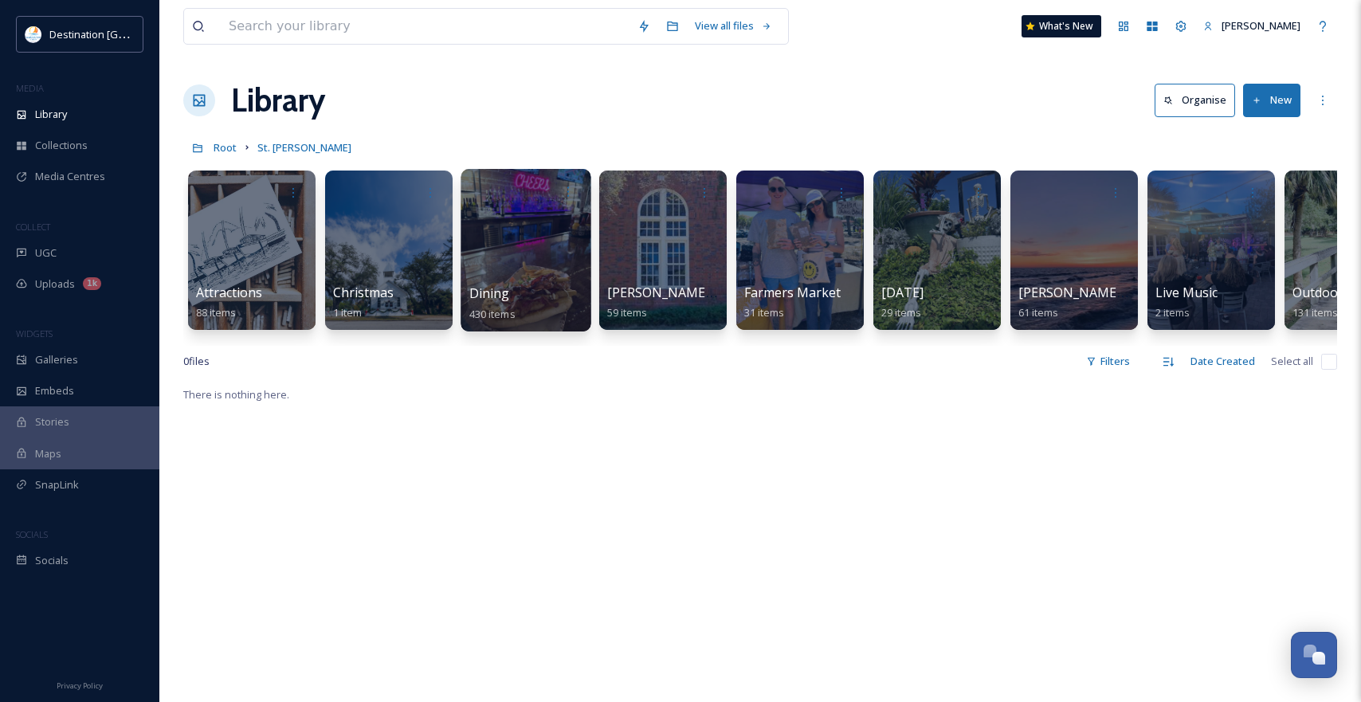
click at [489, 287] on span "Dining" at bounding box center [489, 293] width 41 height 18
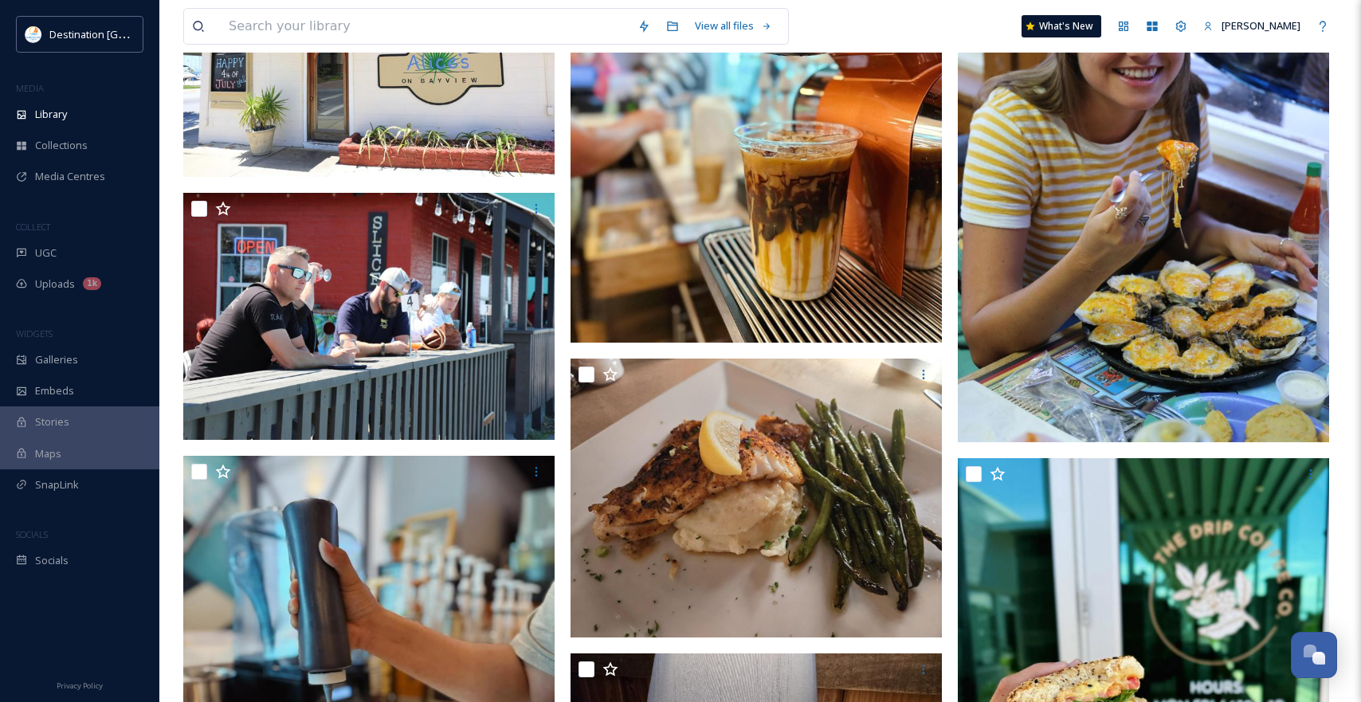
scroll to position [9402, 0]
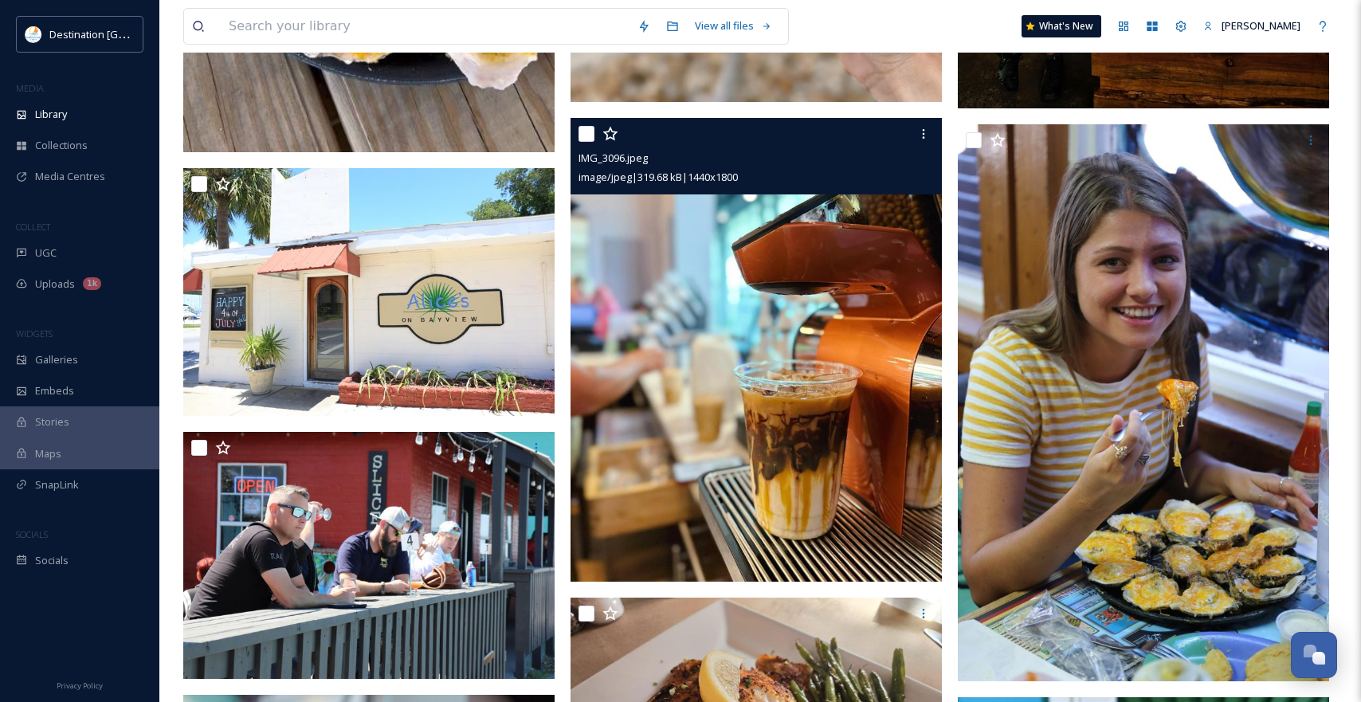
click at [852, 420] on img at bounding box center [755, 350] width 371 height 465
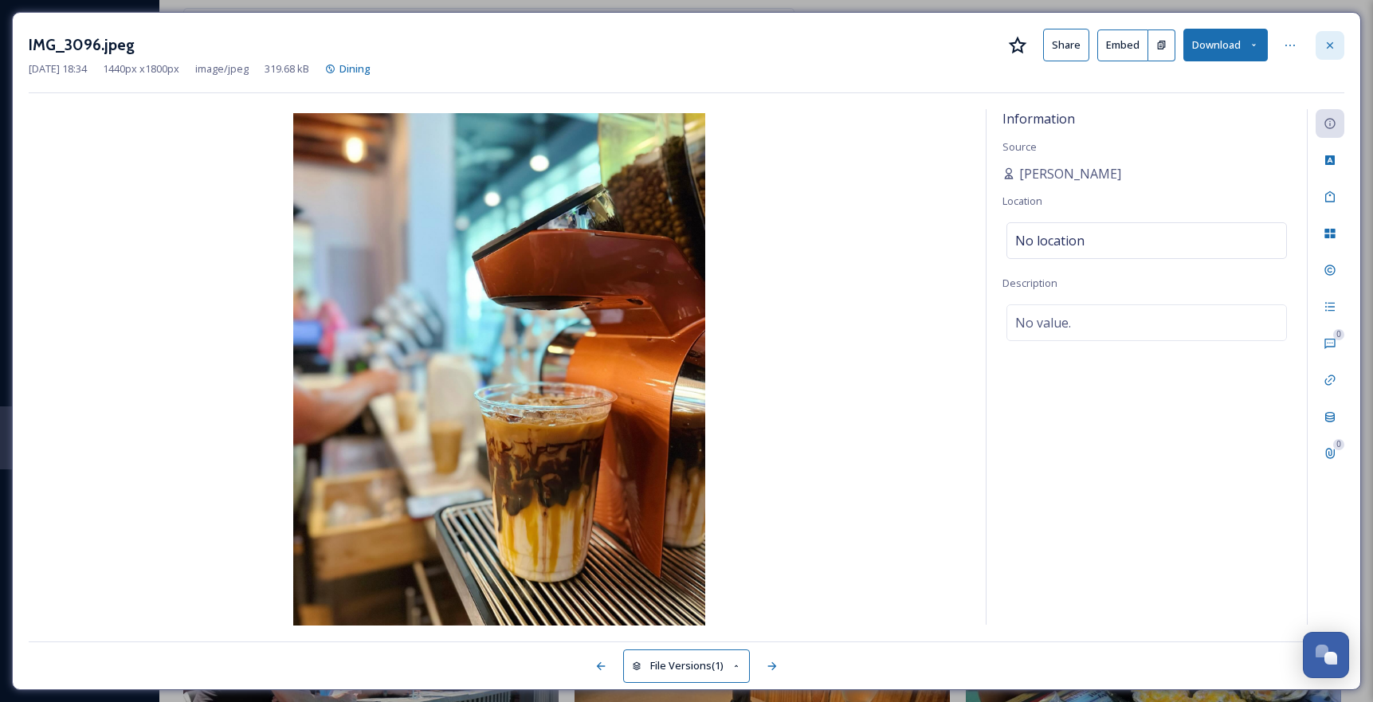
click at [1322, 47] on div at bounding box center [1329, 45] width 29 height 29
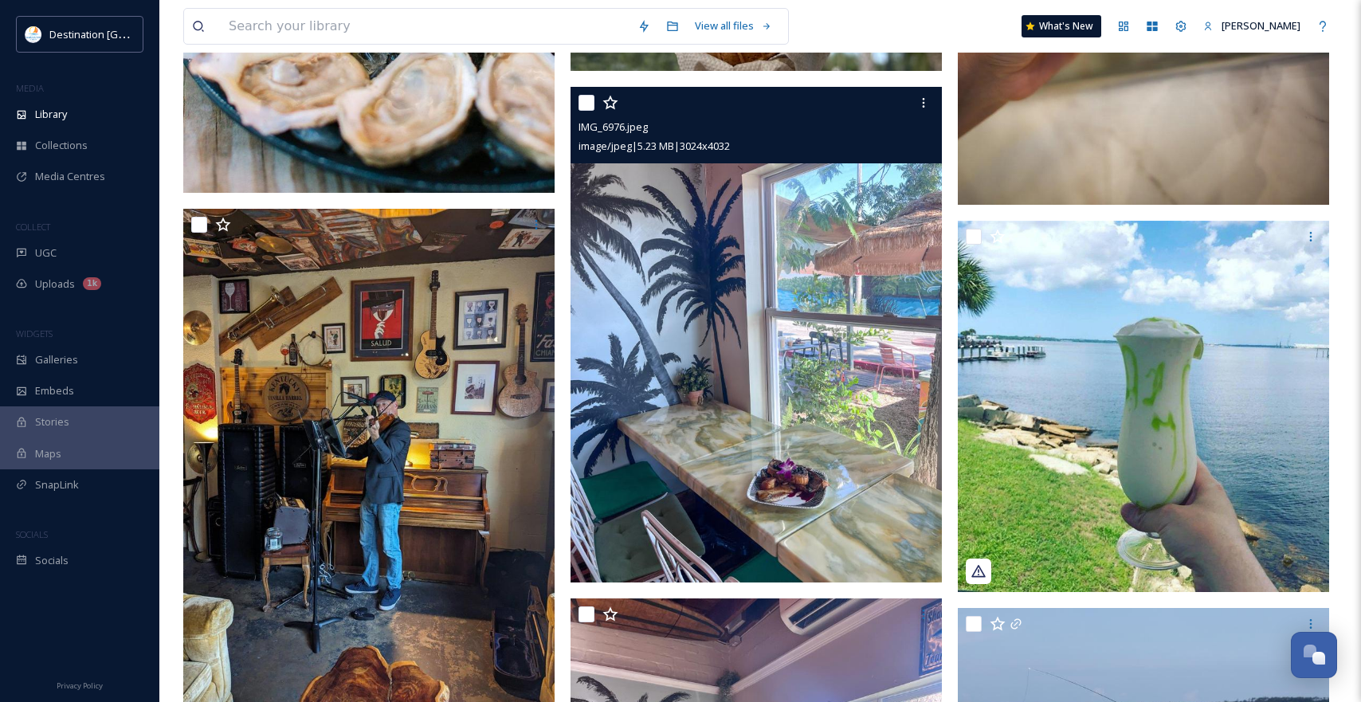
scroll to position [17210, 0]
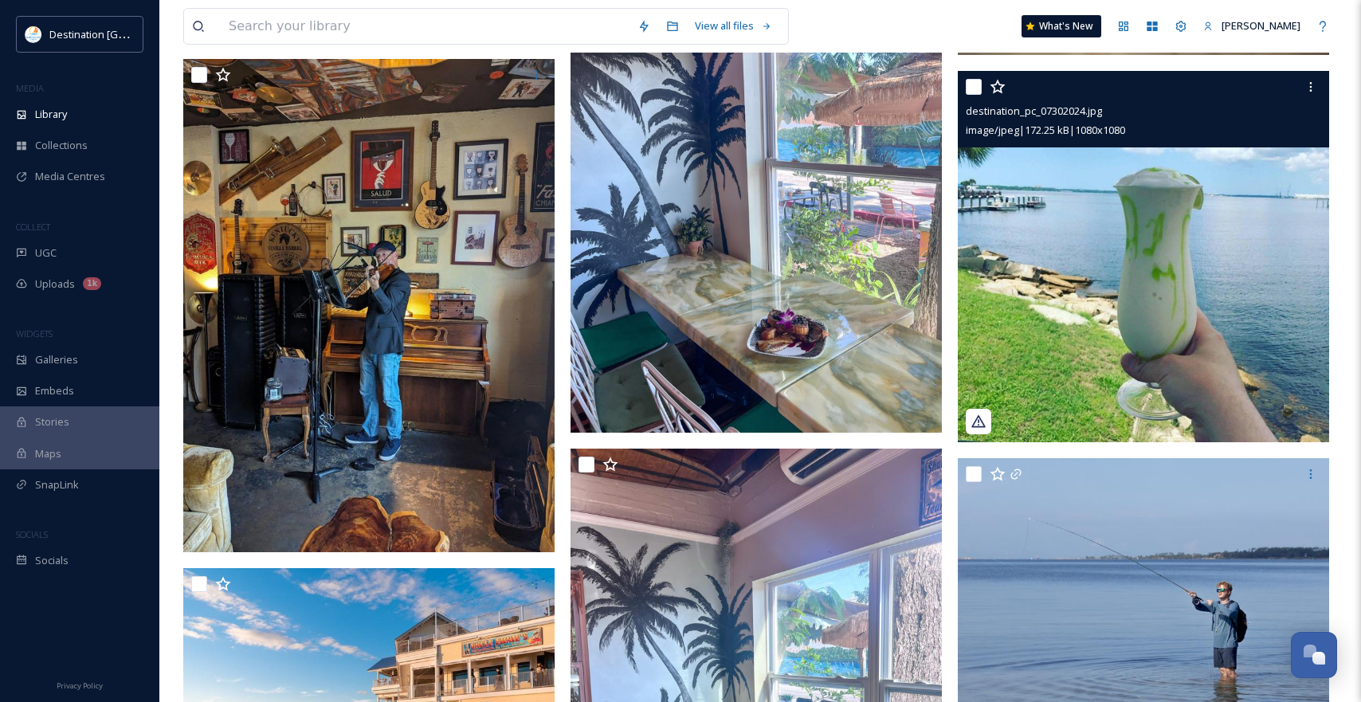
click at [1102, 372] on img at bounding box center [1143, 256] width 371 height 371
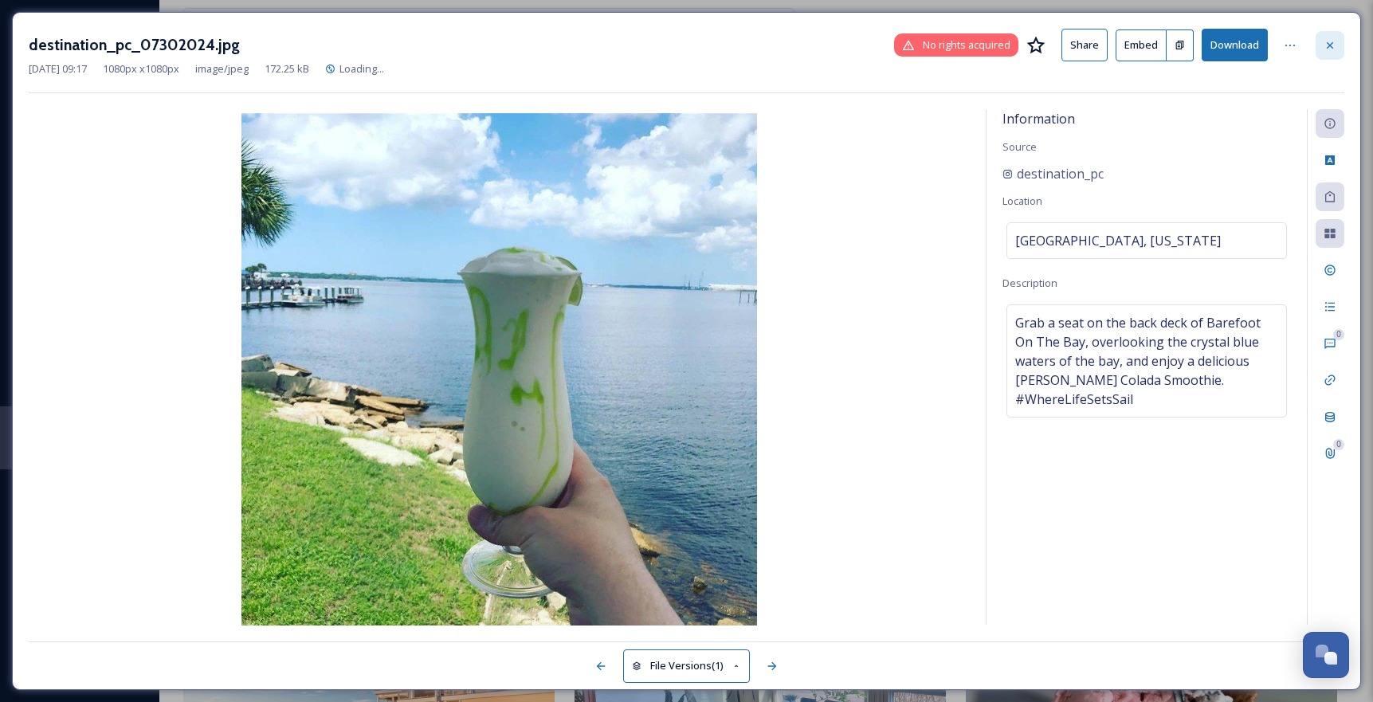
click at [1333, 39] on icon at bounding box center [1329, 45] width 13 height 13
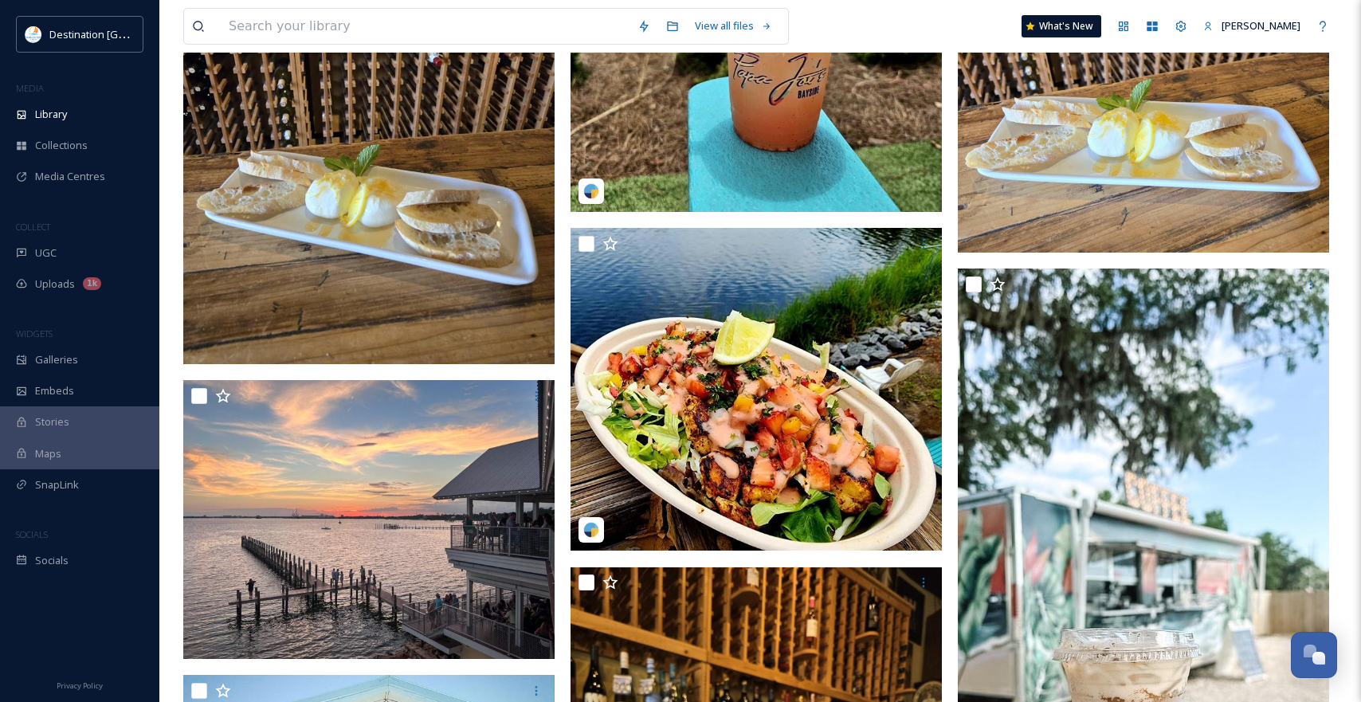
scroll to position [21433, 0]
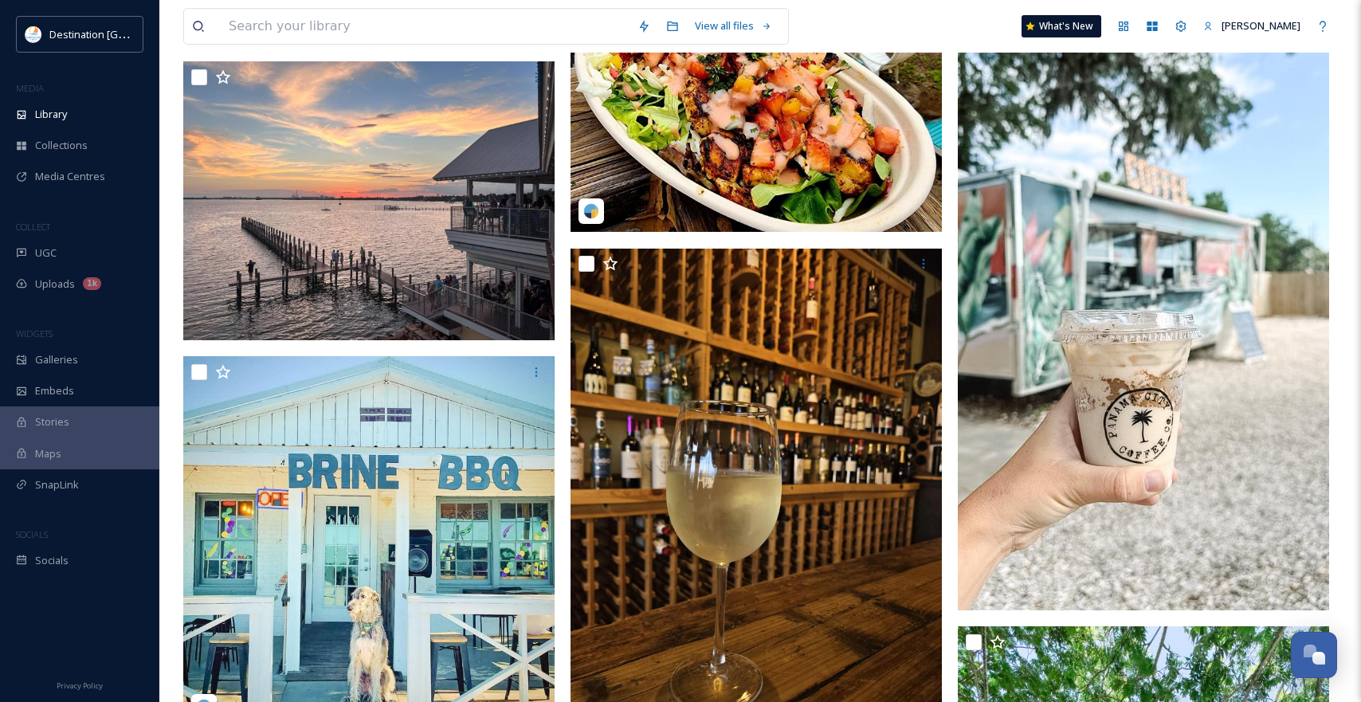
click at [1217, 453] on img at bounding box center [1143, 280] width 371 height 661
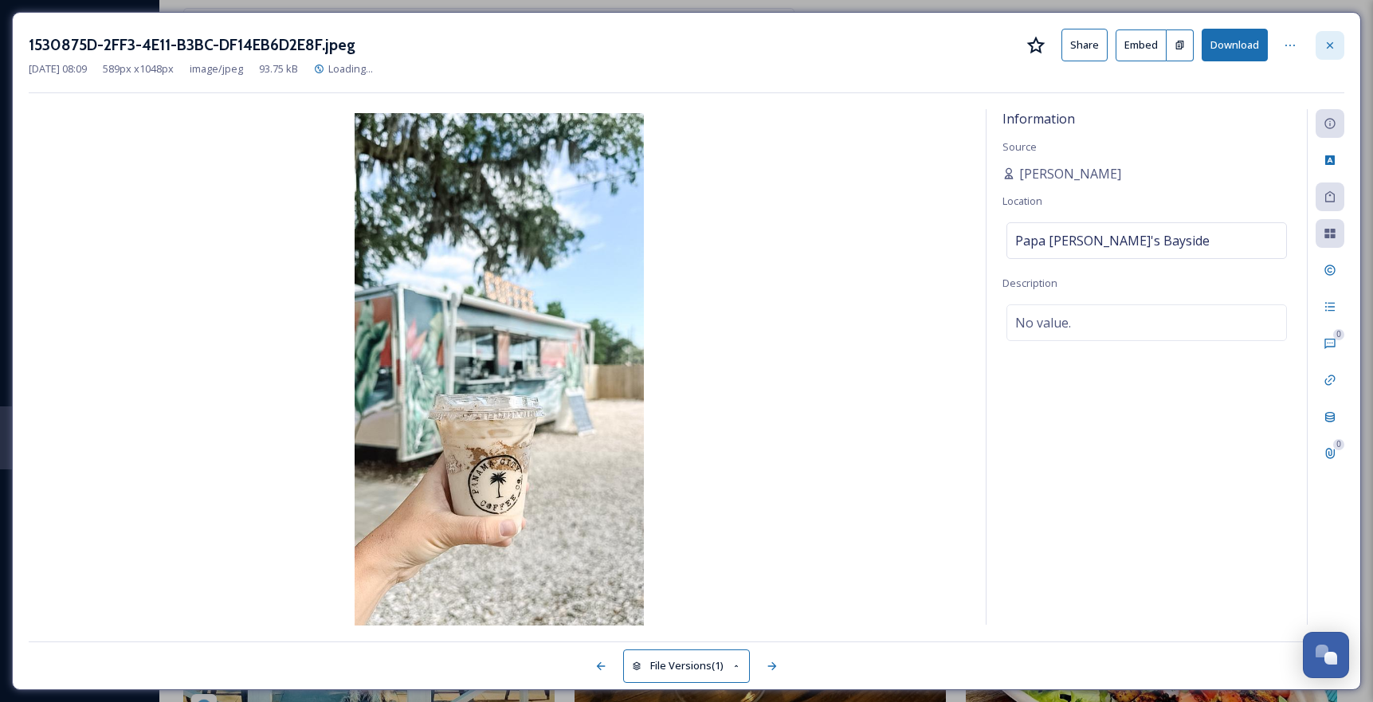
click at [1332, 42] on icon at bounding box center [1330, 44] width 6 height 6
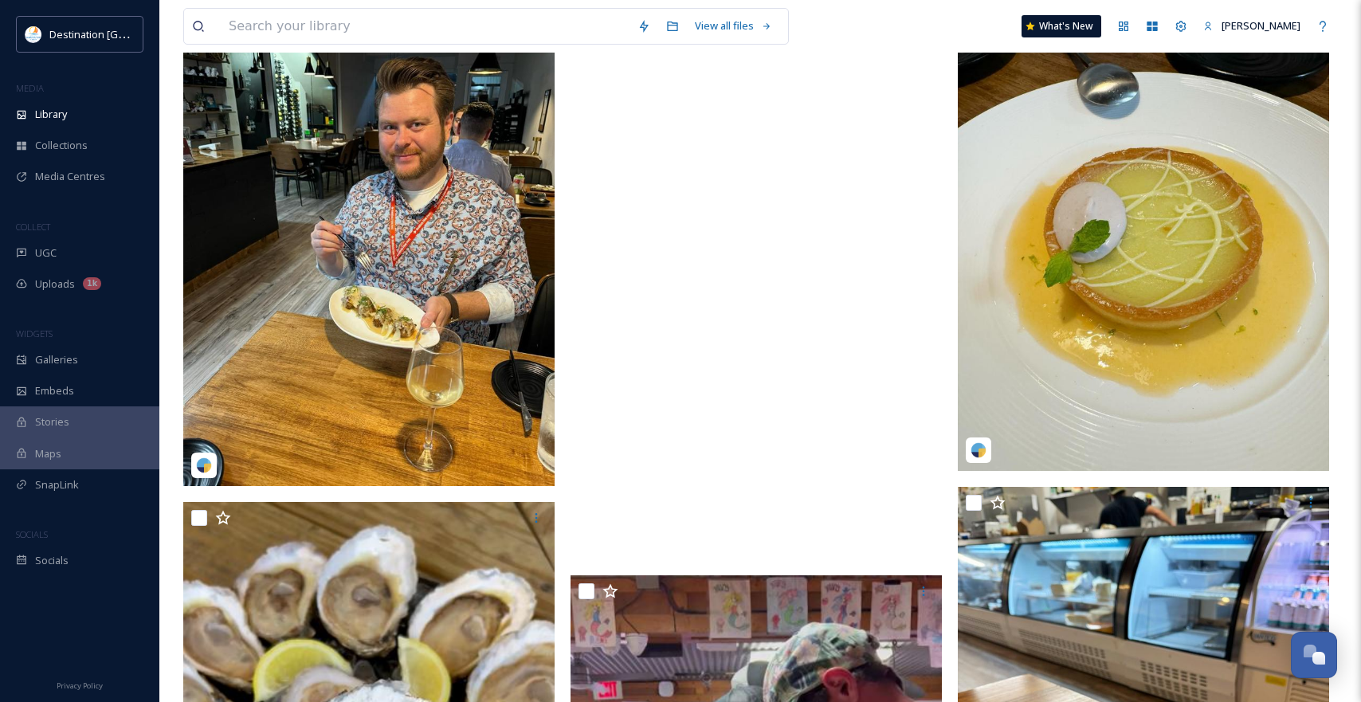
scroll to position [29560, 0]
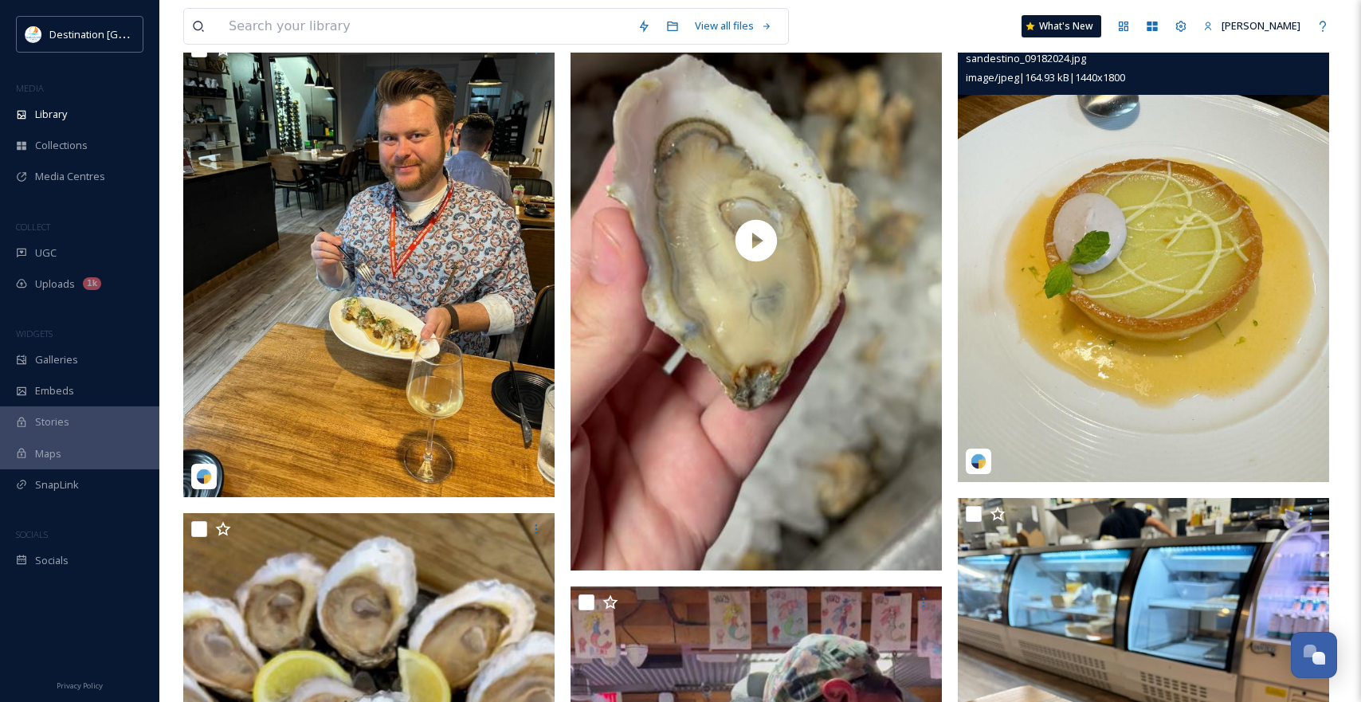
click at [1185, 266] on img at bounding box center [1143, 250] width 371 height 465
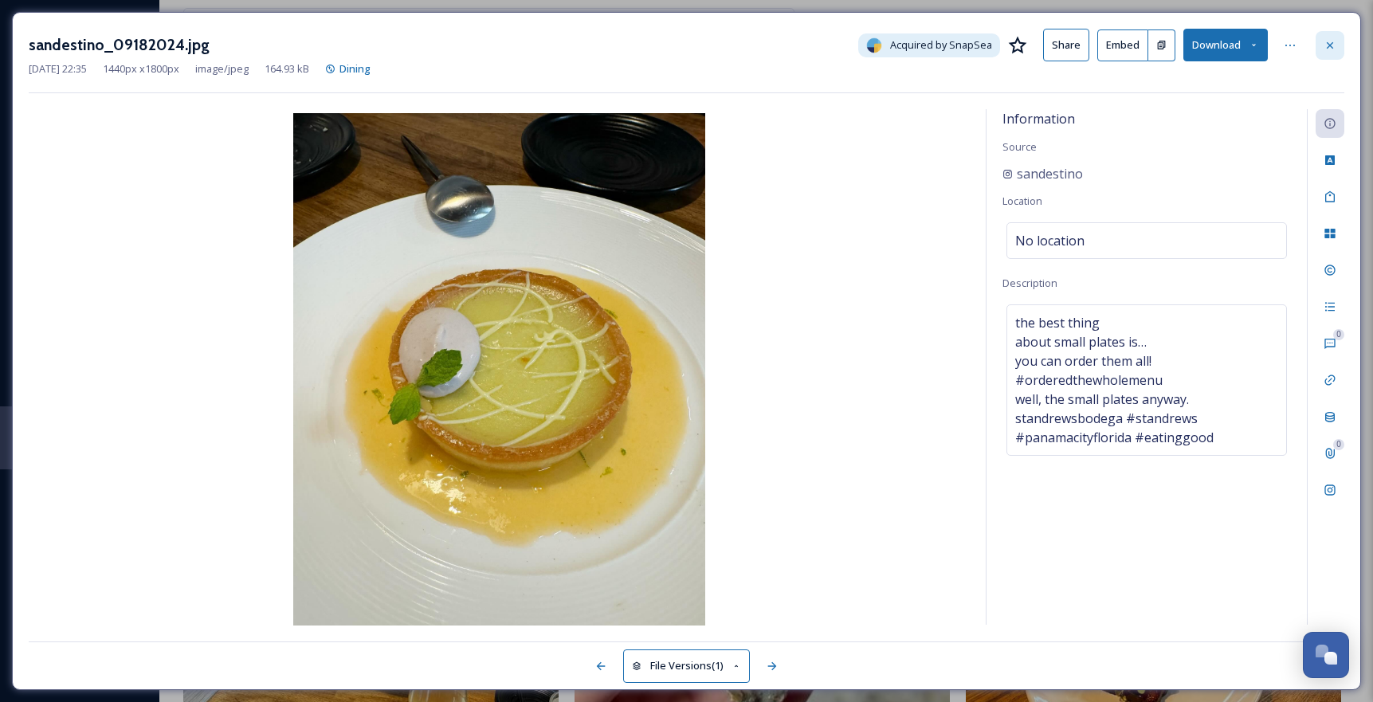
click at [1337, 53] on div at bounding box center [1329, 45] width 29 height 29
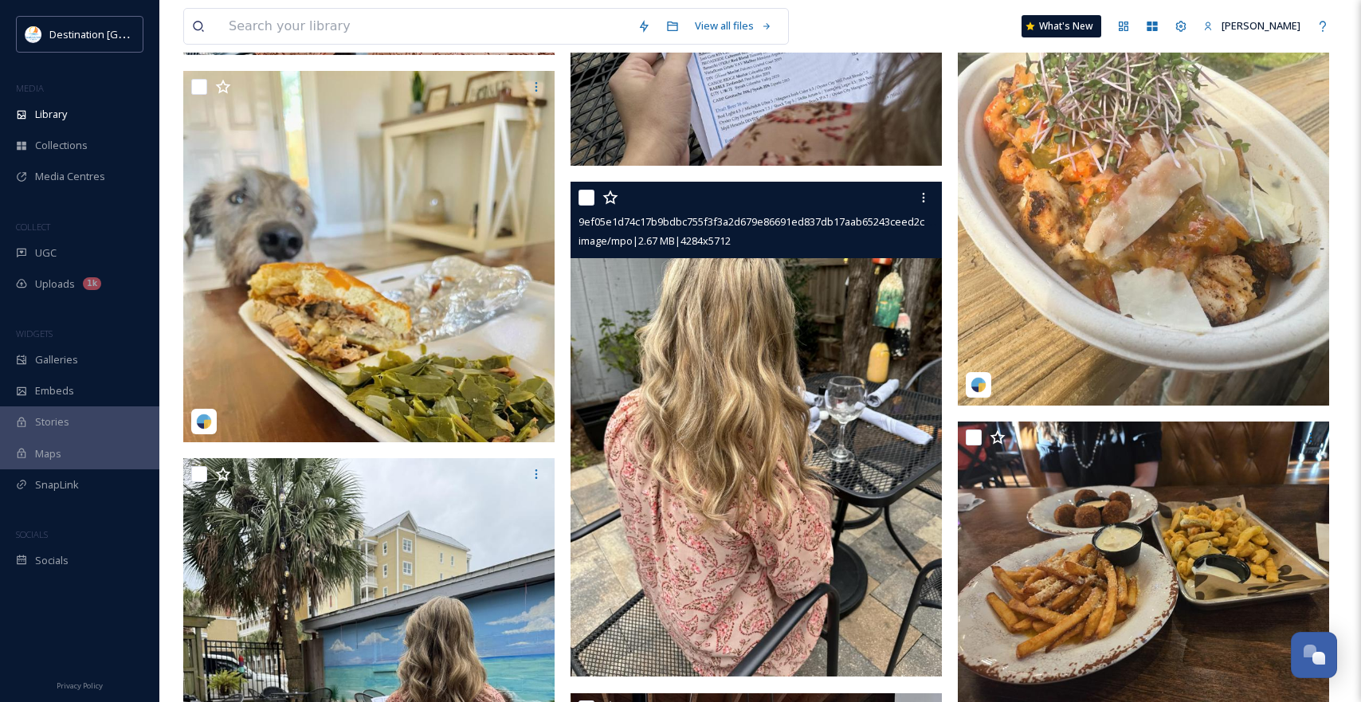
scroll to position [38006, 0]
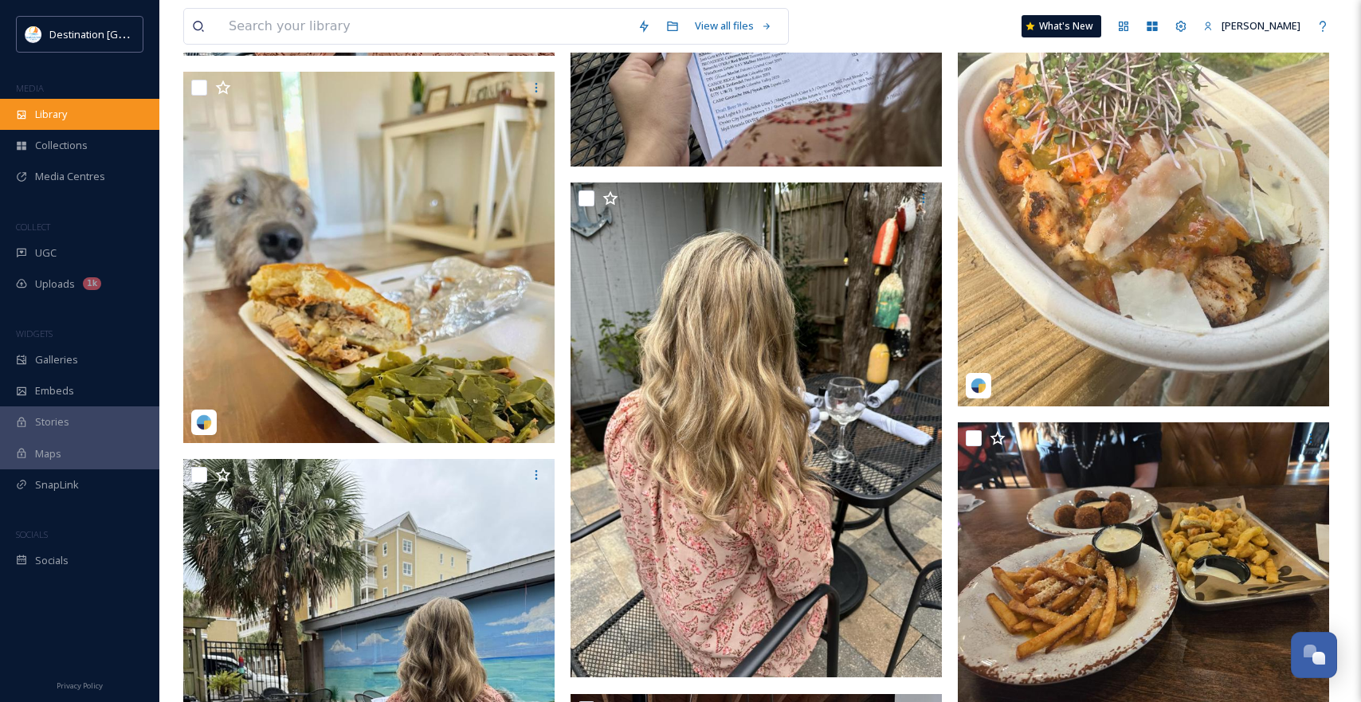
click at [73, 126] on div "Library" at bounding box center [79, 114] width 159 height 31
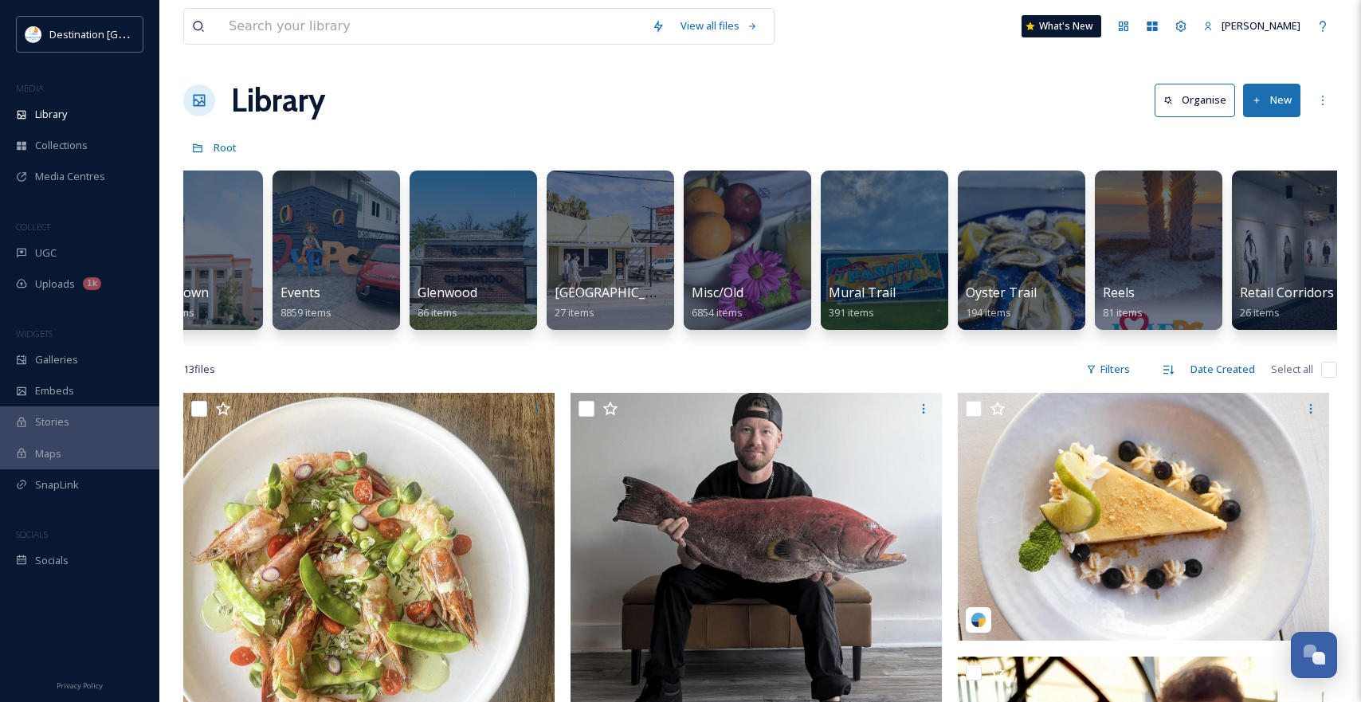
scroll to position [0, 878]
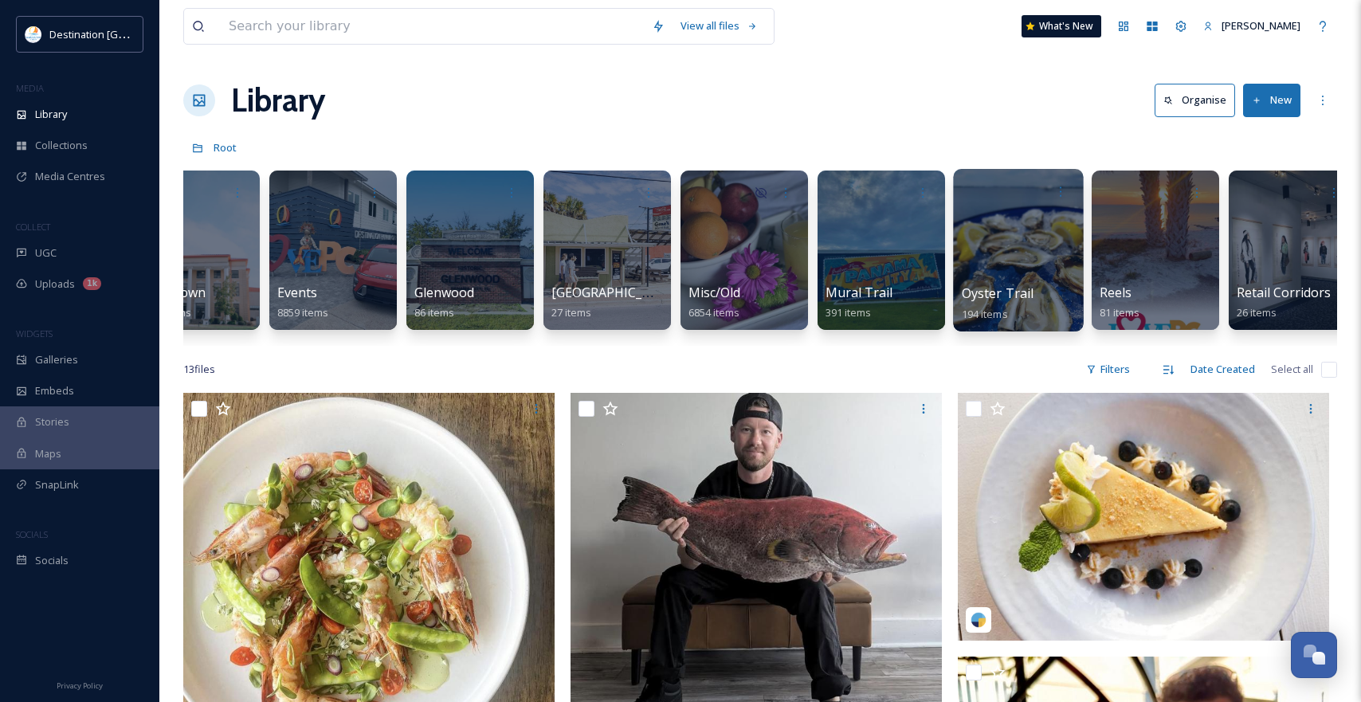
click at [990, 245] on div at bounding box center [1018, 250] width 130 height 163
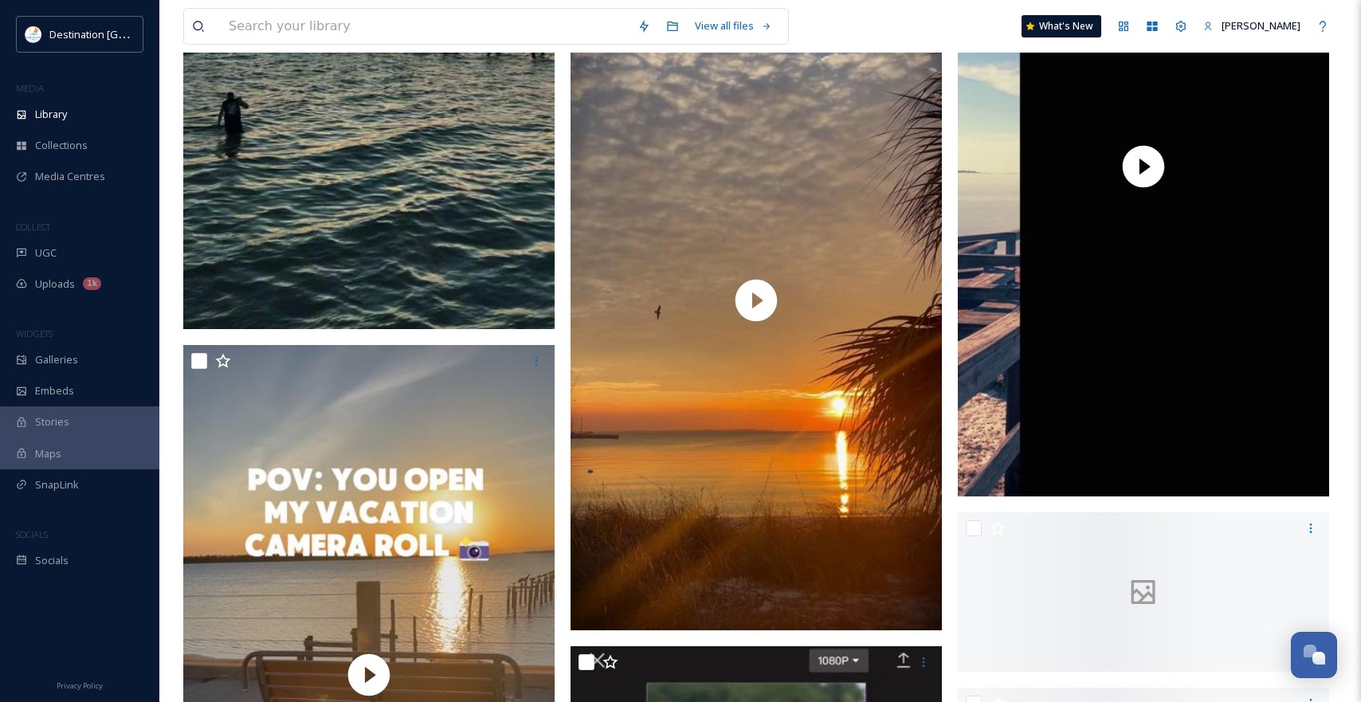
scroll to position [2868, 0]
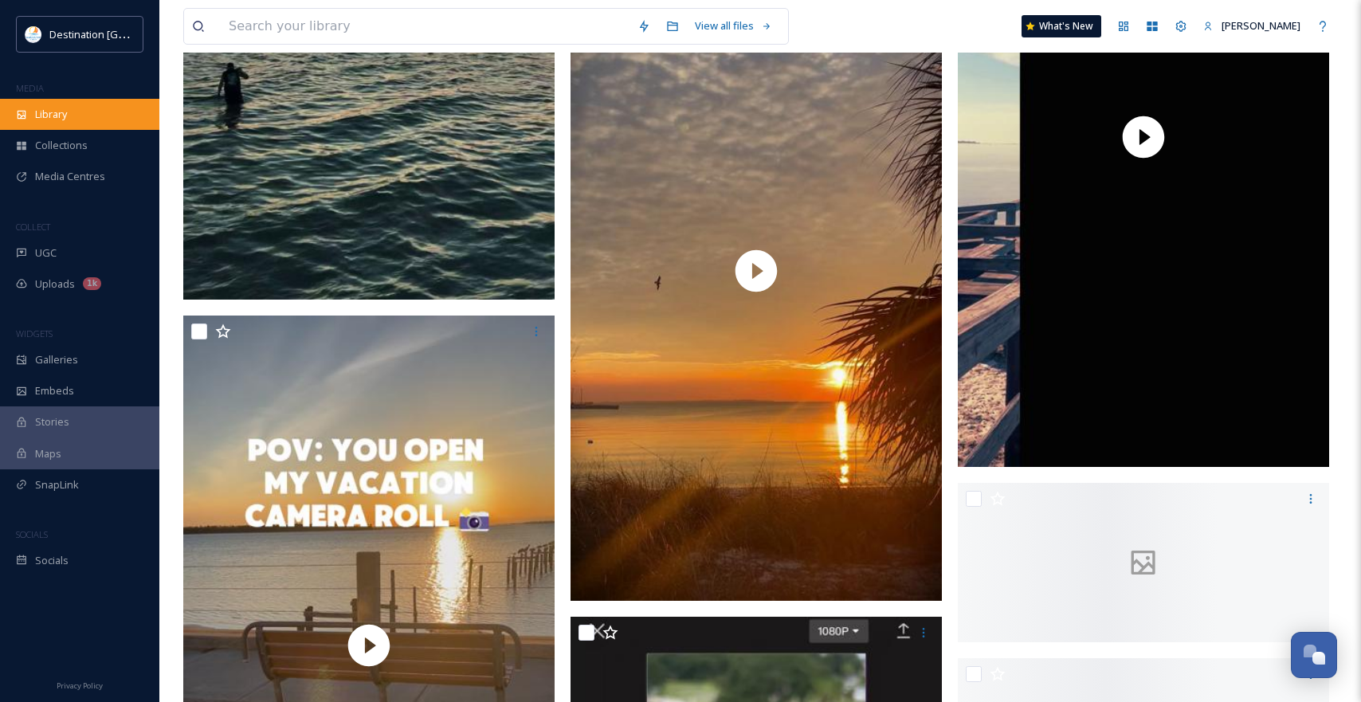
click at [44, 105] on div "Library" at bounding box center [79, 114] width 159 height 31
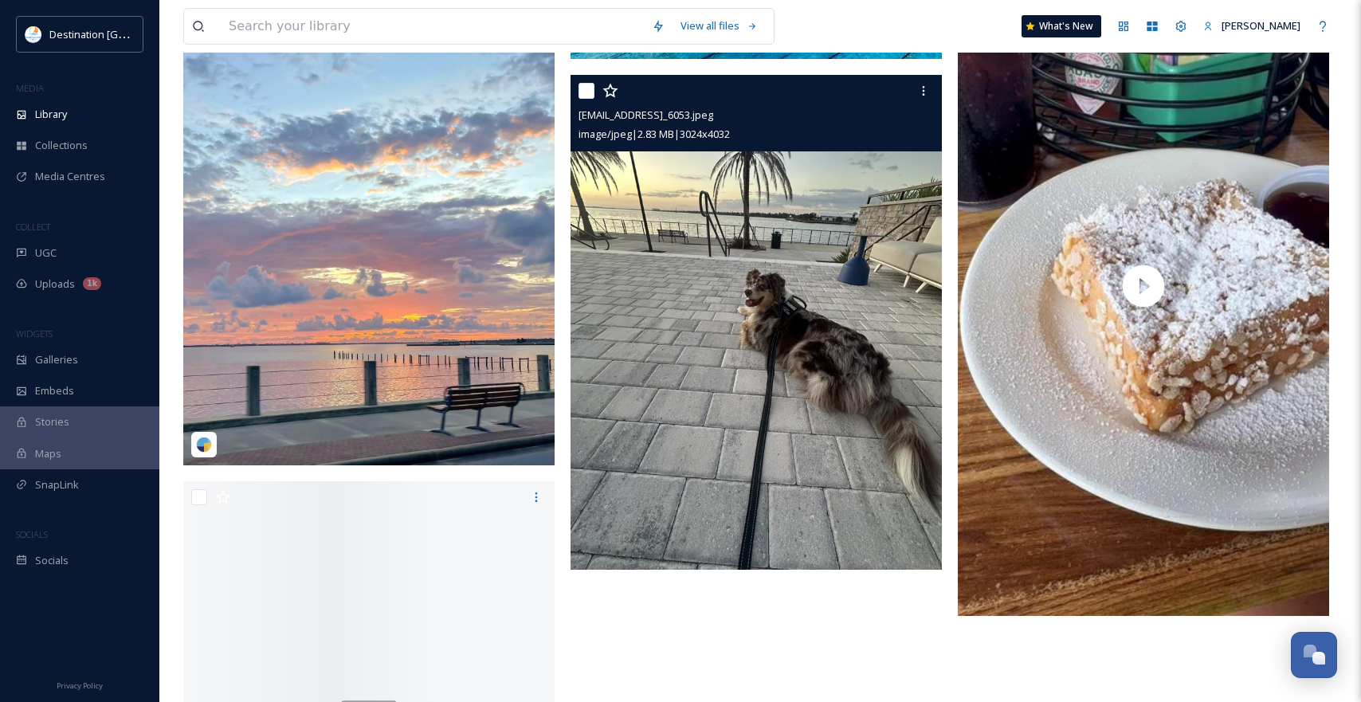
scroll to position [1673, 0]
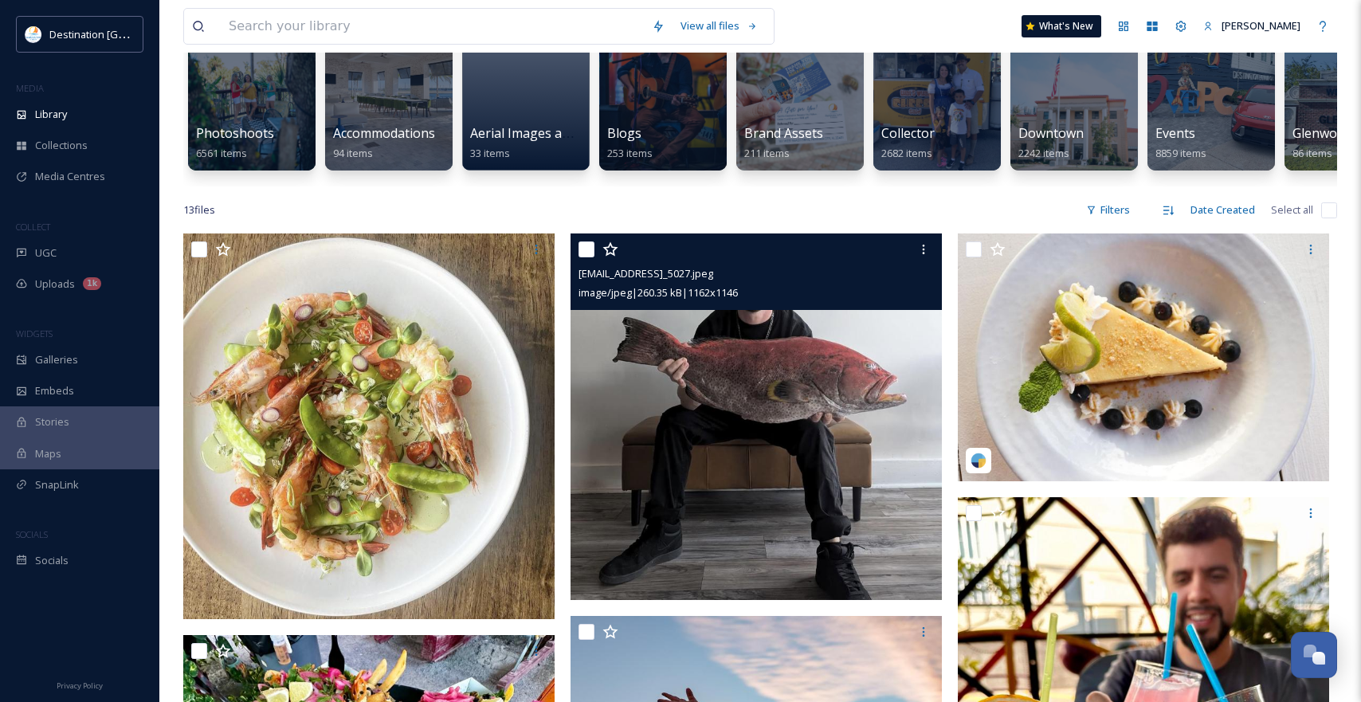
scroll to position [0, 0]
